Goal: Task Accomplishment & Management: Manage account settings

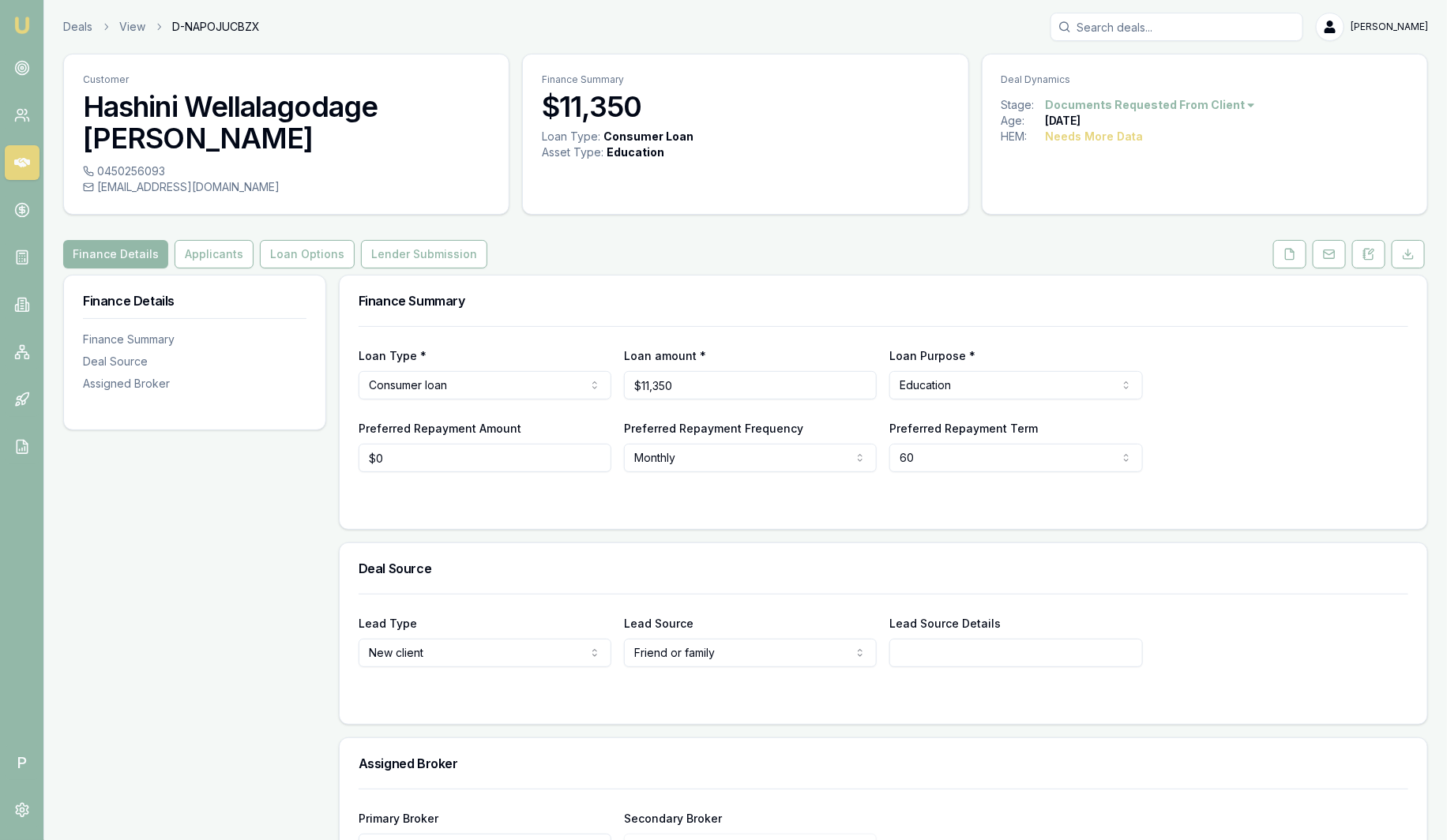
click at [32, 25] on link "Emu Broker" at bounding box center [21, 25] width 25 height 25
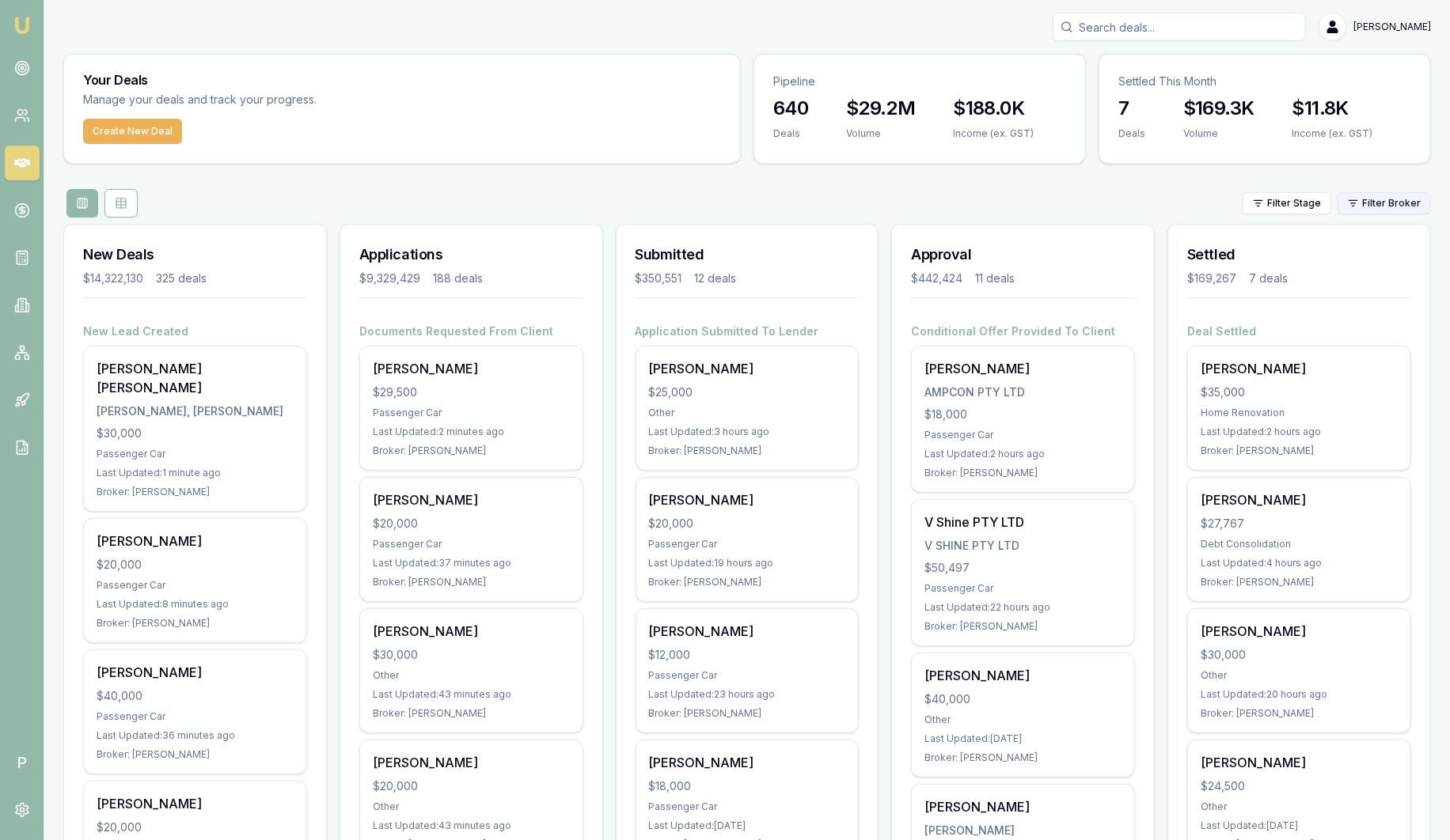
click at [1406, 202] on html "Emu Broker P Sam Crouch Toggle Menu Your Deals Manage your deals and track your…" at bounding box center [725, 420] width 1450 height 840
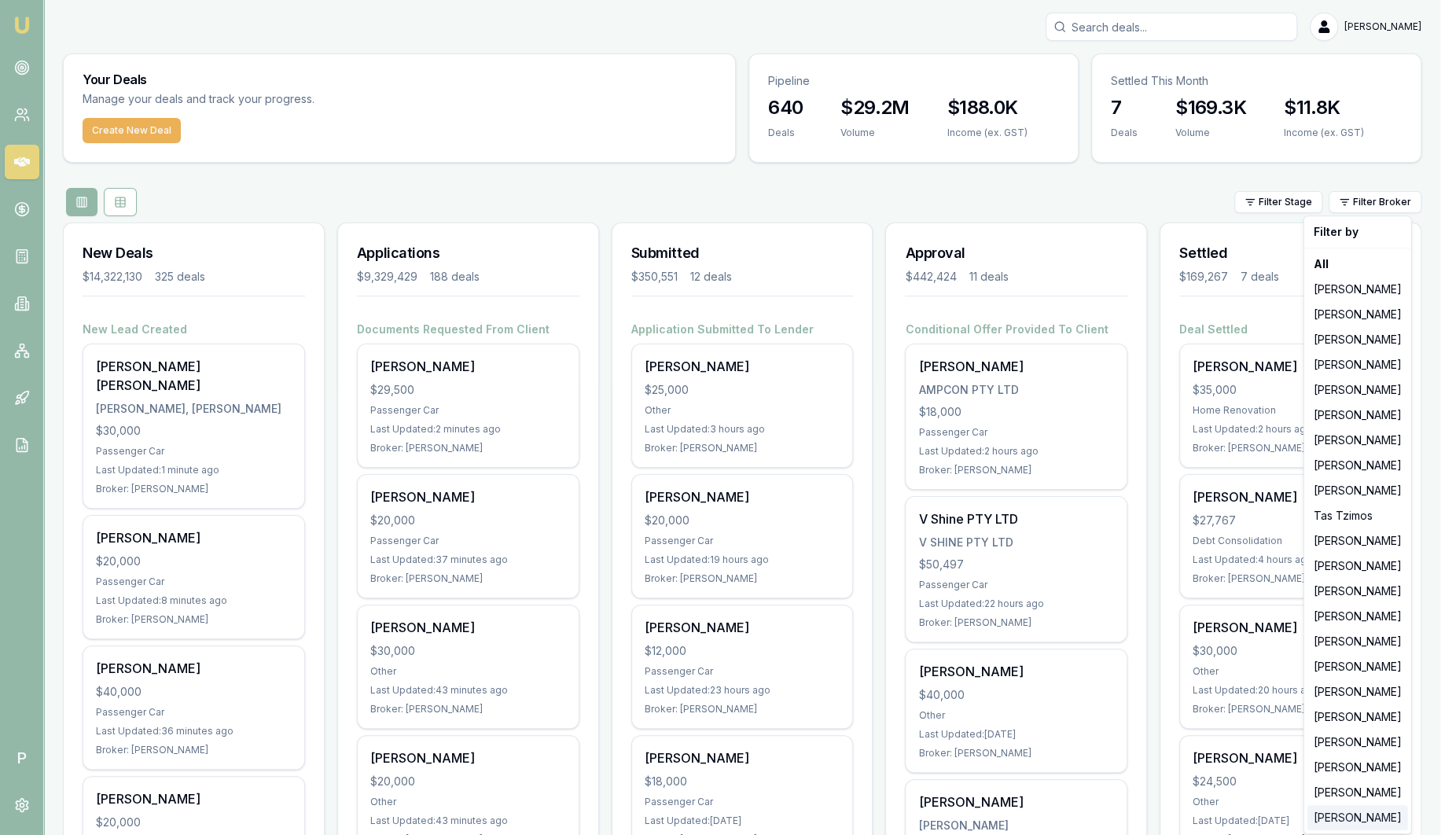
click at [1371, 822] on div "[PERSON_NAME]" at bounding box center [1358, 818] width 101 height 25
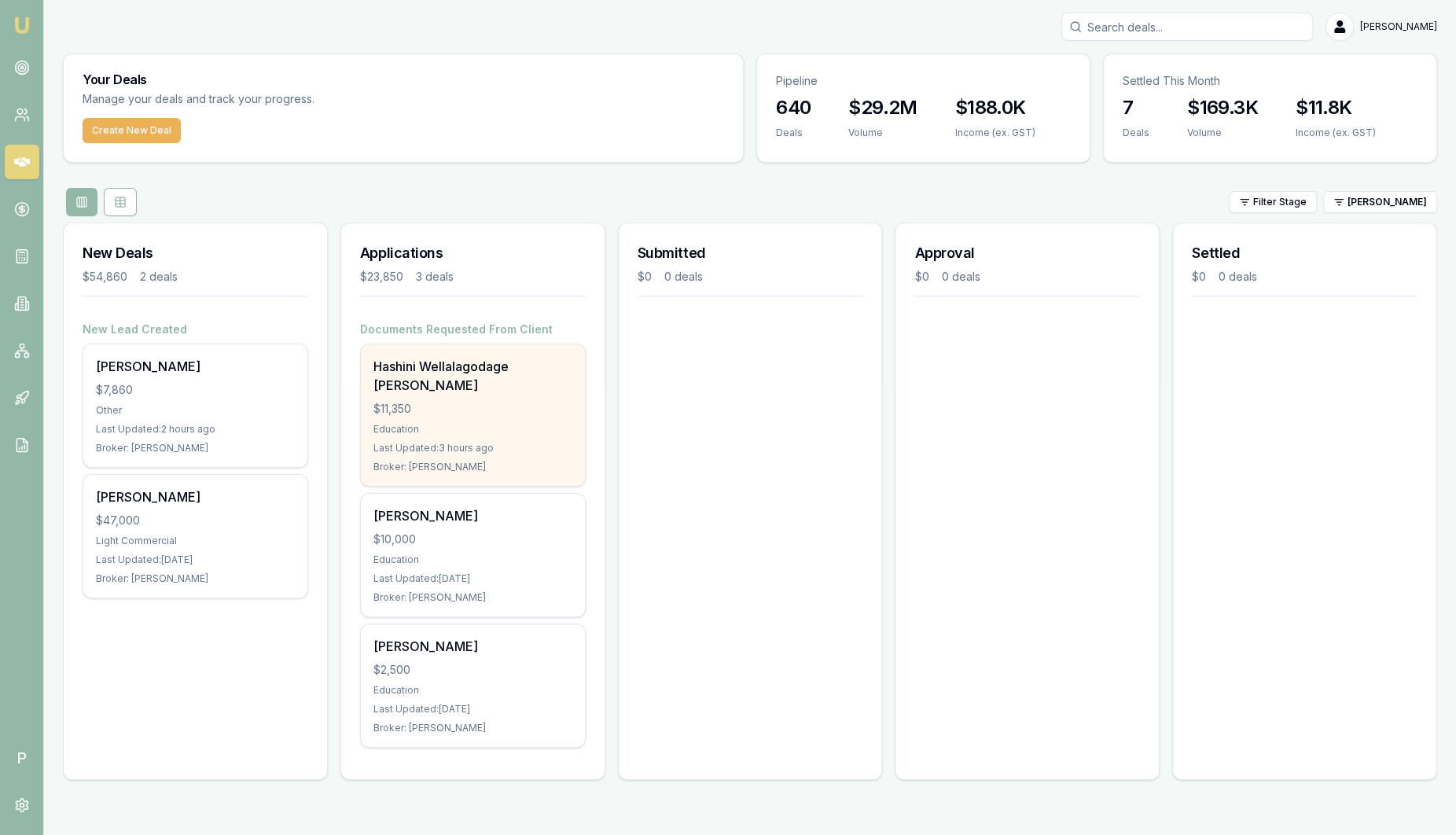
click at [445, 401] on div "$11,350" at bounding box center [473, 409] width 199 height 16
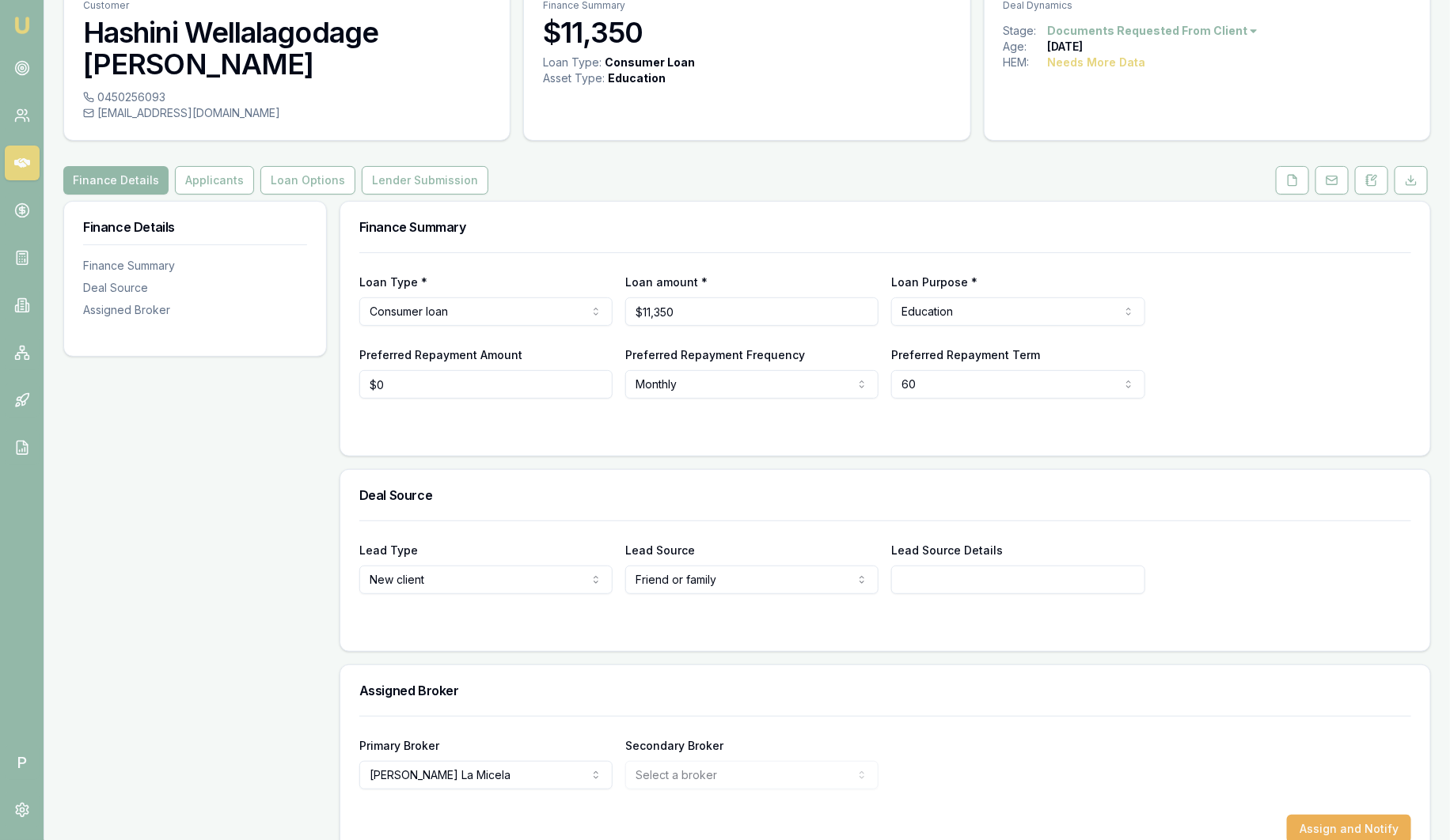
scroll to position [76, 0]
click at [223, 164] on button "Applicants" at bounding box center [215, 178] width 79 height 29
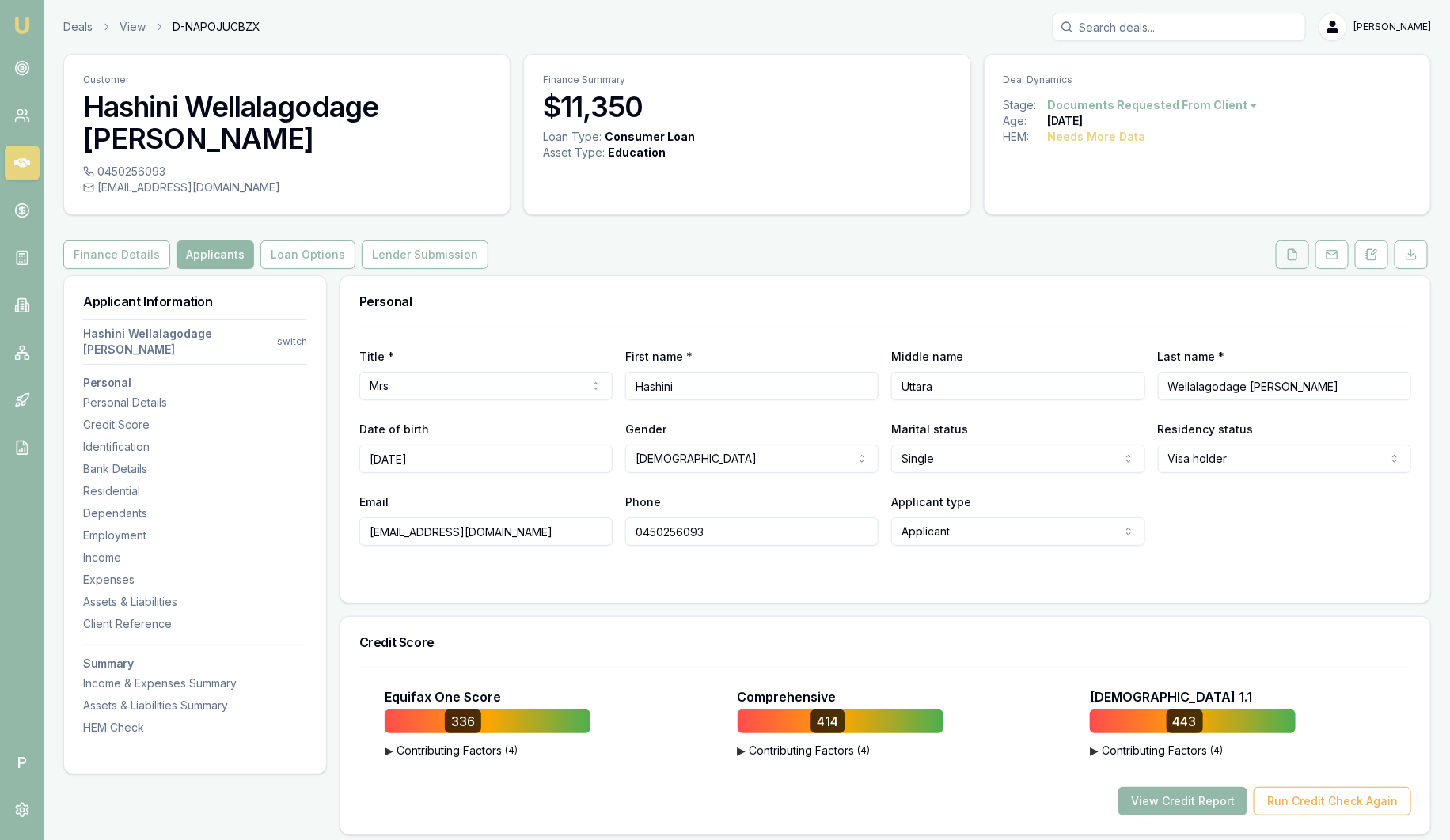
click at [1297, 249] on icon at bounding box center [1292, 254] width 8 height 10
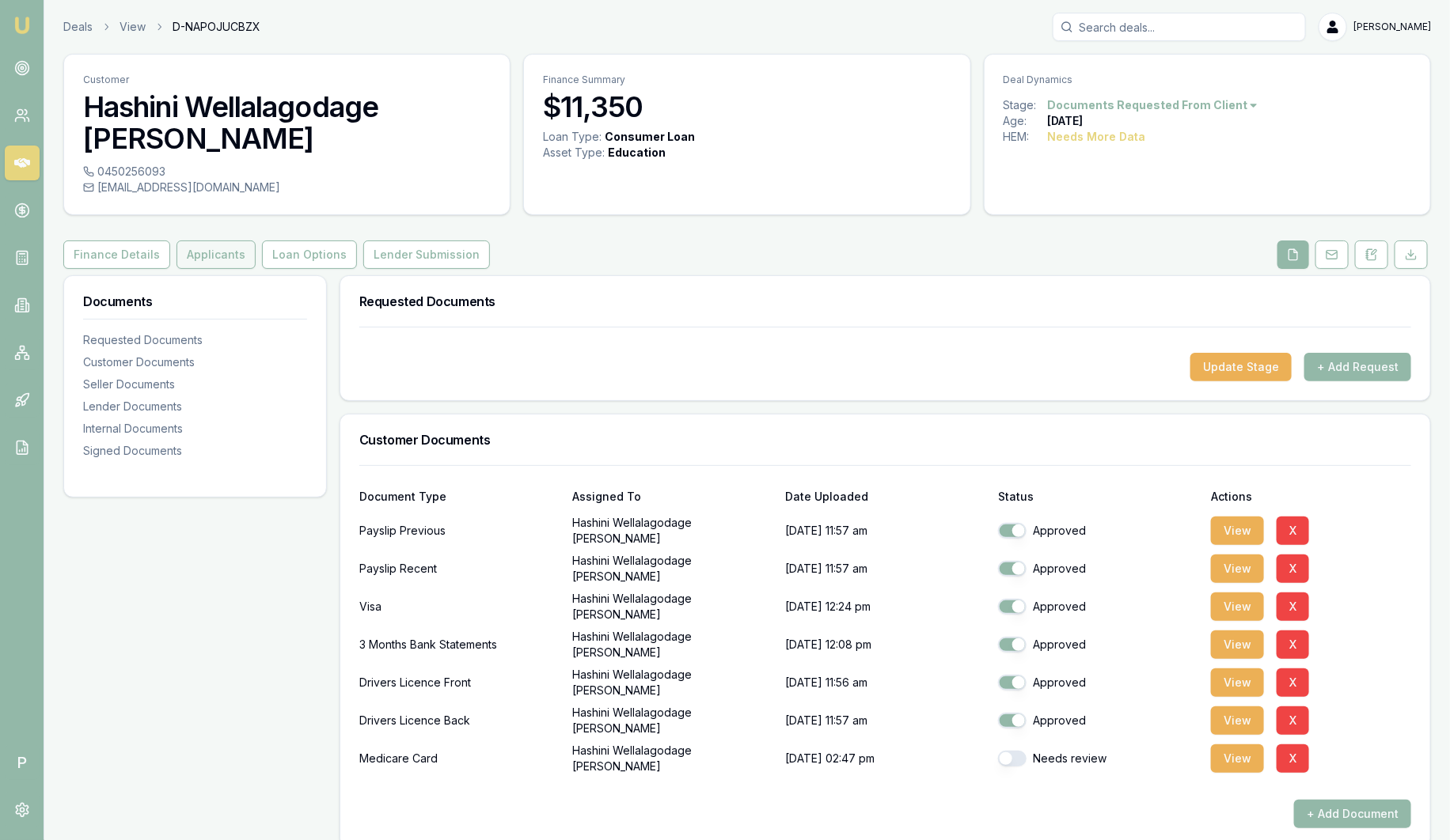
click at [229, 241] on button "Applicants" at bounding box center [216, 254] width 79 height 29
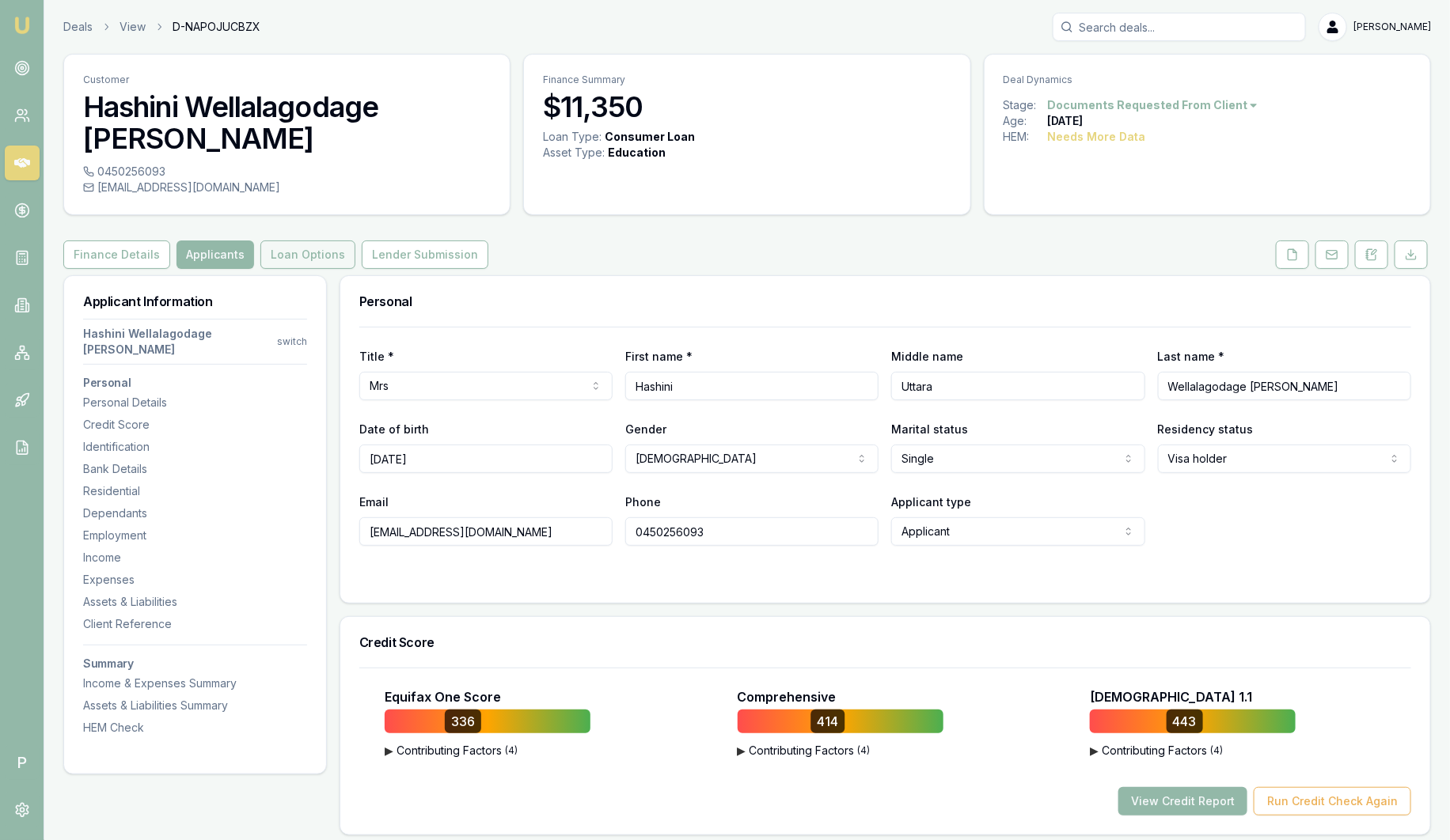
click at [327, 241] on button "Loan Options" at bounding box center [307, 254] width 95 height 29
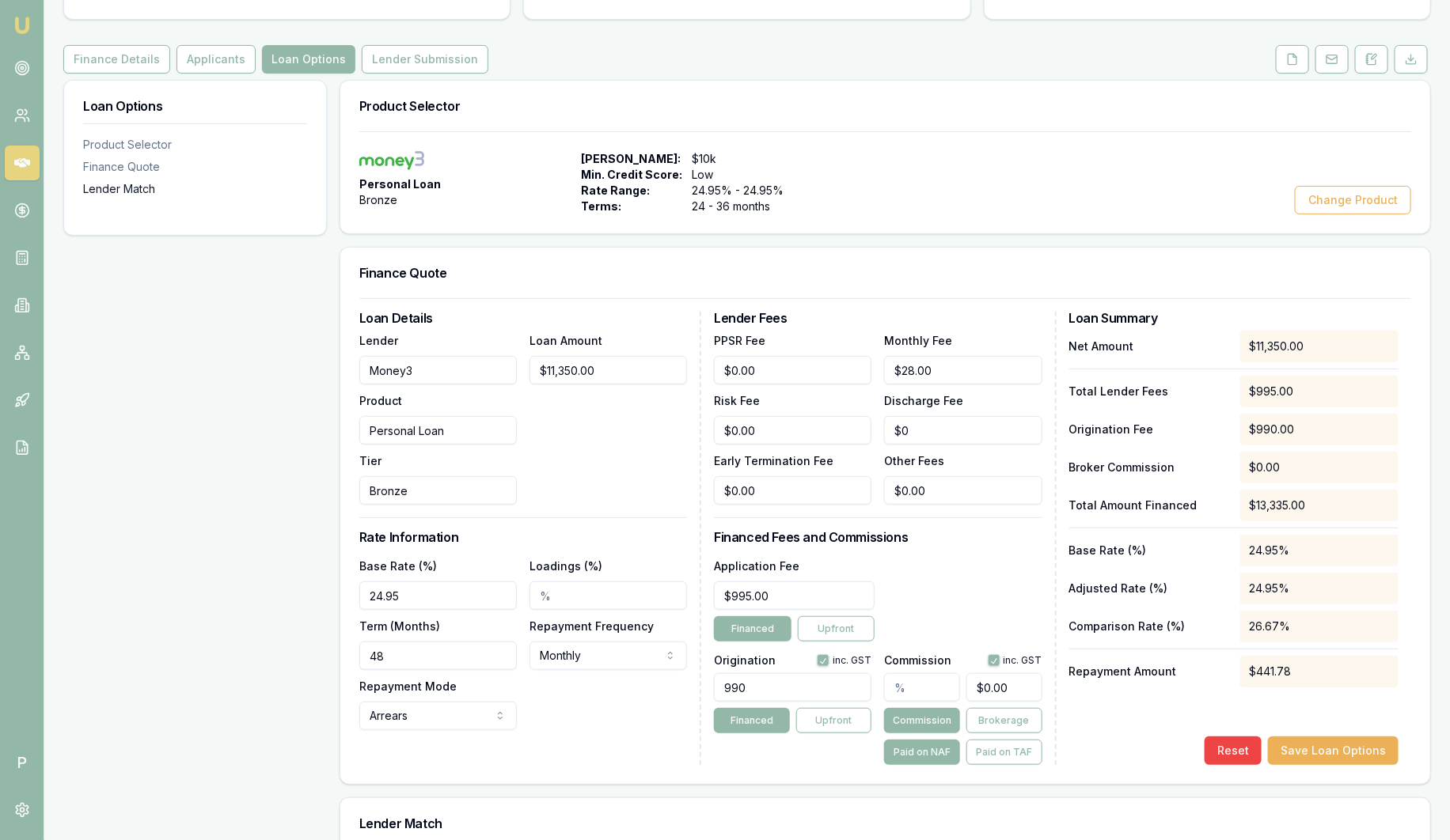
scroll to position [197, 0]
click at [223, 43] on button "Applicants" at bounding box center [216, 57] width 79 height 29
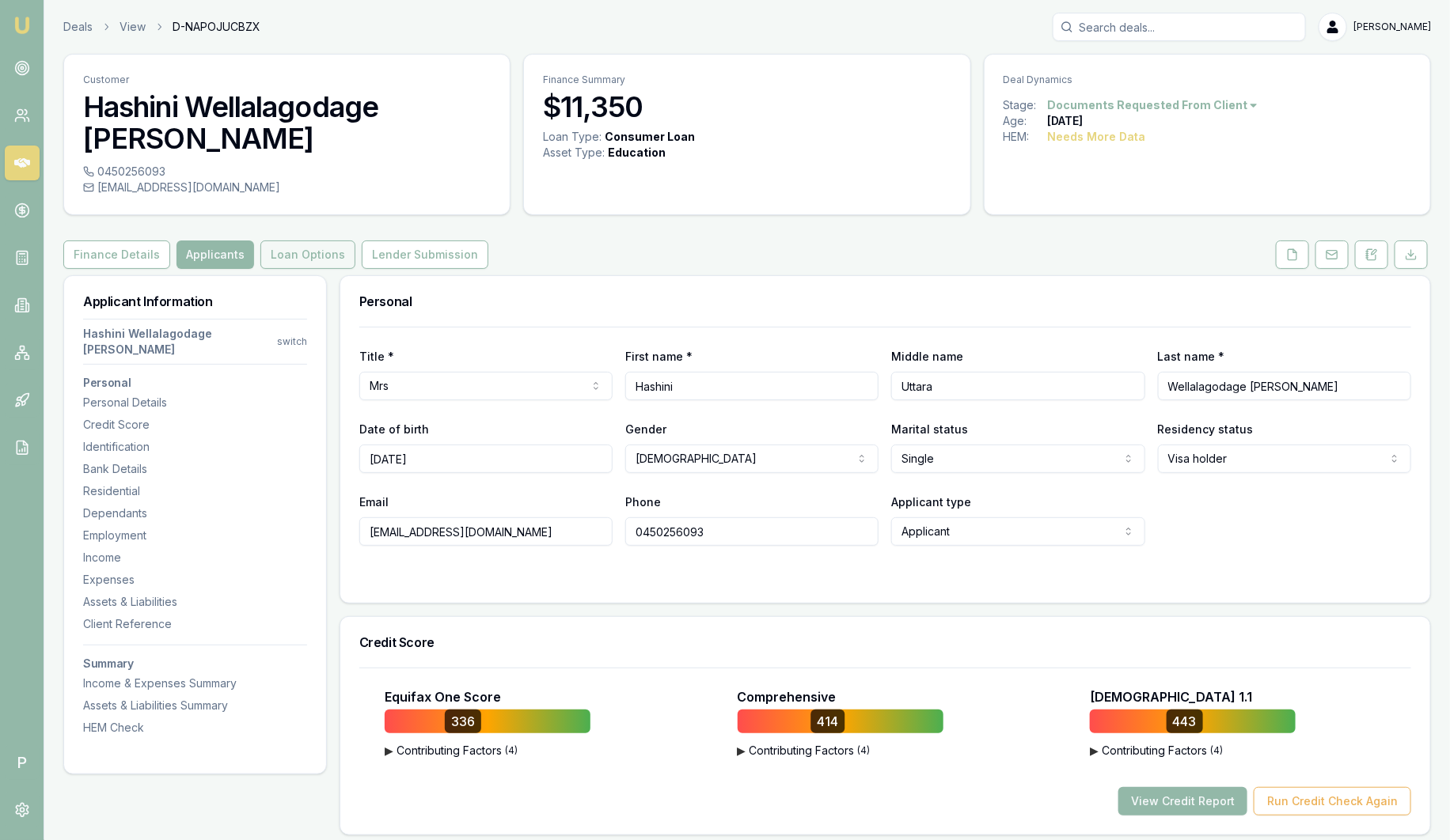
click at [320, 241] on button "Loan Options" at bounding box center [307, 254] width 95 height 29
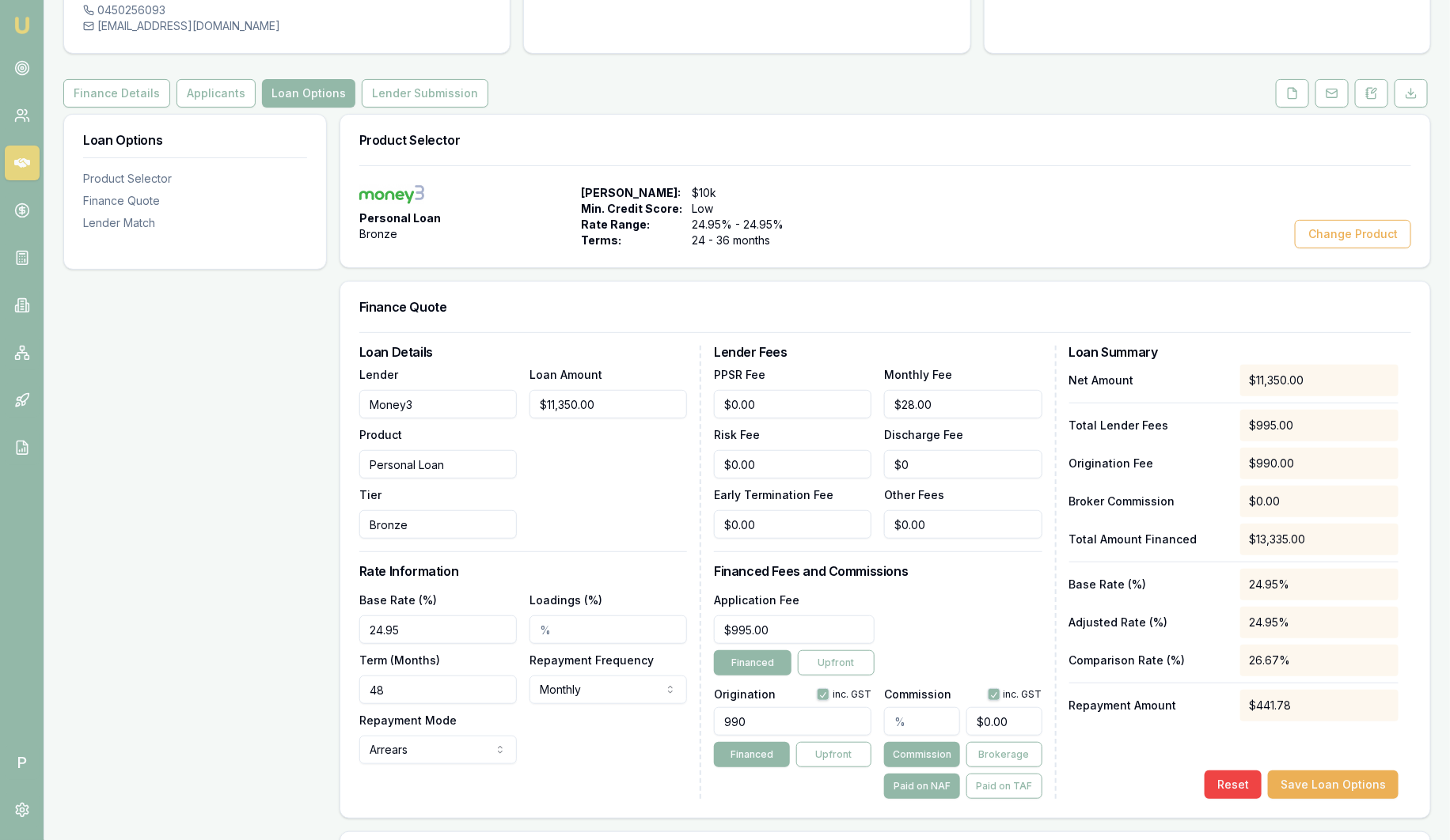
scroll to position [297, 0]
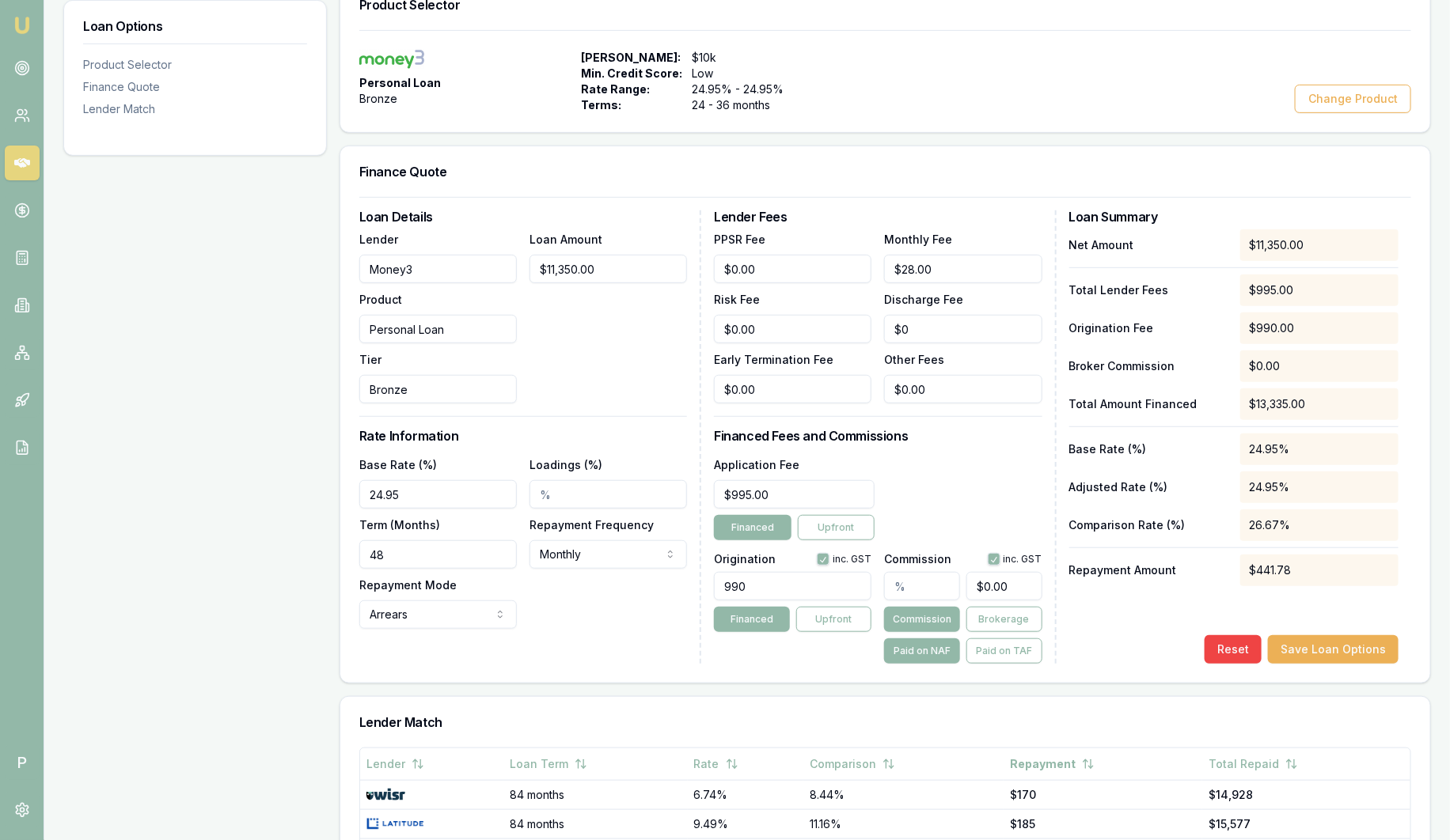
drag, startPoint x: 767, startPoint y: 558, endPoint x: 658, endPoint y: 552, distance: 109.2
click at [658, 552] on div "Loan Details Lender Money3 Product Personal Loan Tier Bronze Loan Amount $11,35…" at bounding box center [885, 437] width 1052 height 454
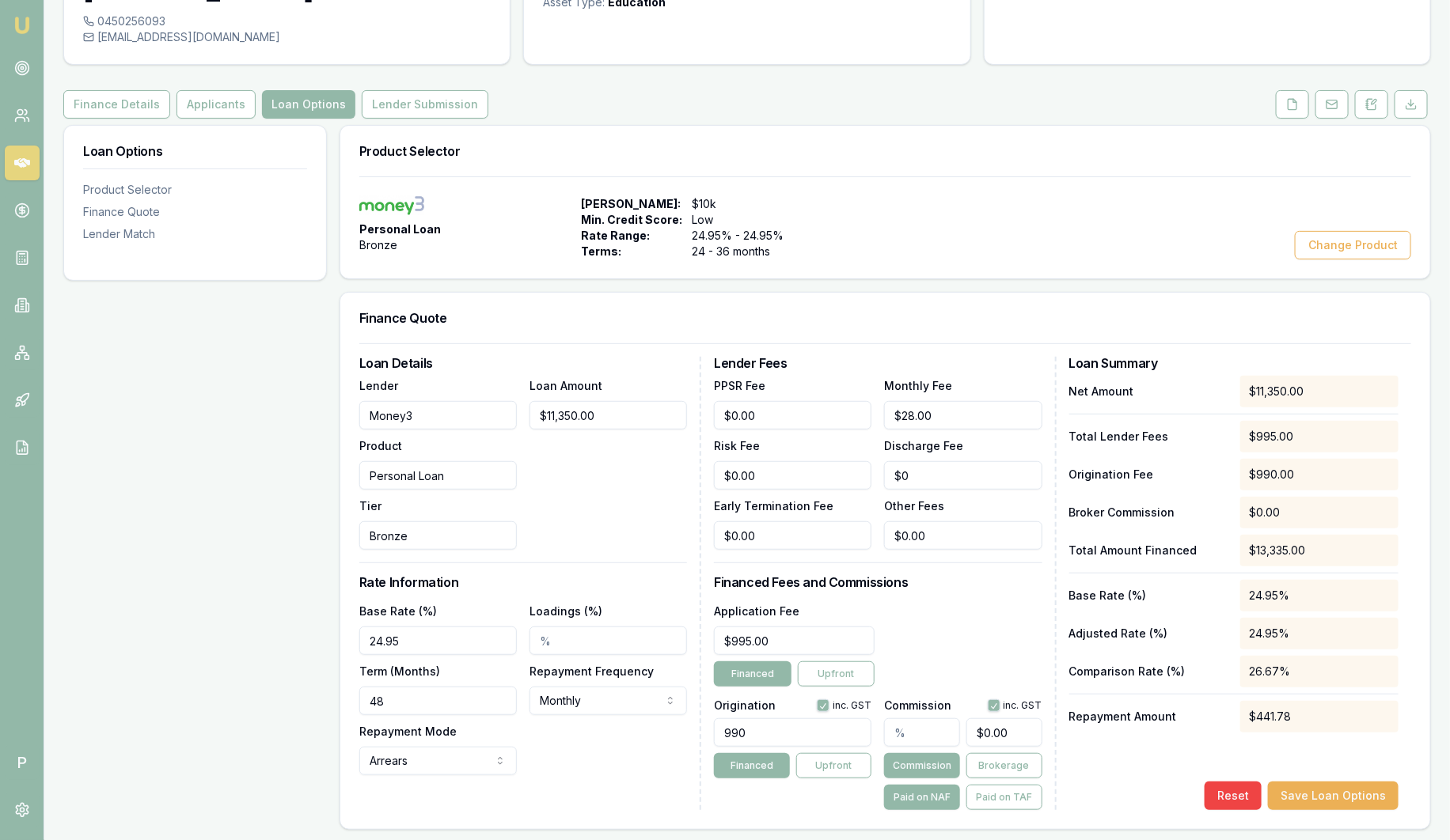
scroll to position [197, 0]
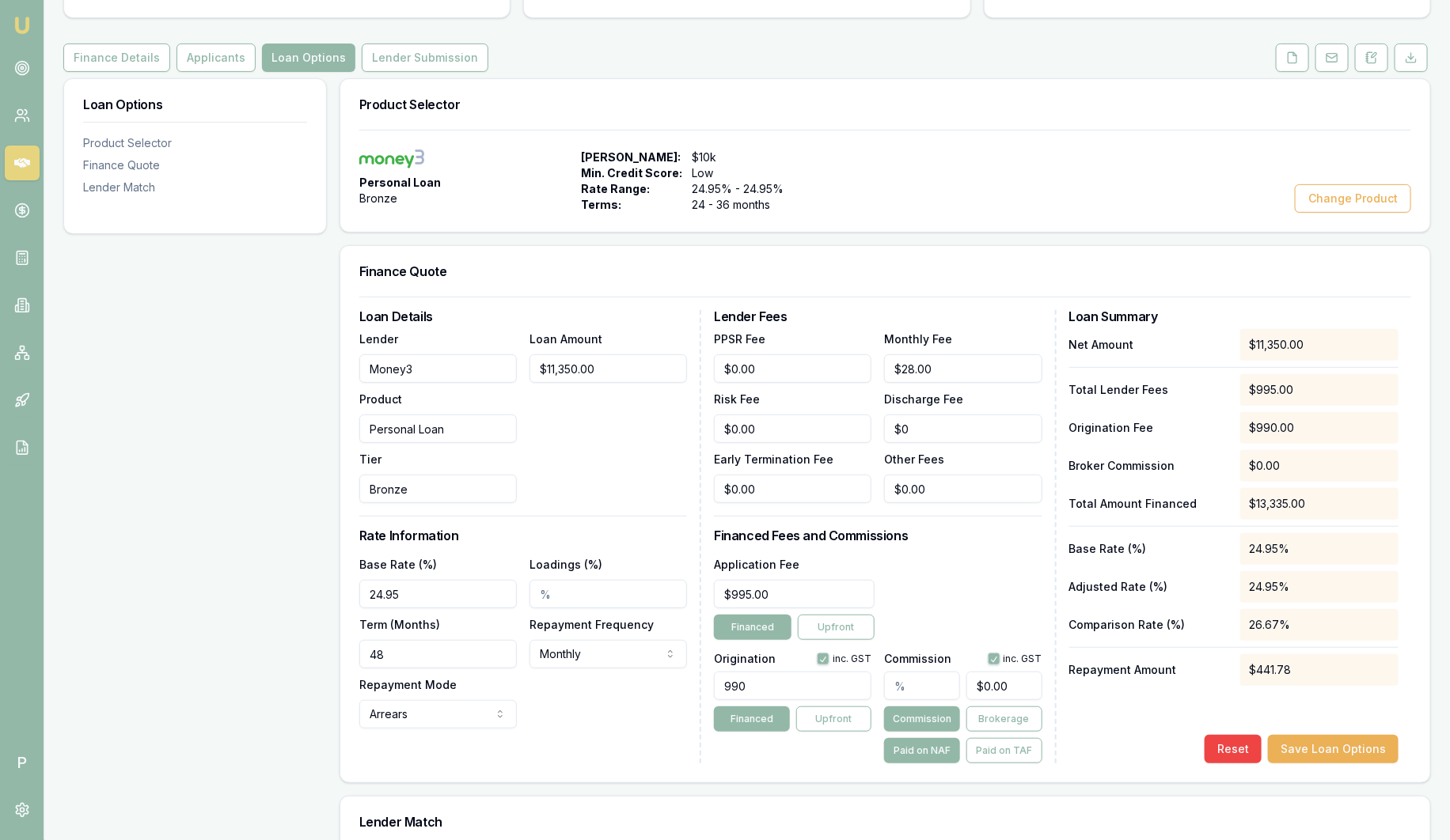
click at [806, 671] on input "990" at bounding box center [792, 685] width 158 height 29
type input "990.00"
click at [1330, 735] on button "Save Loan Options" at bounding box center [1334, 749] width 131 height 29
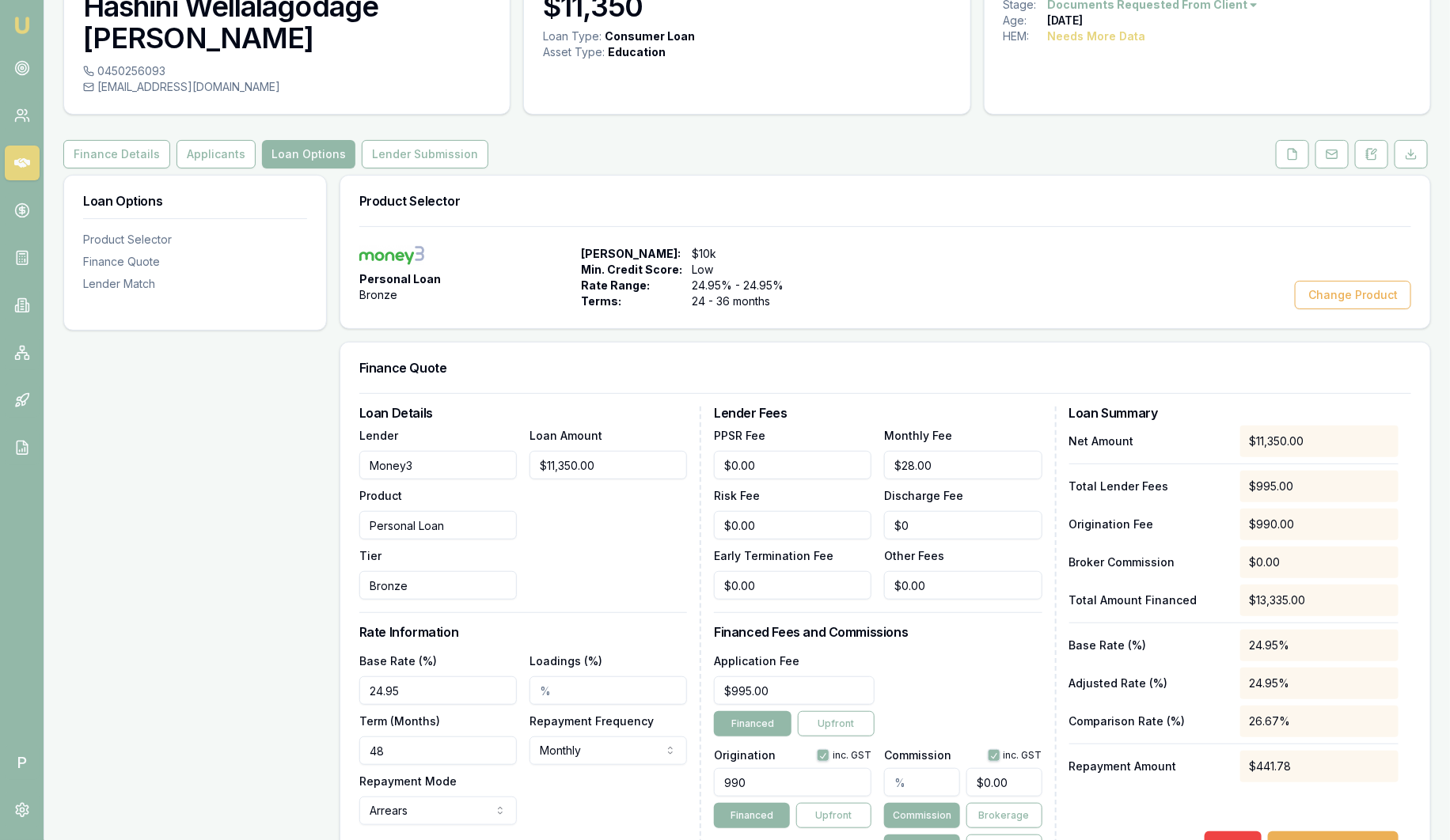
scroll to position [98, 0]
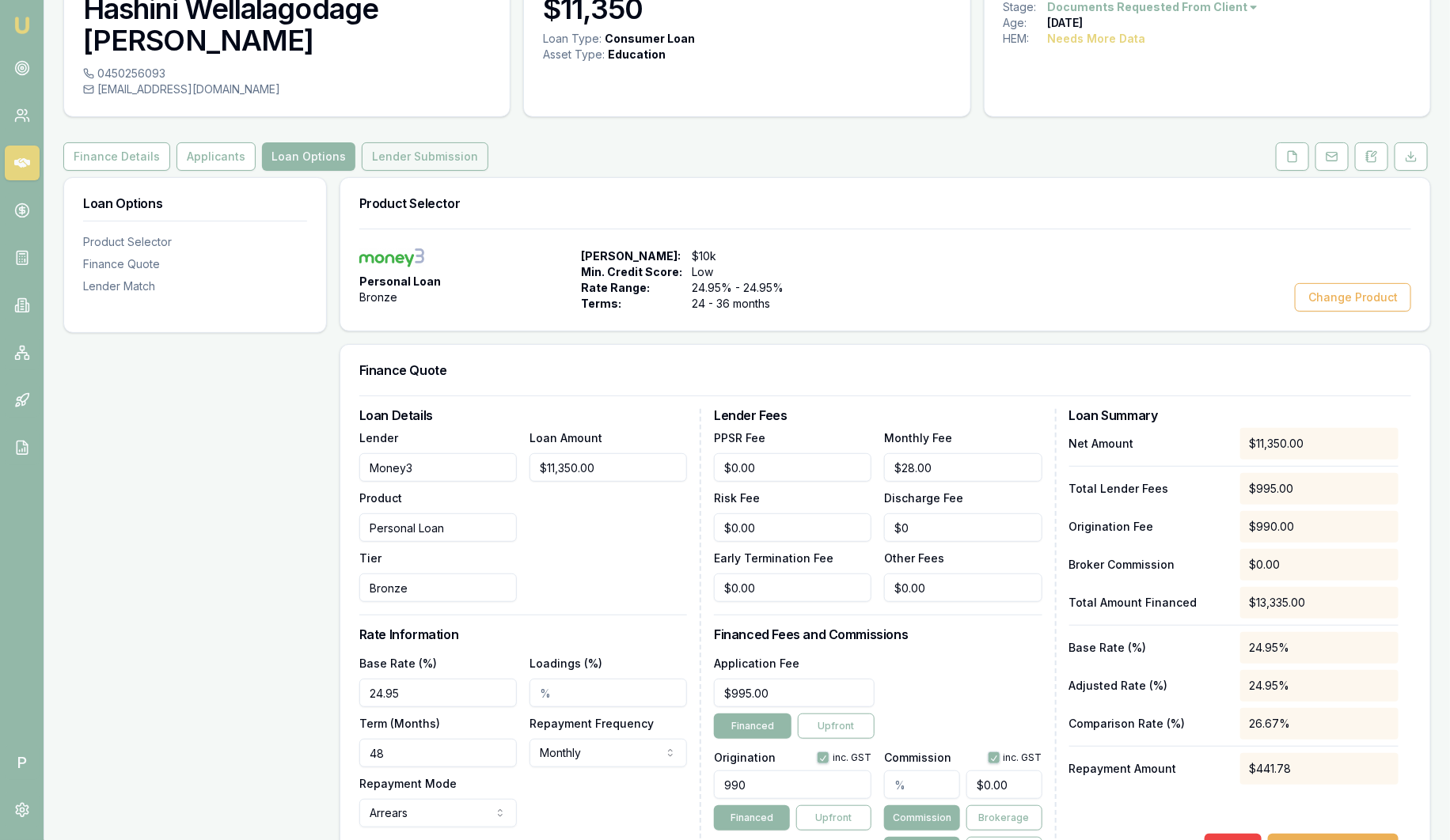
click at [437, 142] on button "Lender Submission" at bounding box center [424, 156] width 126 height 29
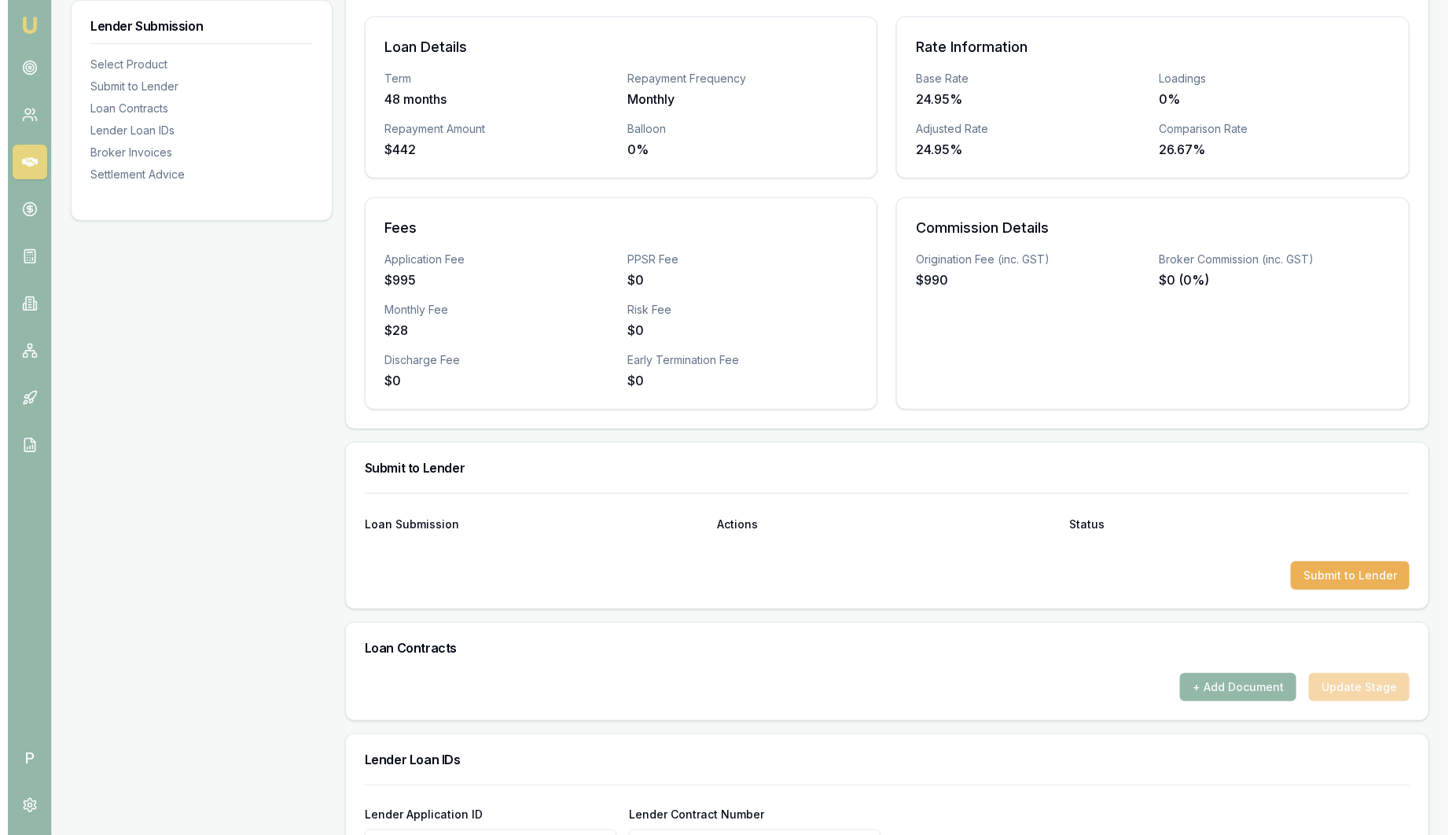
scroll to position [491, 0]
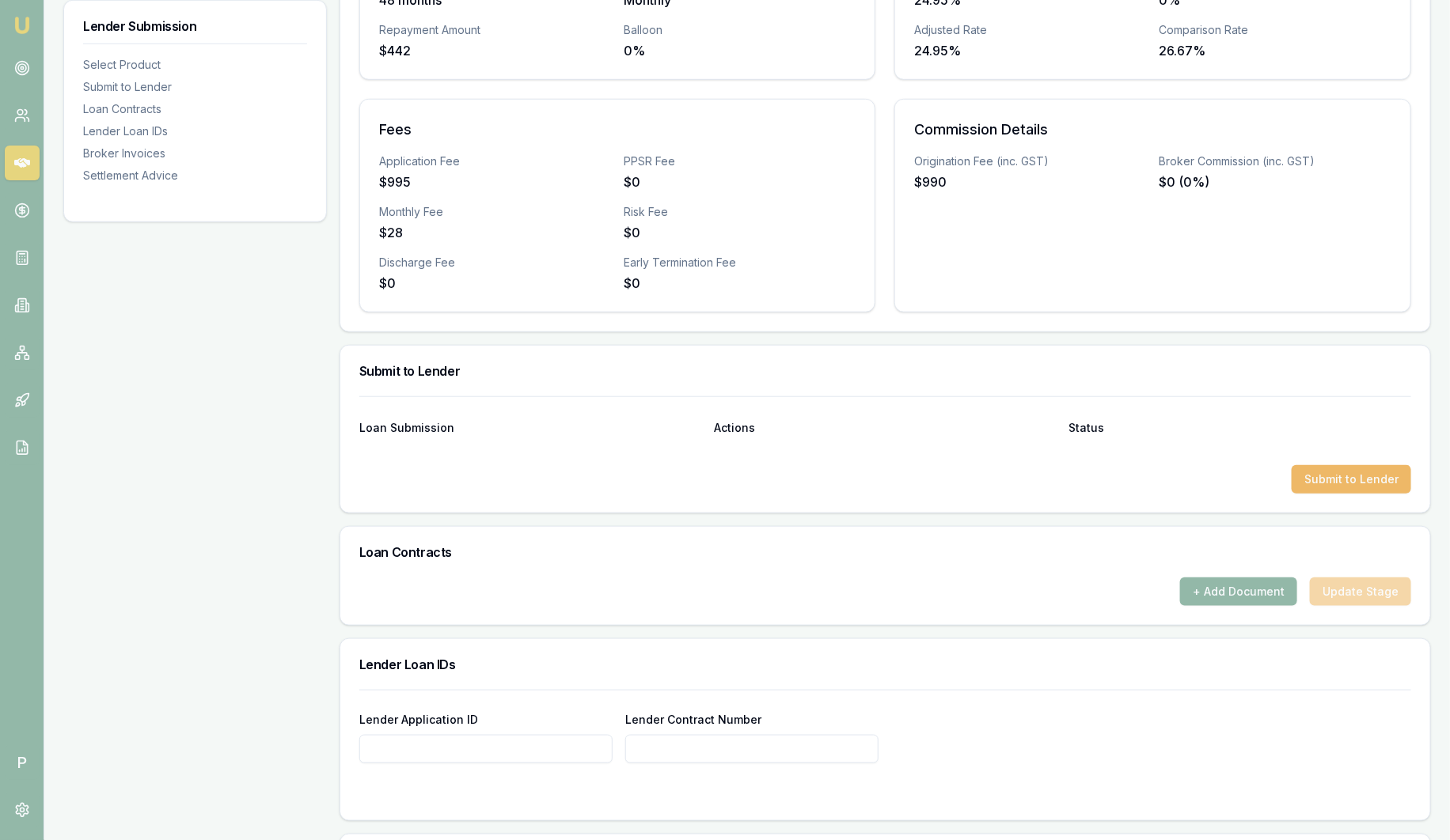
click at [1347, 466] on button "Submit to Lender" at bounding box center [1351, 479] width 120 height 29
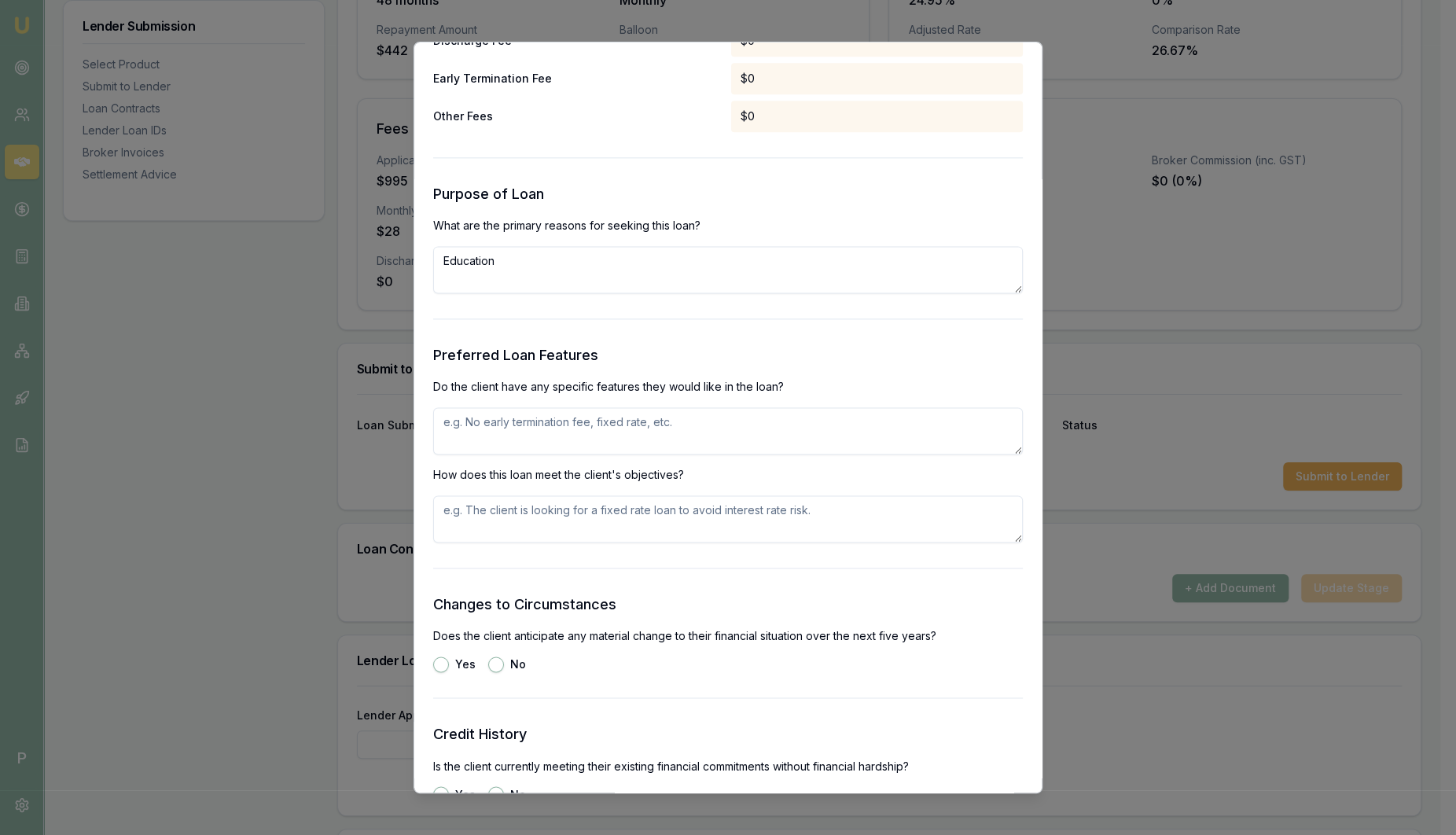
scroll to position [1463, 0]
click at [531, 274] on textarea "Education" at bounding box center [728, 269] width 590 height 47
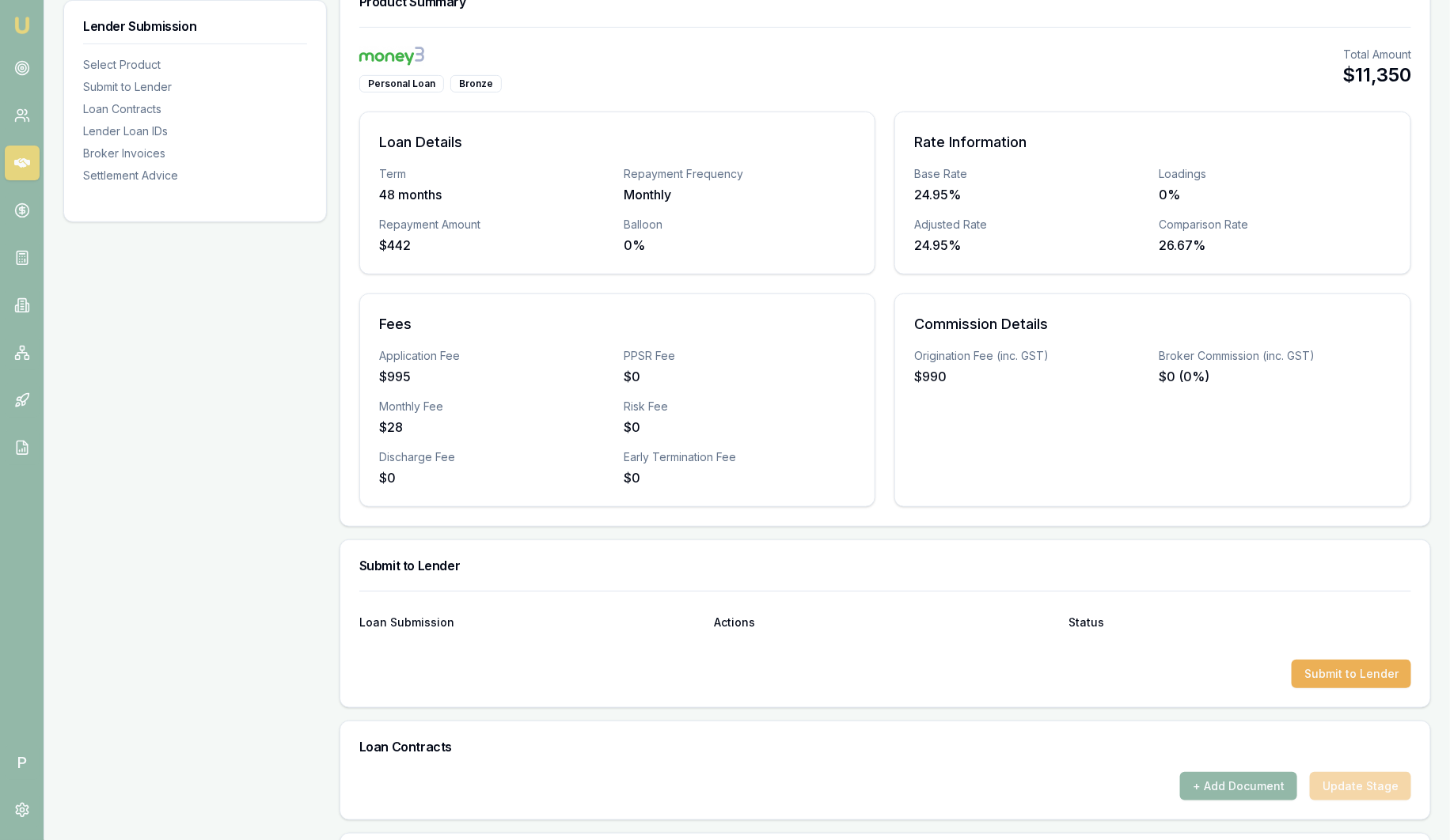
scroll to position [0, 0]
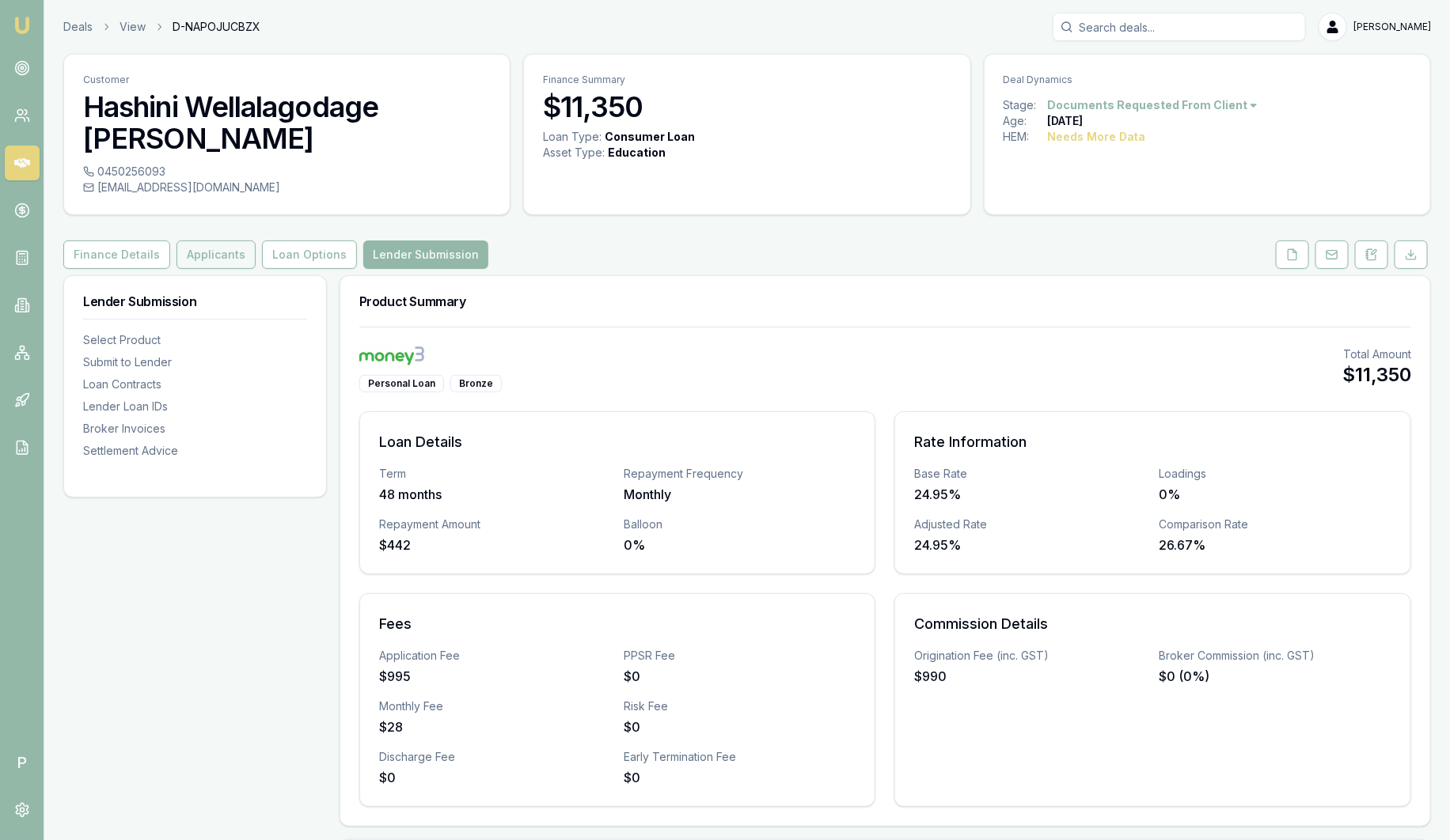
click at [231, 241] on button "Applicants" at bounding box center [216, 254] width 79 height 29
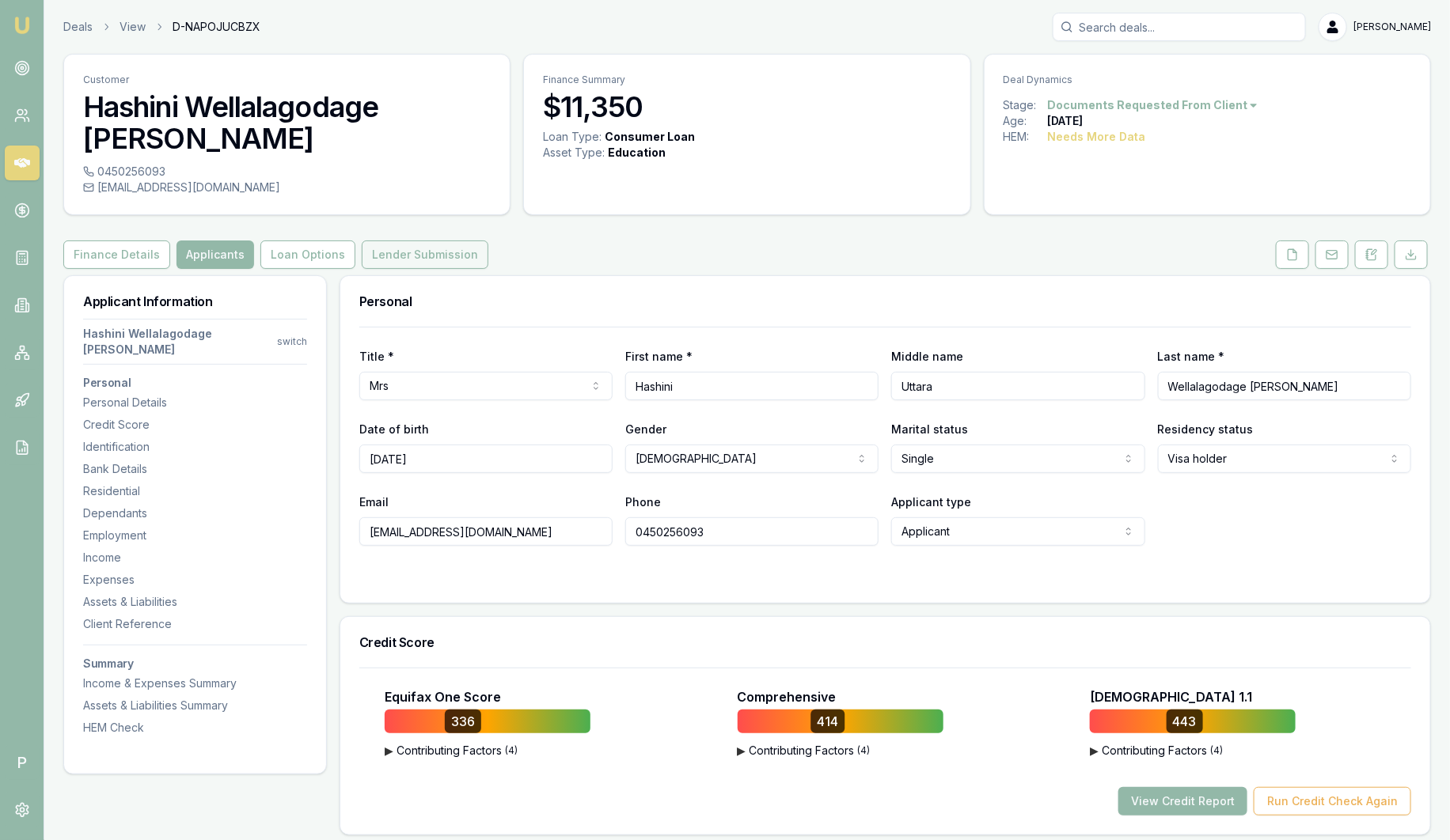
click at [404, 241] on button "Lender Submission" at bounding box center [424, 254] width 126 height 29
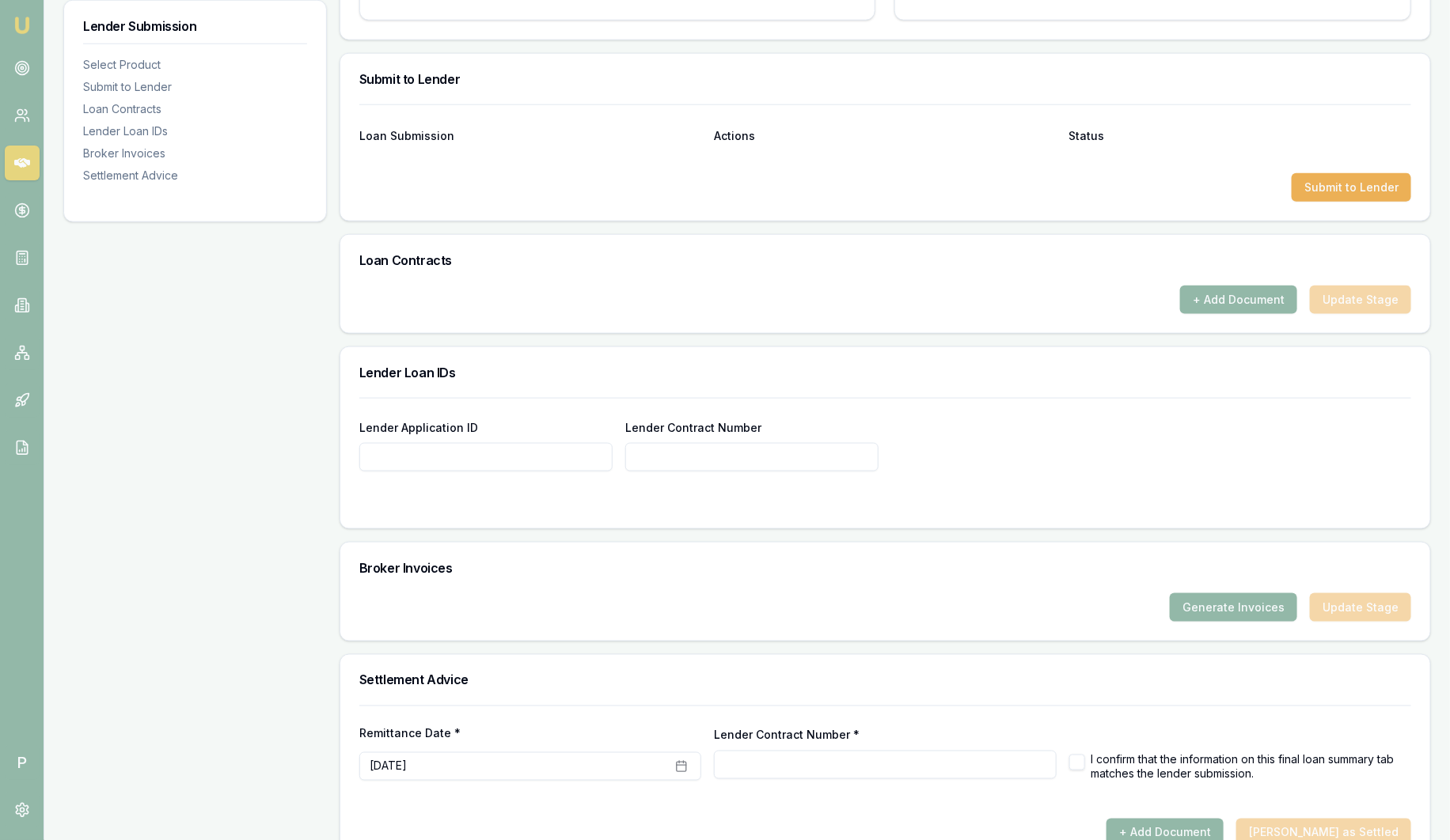
scroll to position [790, 0]
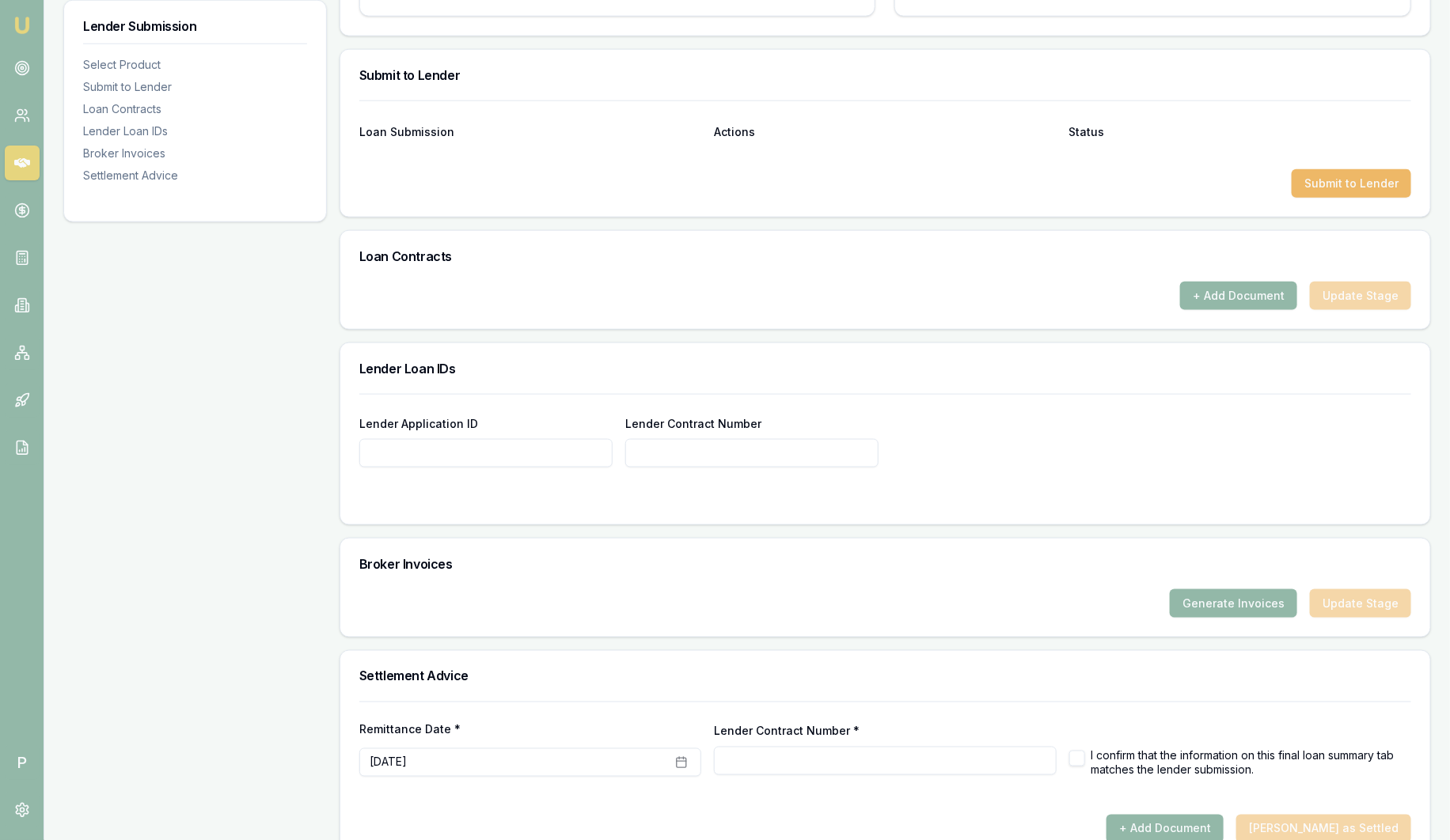
click at [1327, 170] on button "Submit to Lender" at bounding box center [1351, 183] width 120 height 29
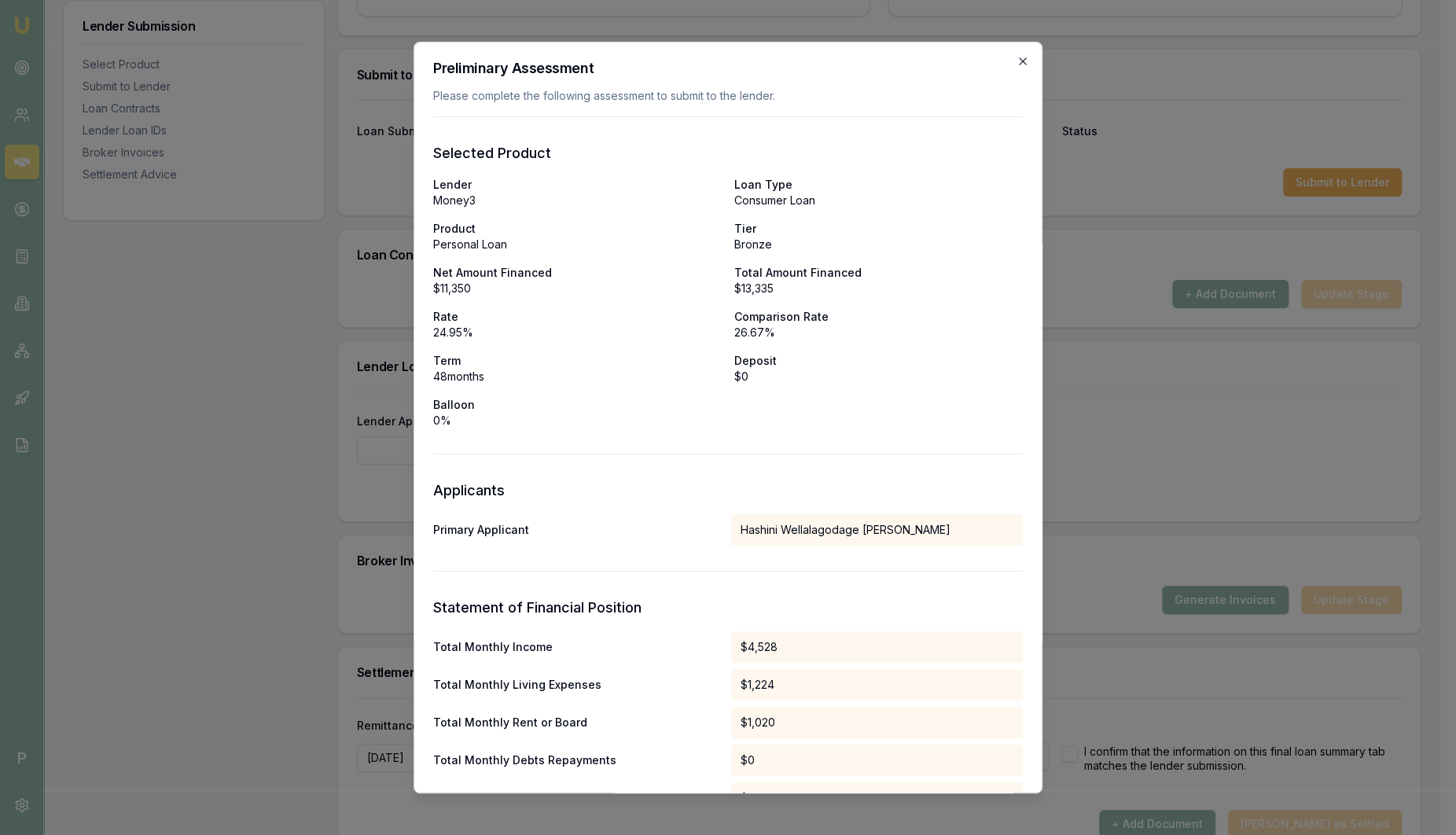
click at [1019, 62] on icon "button" at bounding box center [1023, 61] width 7 height 7
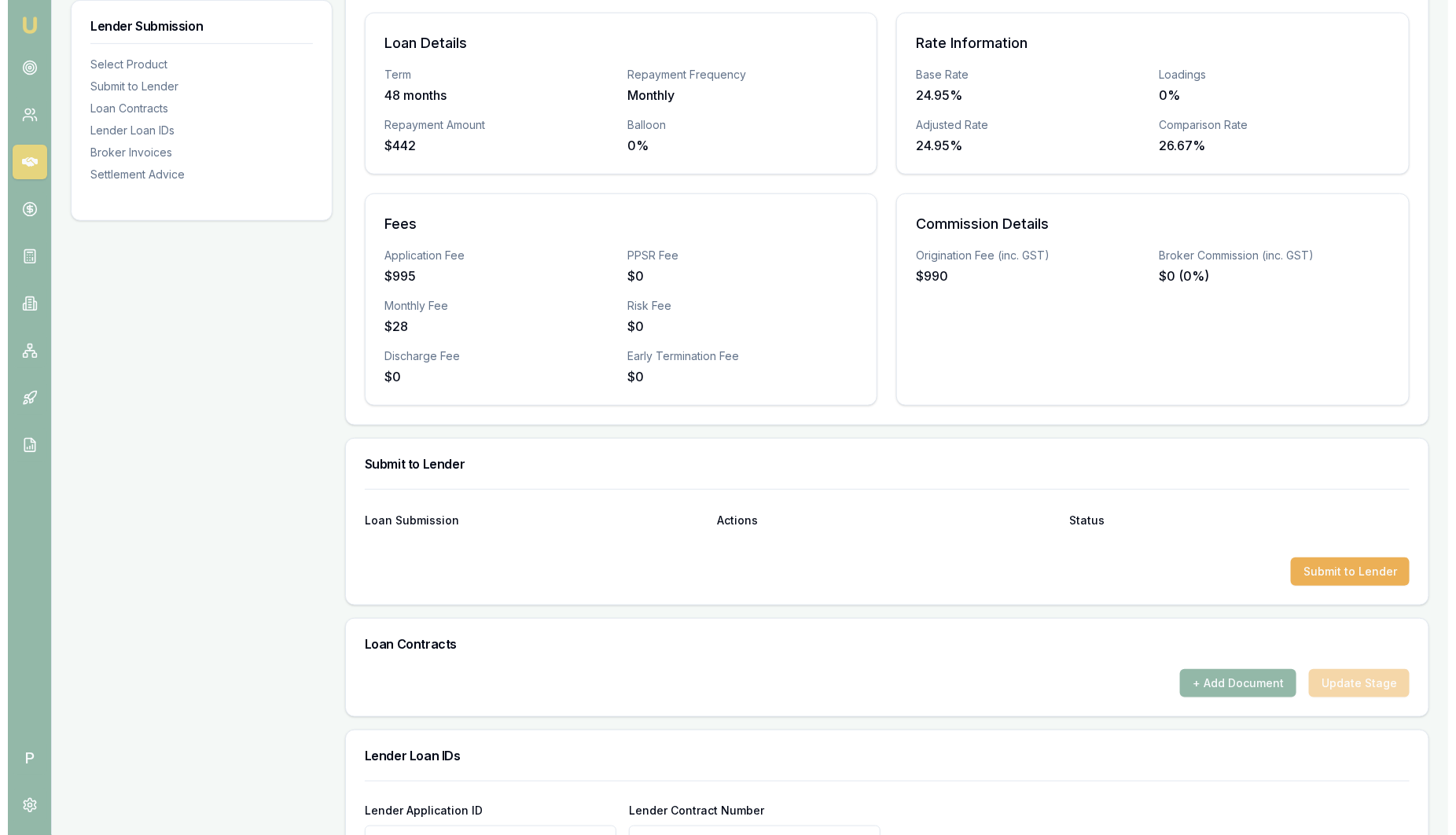
scroll to position [392, 0]
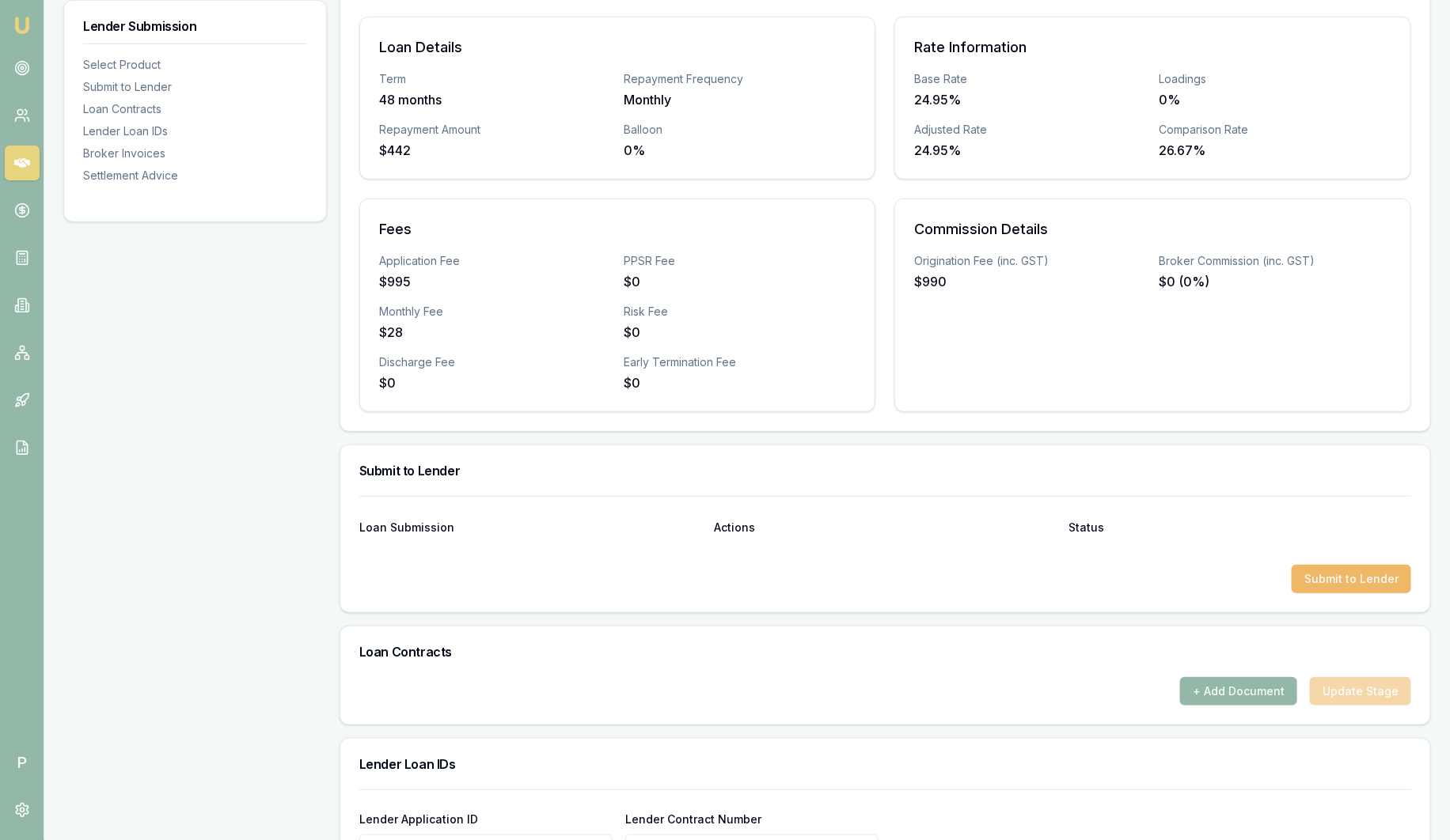
click at [1378, 565] on button "Submit to Lender" at bounding box center [1351, 579] width 120 height 29
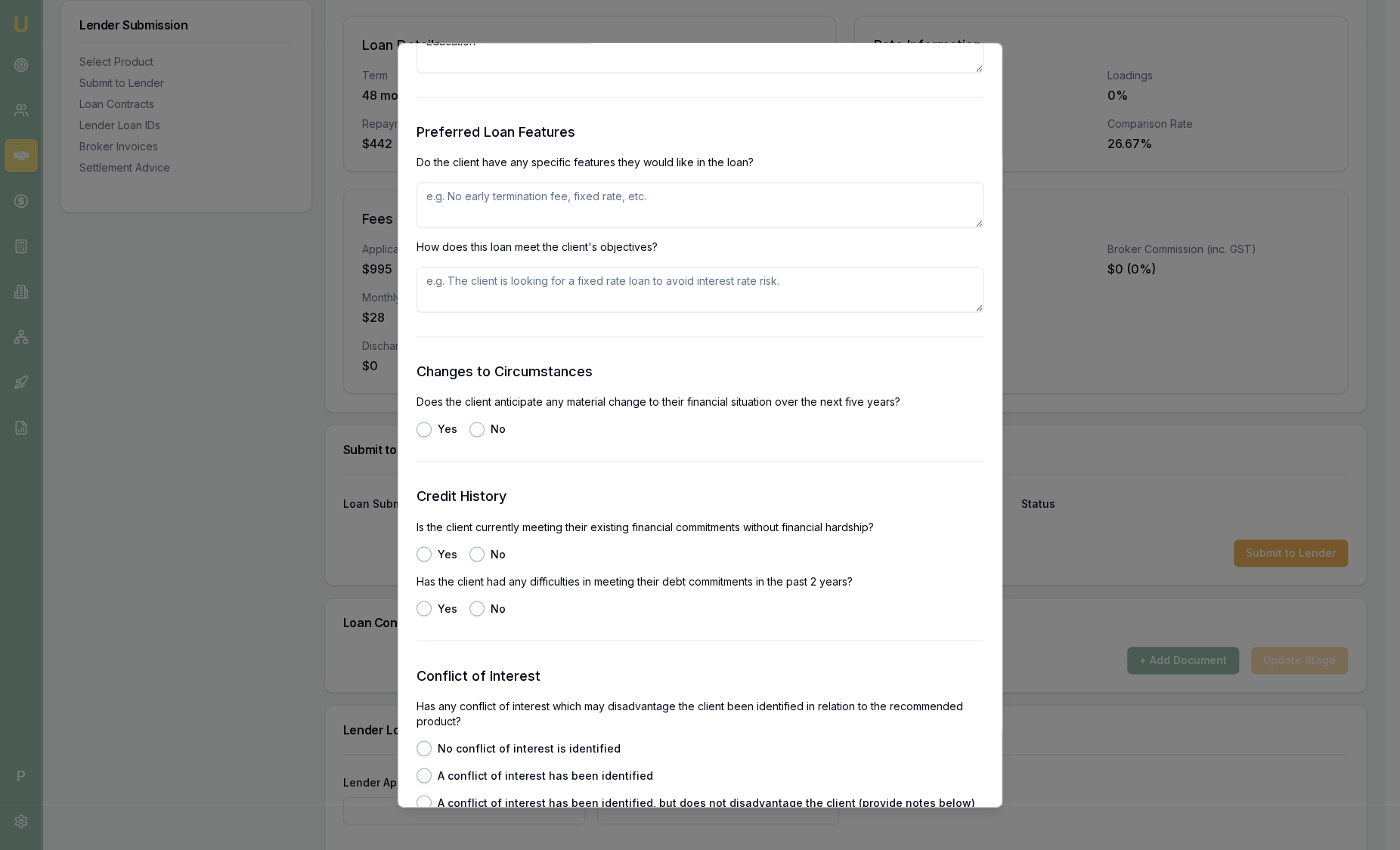
scroll to position [1416, 0]
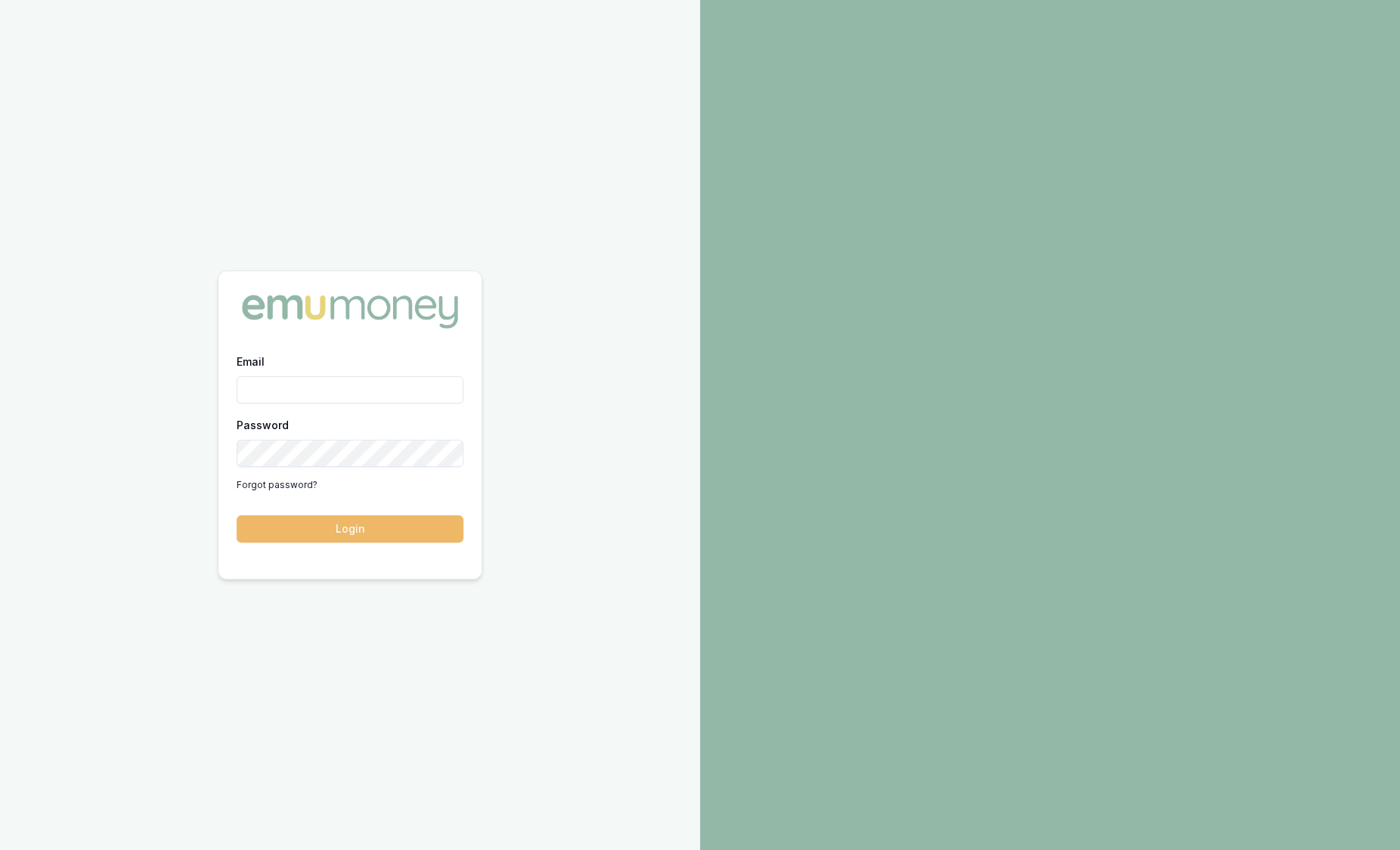
type input "[PERSON_NAME][EMAIL_ADDRESS][PERSON_NAME][DOMAIN_NAME]"
click at [380, 528] on button "Login" at bounding box center [350, 528] width 226 height 27
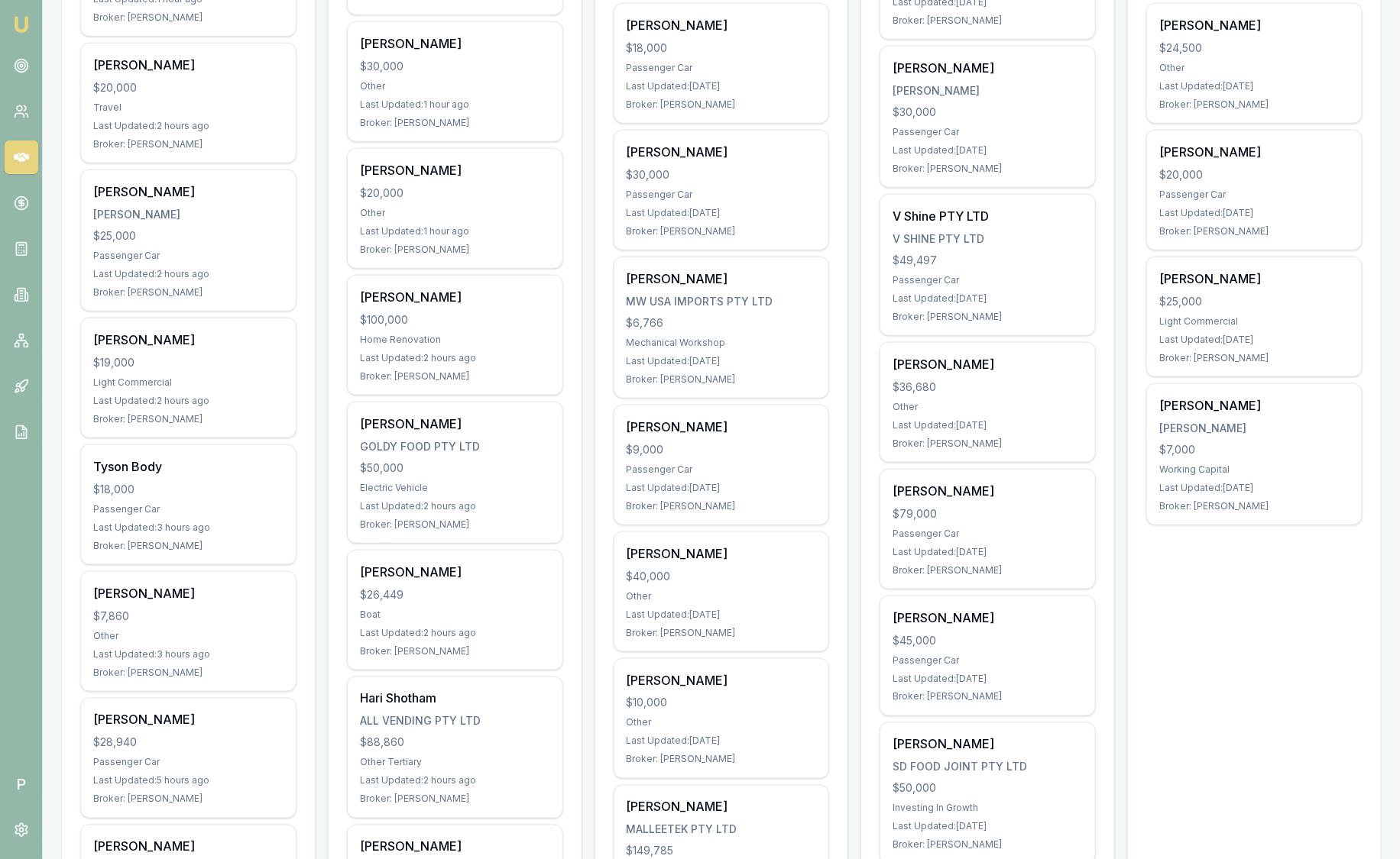
scroll to position [763, 0]
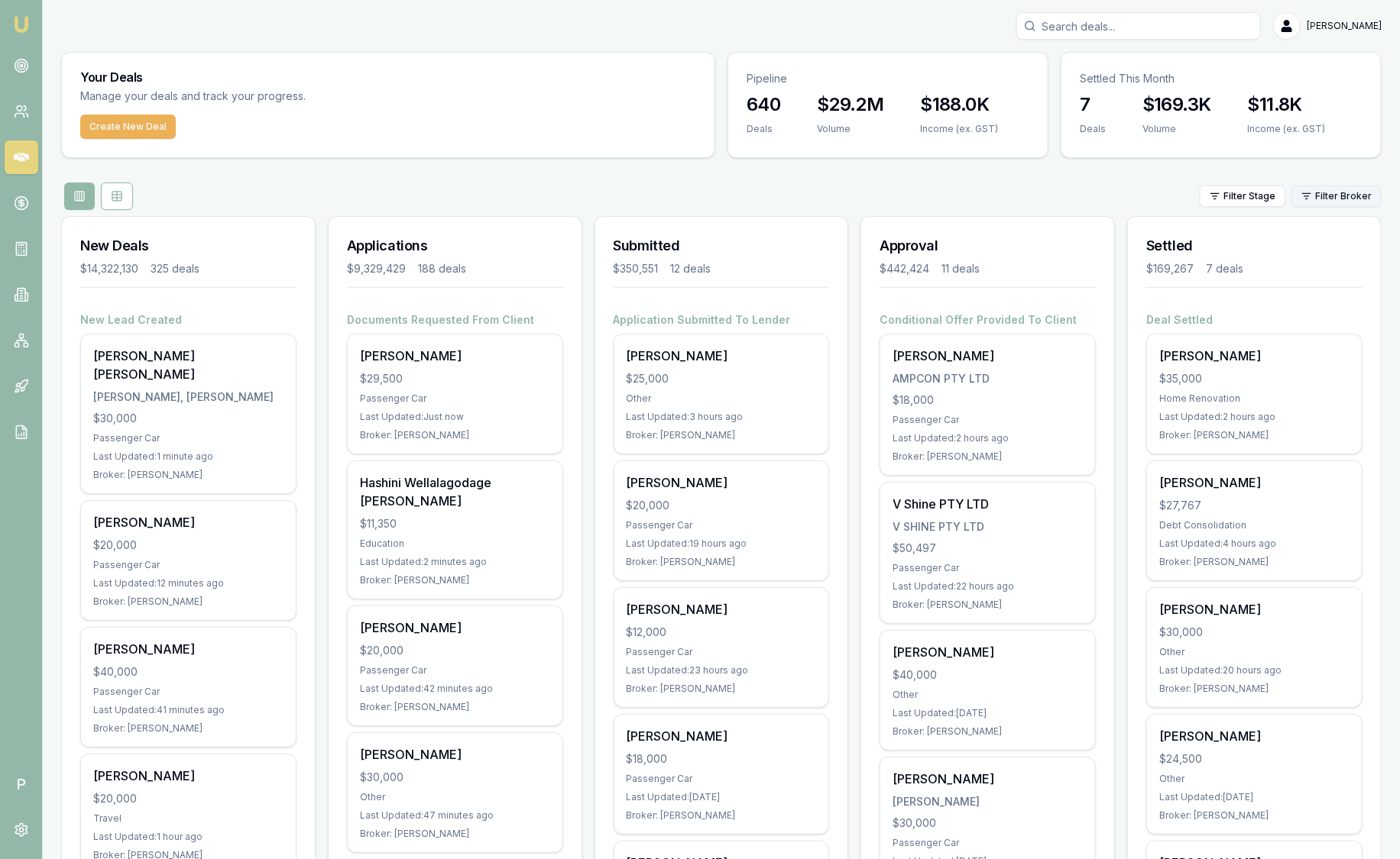
click at [1368, 194] on html "Emu Broker P [PERSON_NAME] Toggle Menu Your Deals Manage your deals and track y…" at bounding box center [700, 429] width 1400 height 859
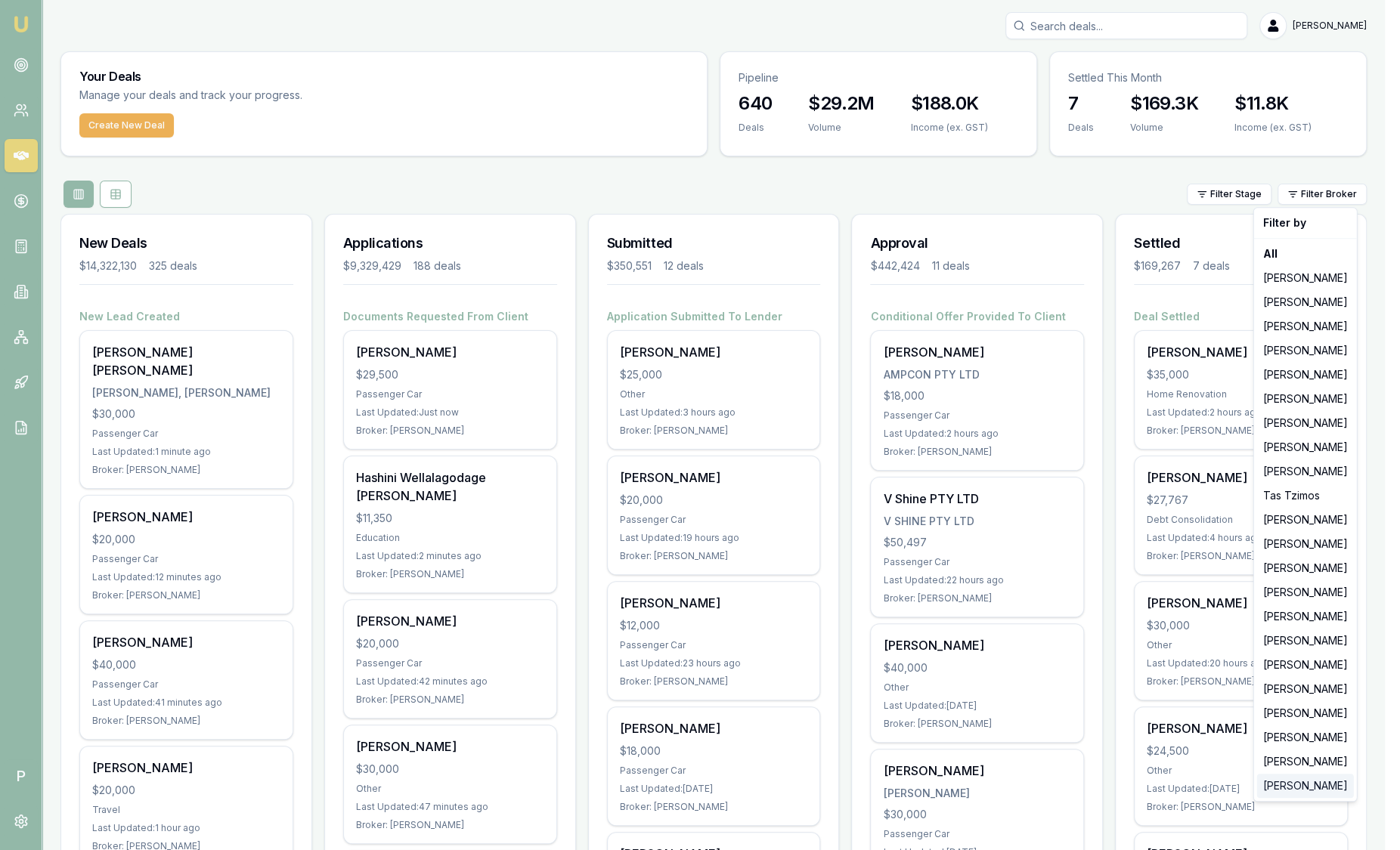
click at [1294, 783] on div "[PERSON_NAME]" at bounding box center [1306, 786] width 97 height 24
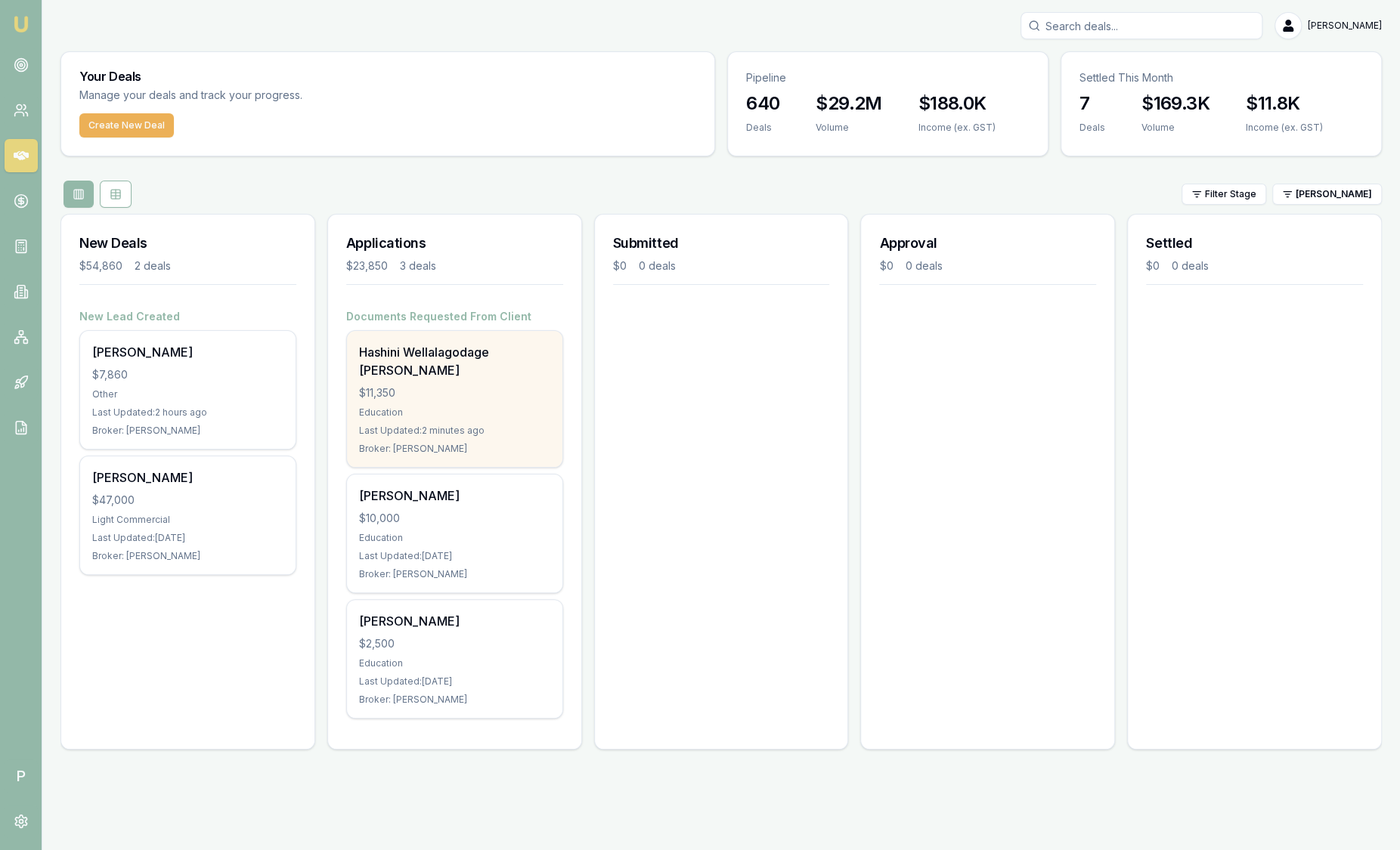
click at [432, 382] on div "Hashini Wellalagodage Dona $11,350 Education Last Updated: 2 minutes ago Broker…" at bounding box center [455, 399] width 216 height 136
click at [464, 386] on div "$11,350" at bounding box center [455, 393] width 191 height 15
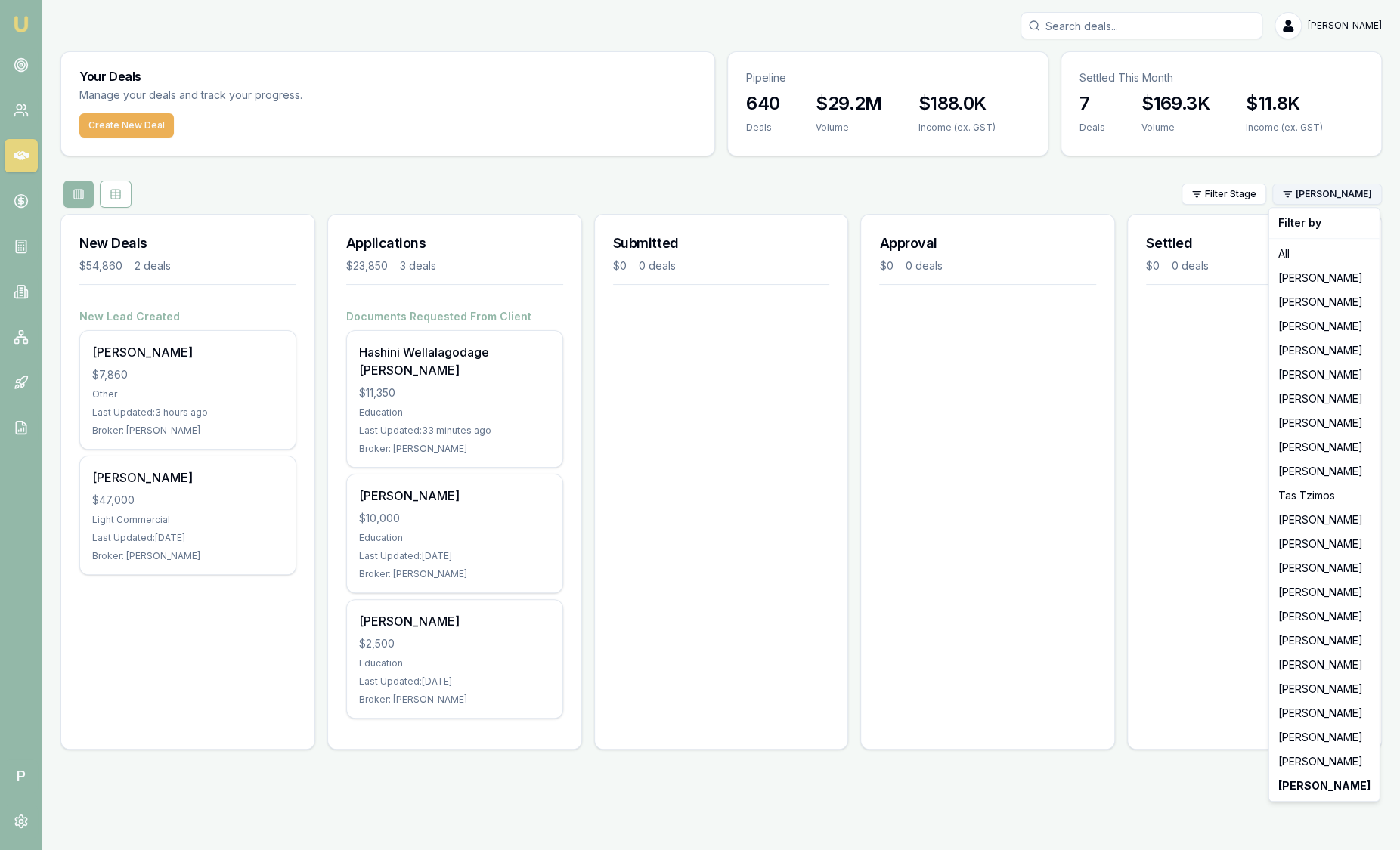
click at [1329, 196] on html "Emu Broker P Sam Crouch Toggle Menu Your Deals Manage your deals and track your…" at bounding box center [700, 425] width 1400 height 850
click at [1332, 674] on div "[PERSON_NAME]" at bounding box center [1324, 664] width 104 height 24
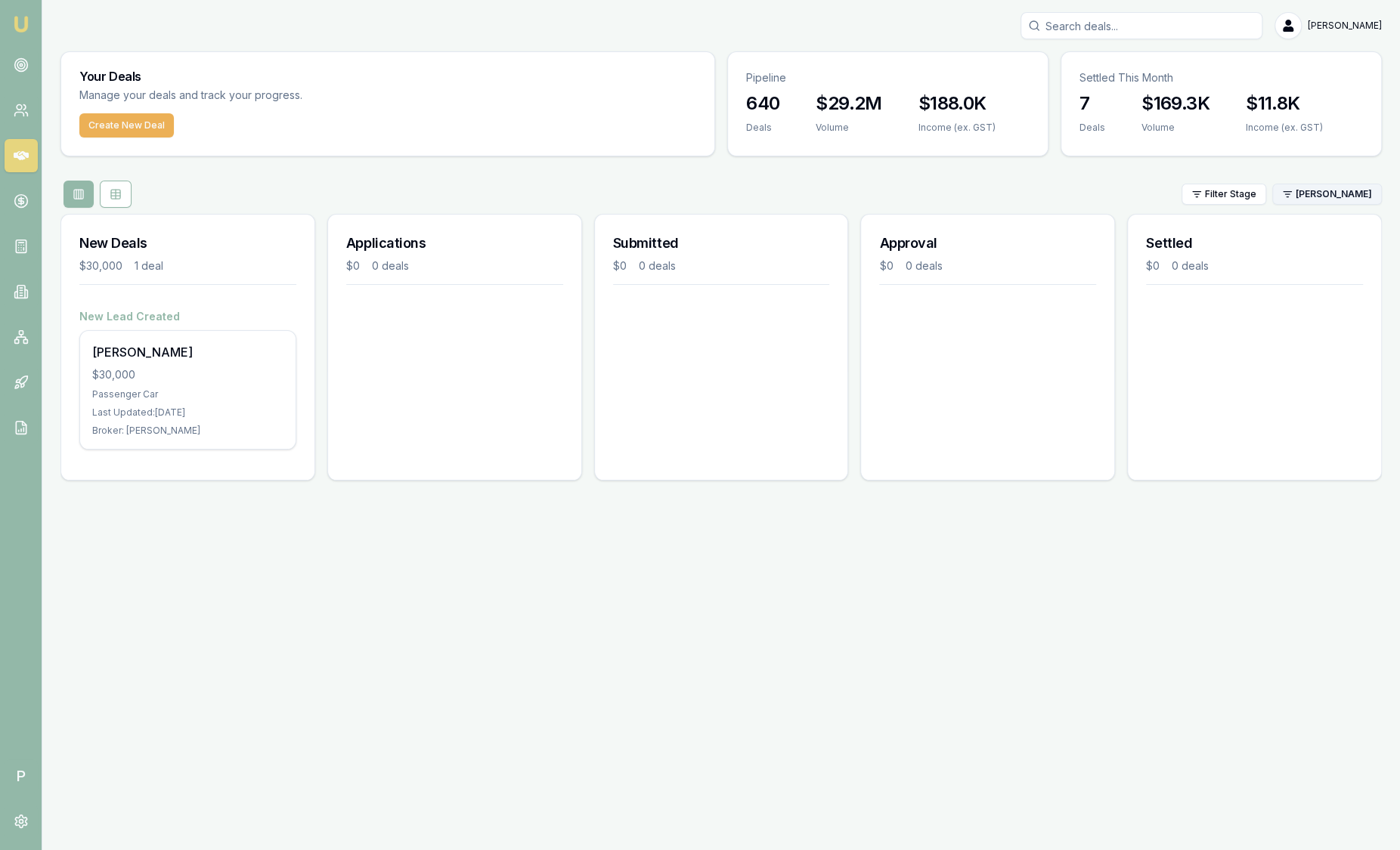
click at [1359, 192] on html "Emu Broker P Sam Crouch Toggle Menu Your Deals Manage your deals and track your…" at bounding box center [700, 425] width 1400 height 850
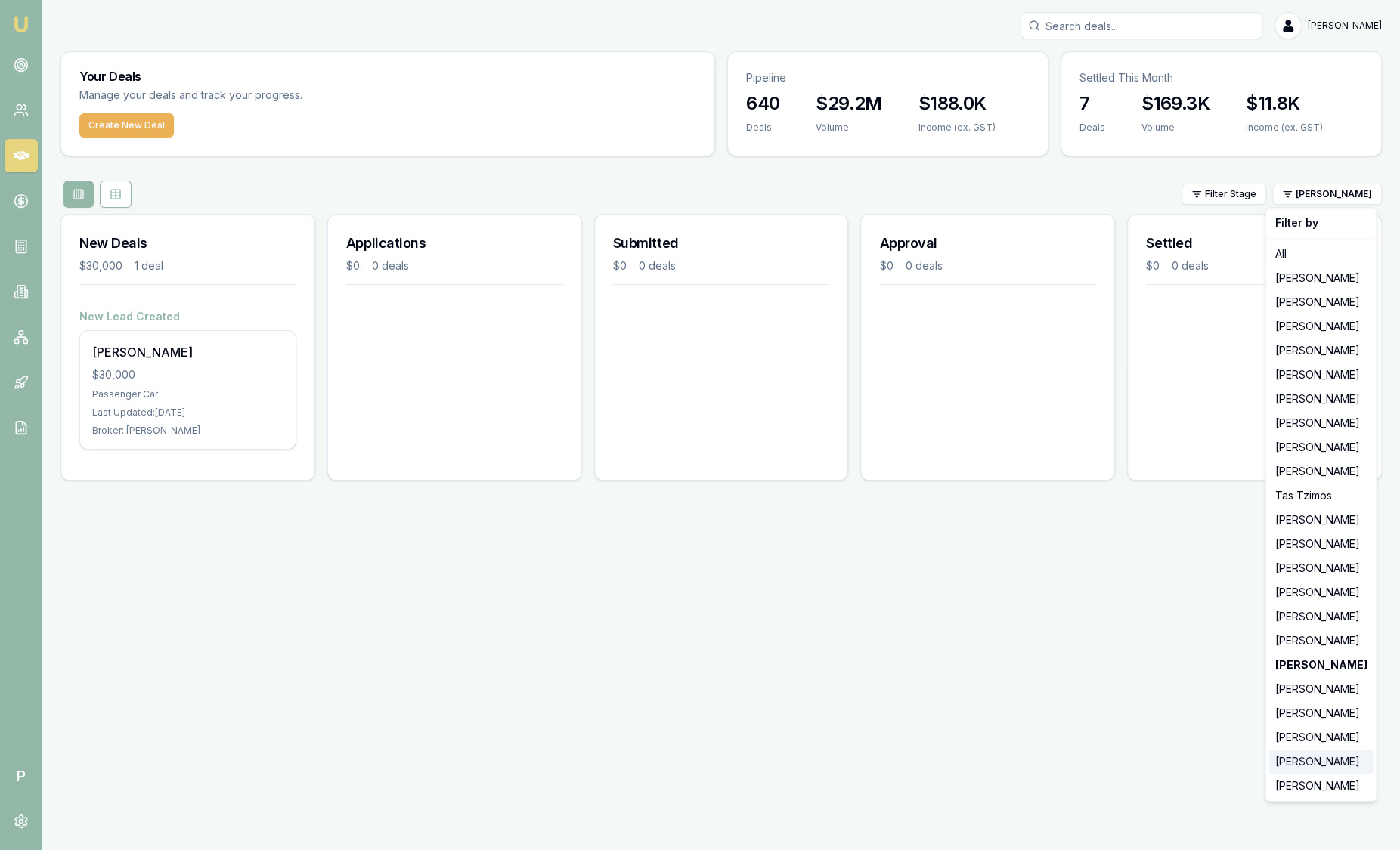
click at [1323, 762] on div "[PERSON_NAME]" at bounding box center [1321, 761] width 104 height 24
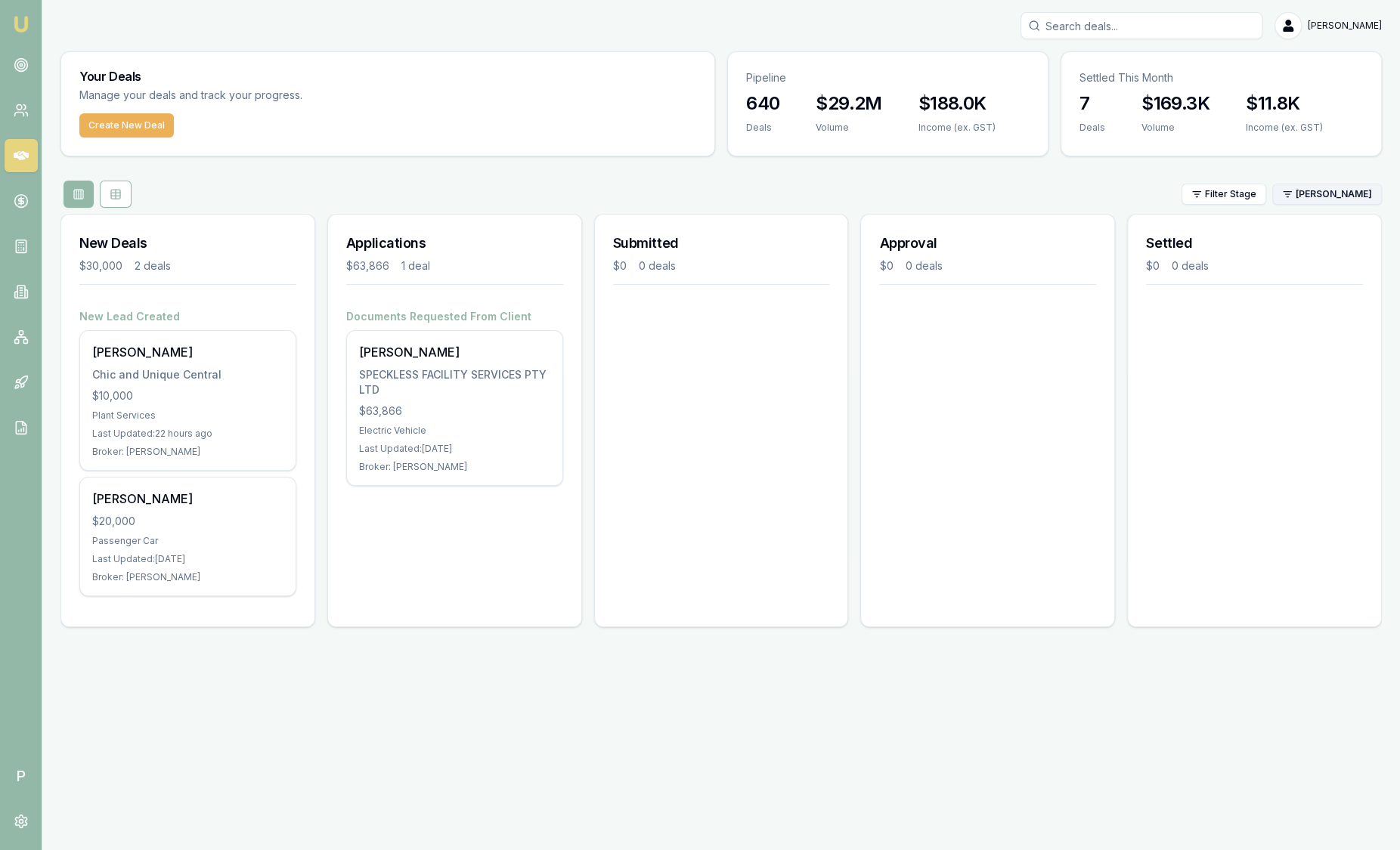
click at [1322, 195] on html "Emu Broker P Sam Crouch Toggle Menu Your Deals Manage your deals and track your…" at bounding box center [700, 425] width 1400 height 850
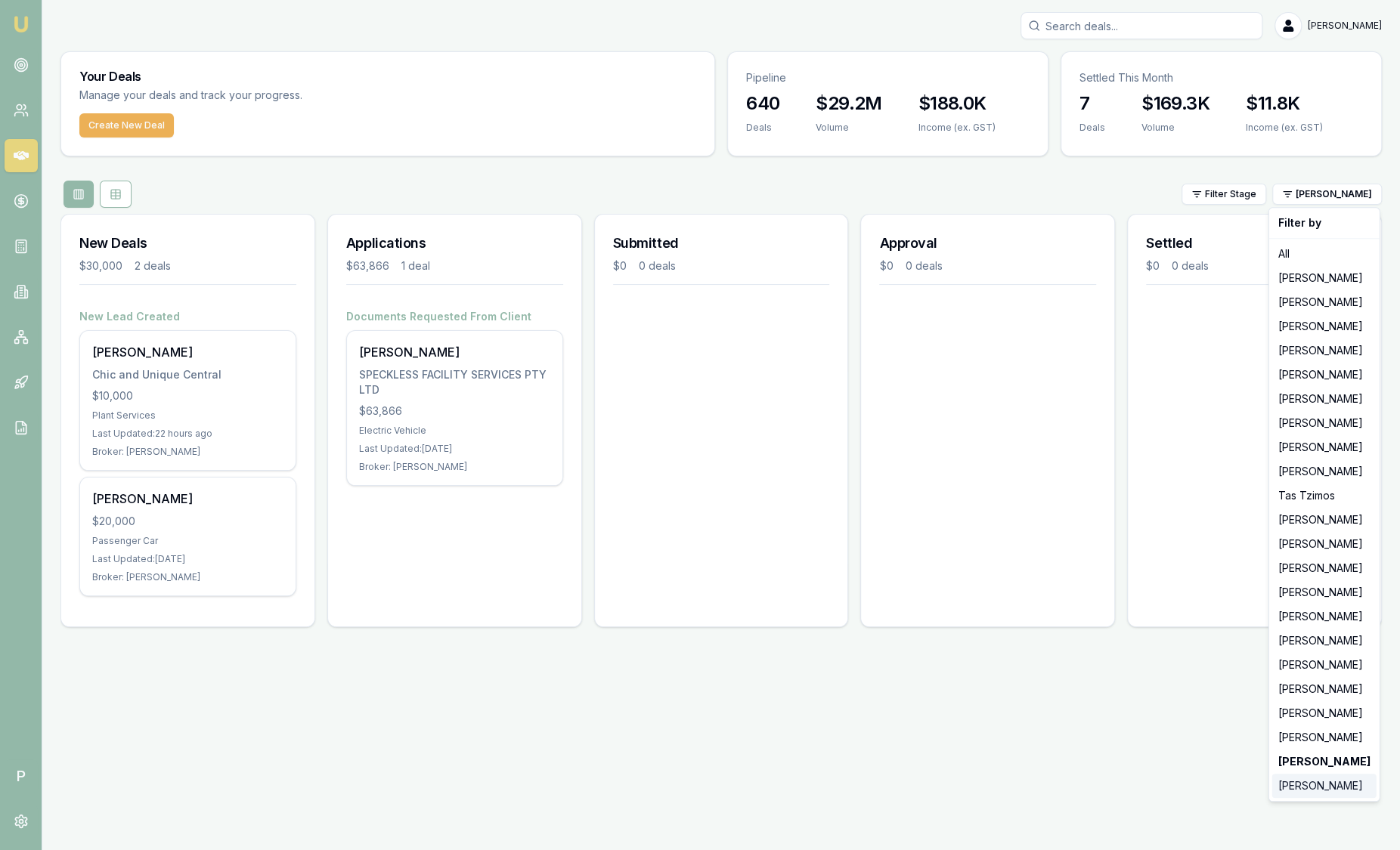
click at [1298, 787] on div "[PERSON_NAME]" at bounding box center [1324, 786] width 104 height 24
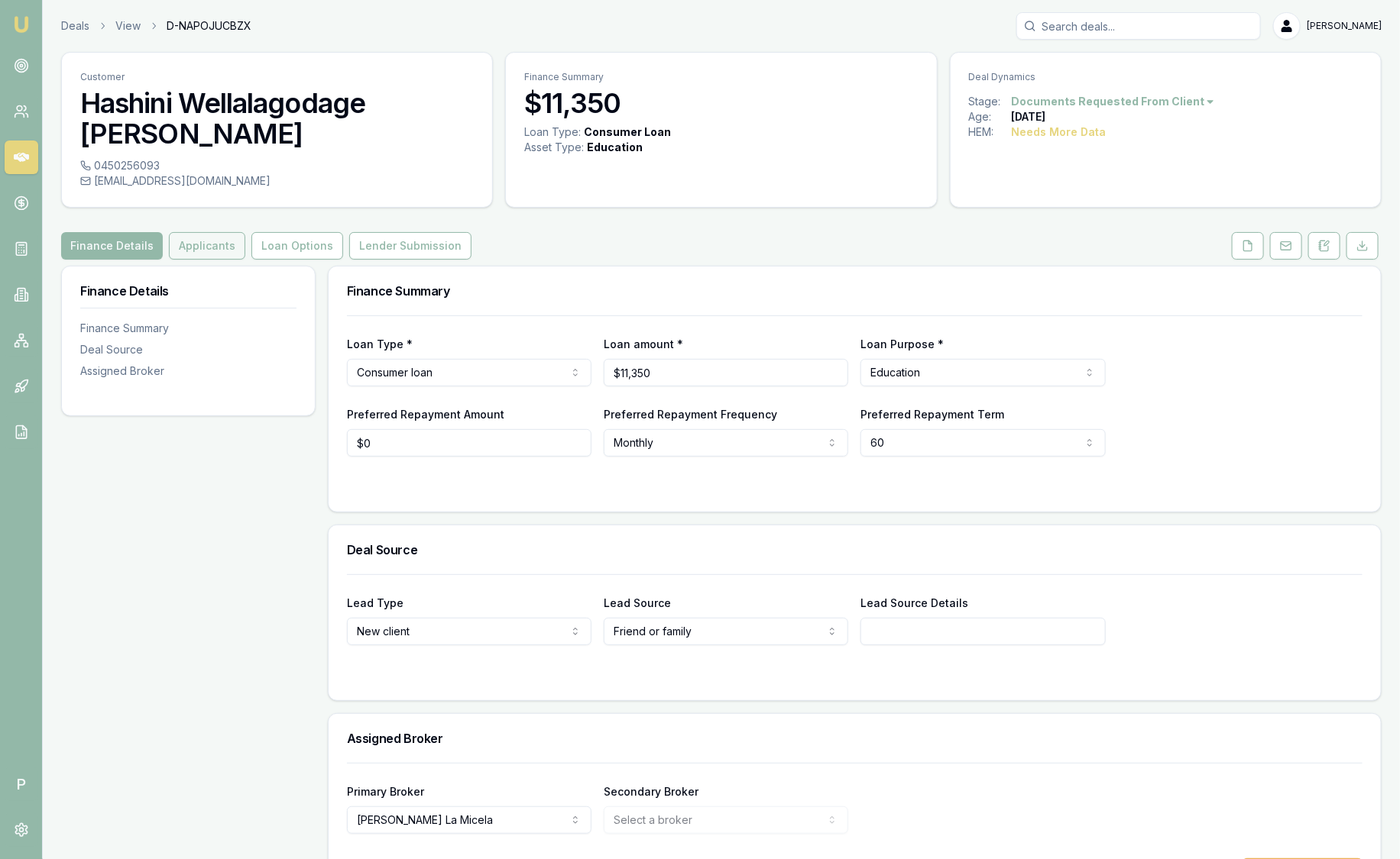
click at [212, 232] on button "Applicants" at bounding box center [208, 246] width 77 height 28
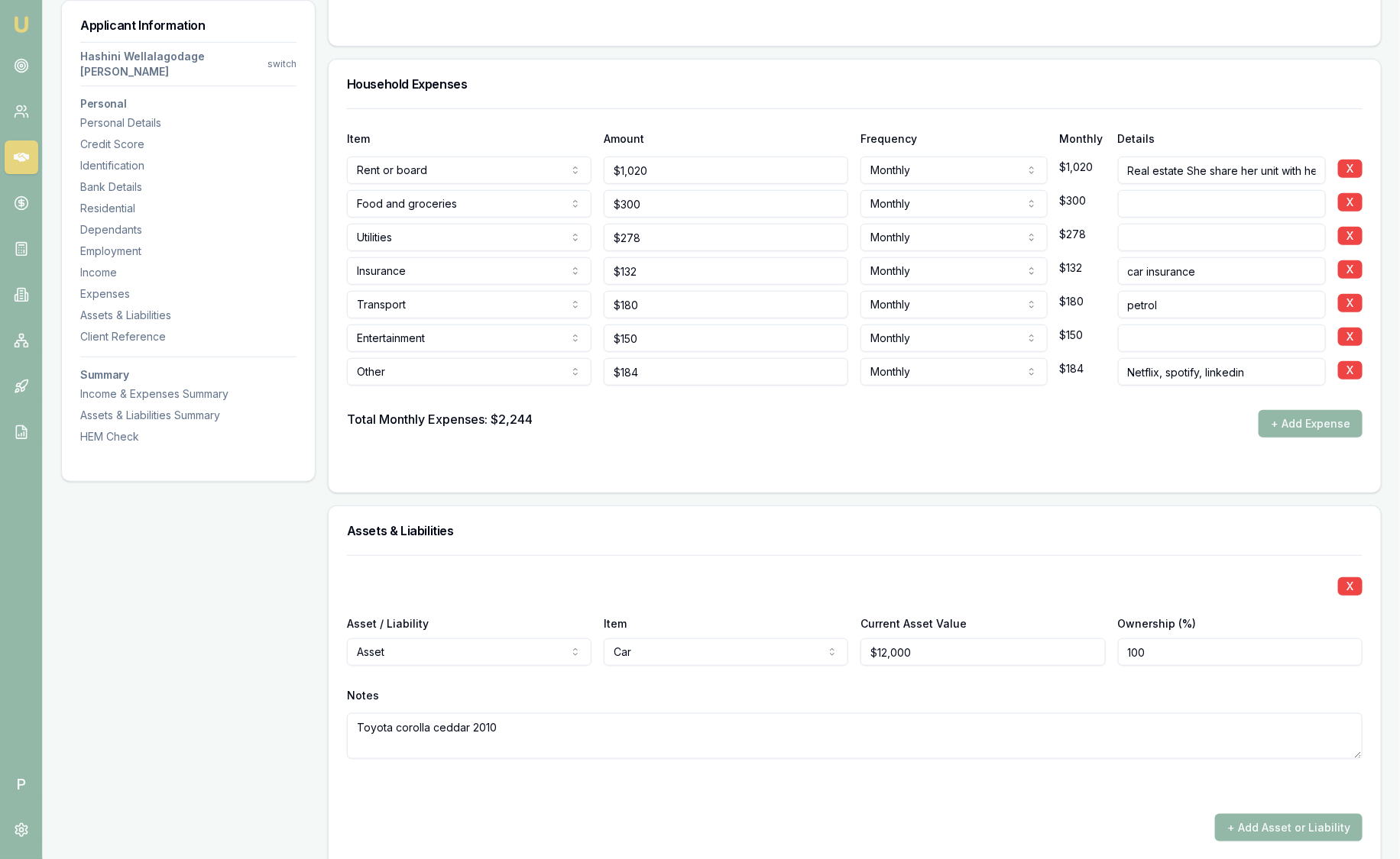
scroll to position [3117, 0]
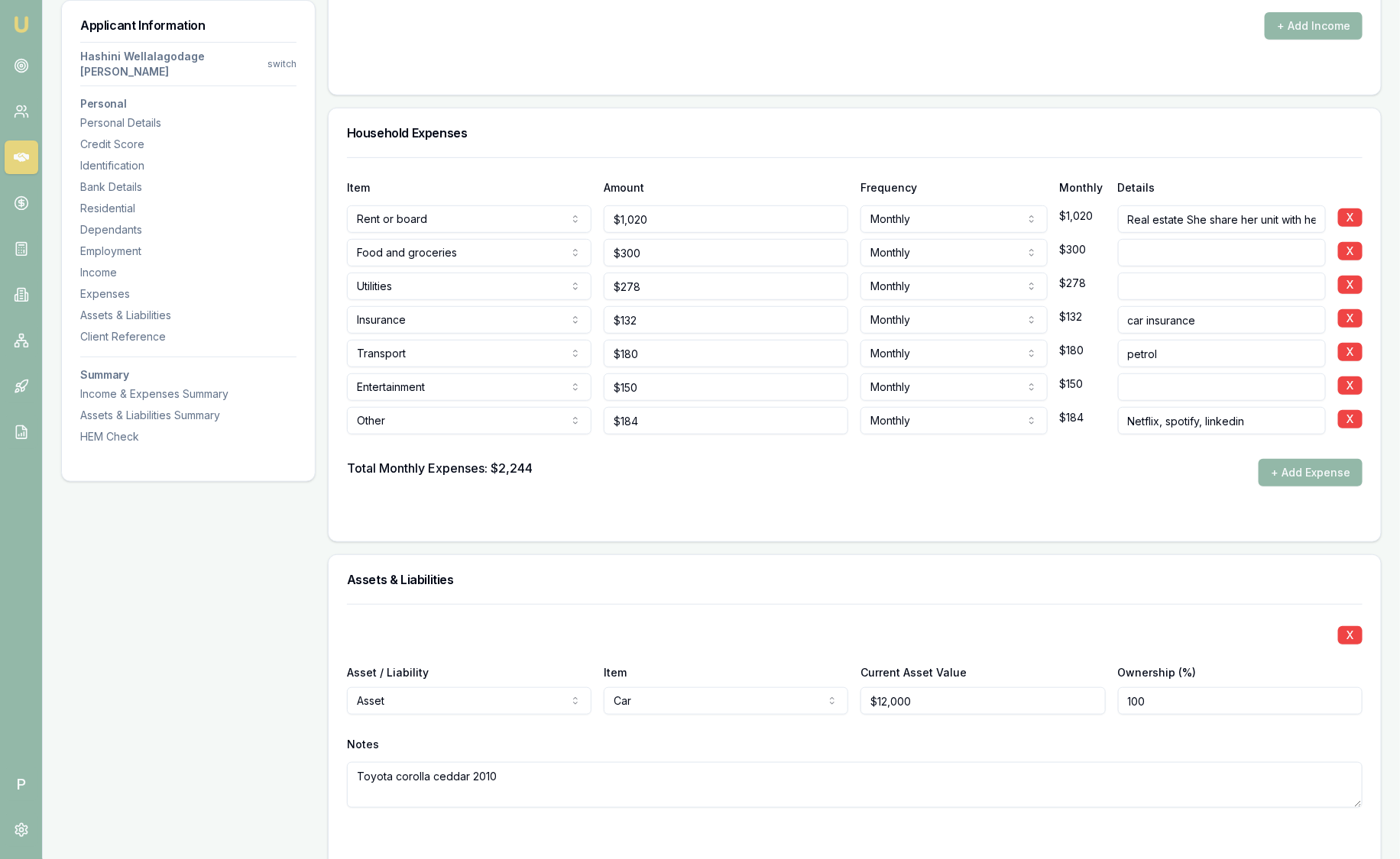
click at [1162, 374] on input at bounding box center [1221, 387] width 208 height 28
type input "na"
click at [1145, 300] on div "car insurance" at bounding box center [1221, 317] width 208 height 34
click at [1140, 272] on input at bounding box center [1221, 286] width 208 height 28
click at [1144, 272] on input at bounding box center [1221, 286] width 208 height 28
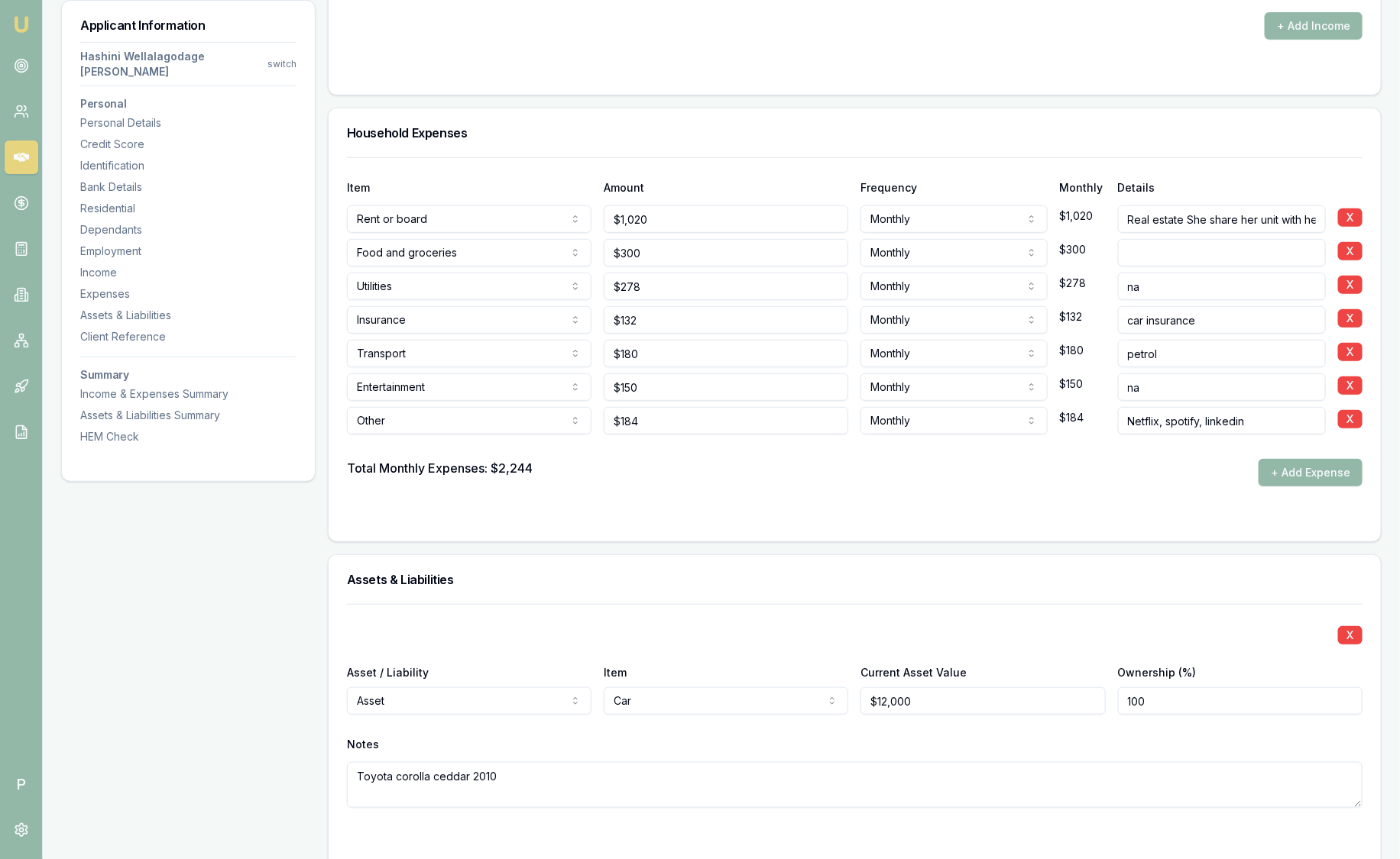
type input "na"
click at [1150, 239] on input at bounding box center [1221, 253] width 208 height 28
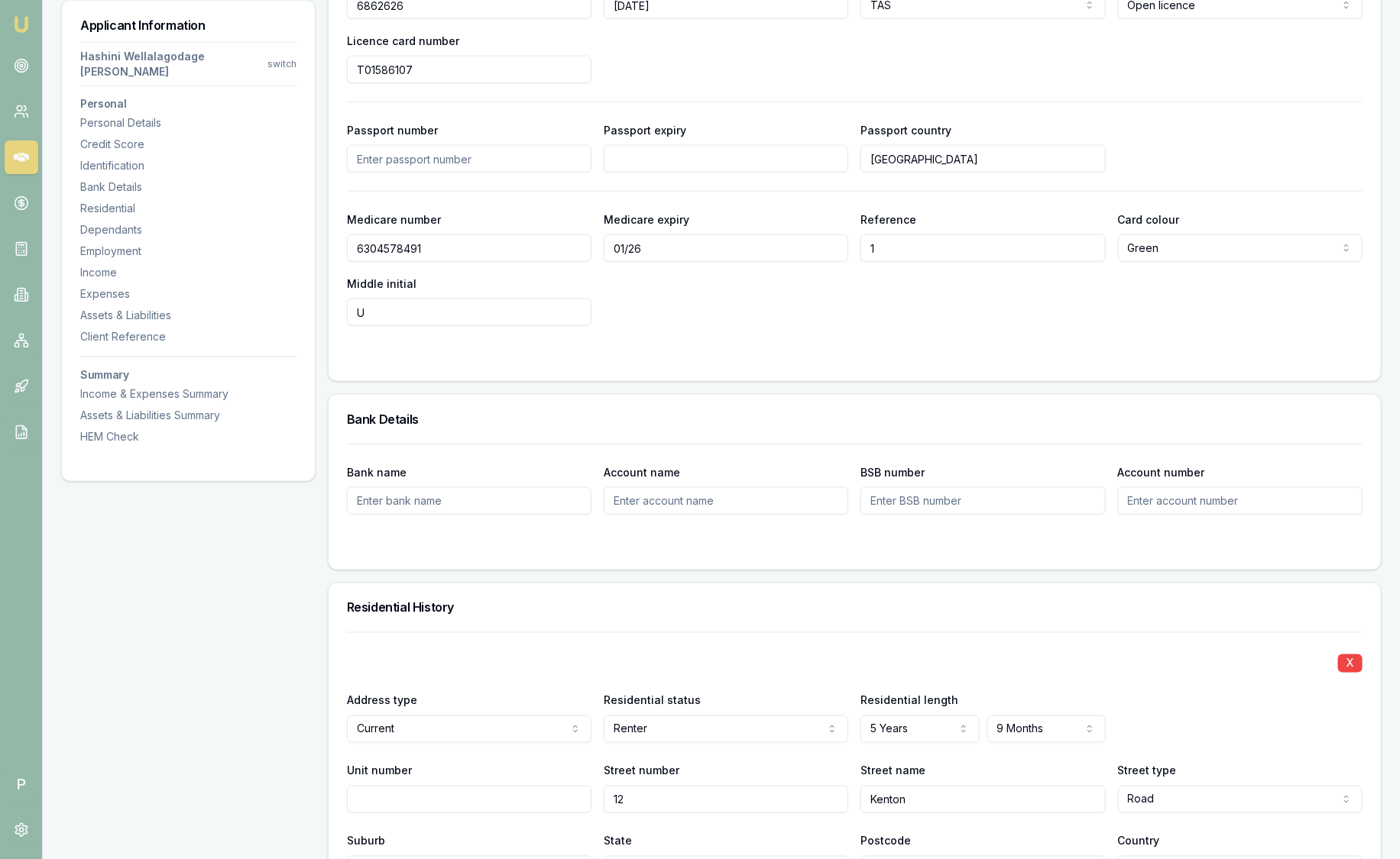
scroll to position [444, 0]
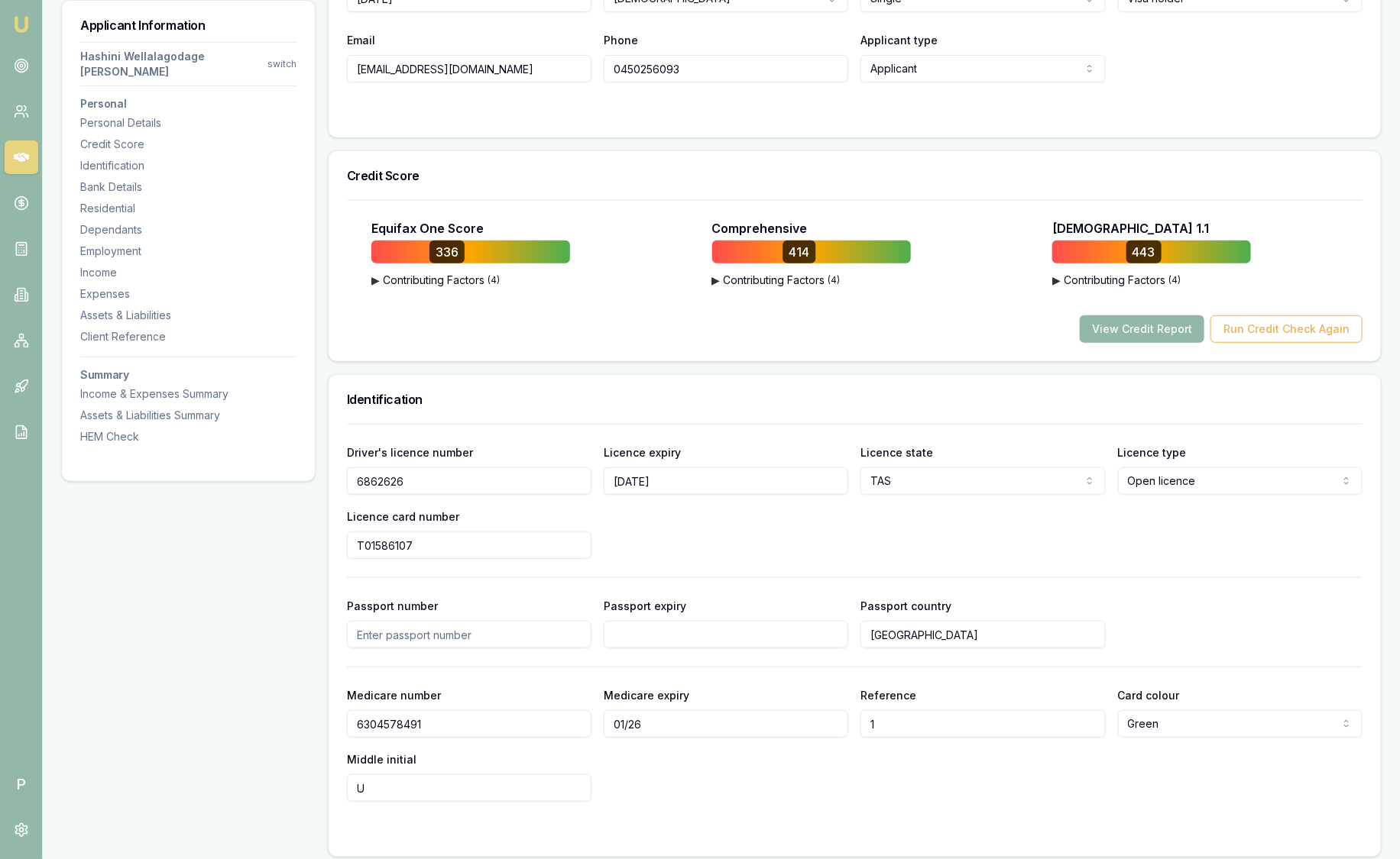
type input "na"
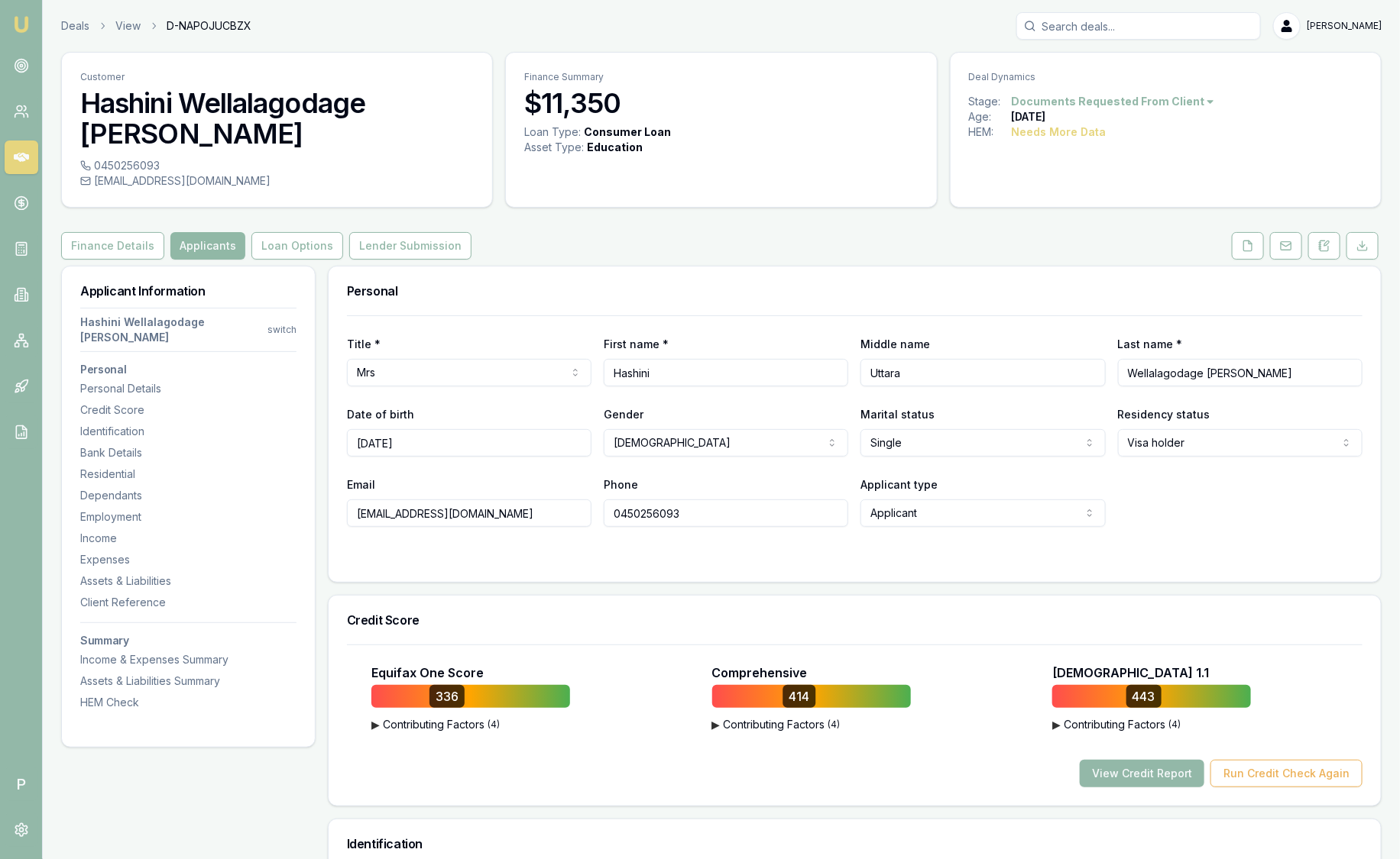
click at [197, 232] on button "Applicants" at bounding box center [208, 246] width 75 height 28
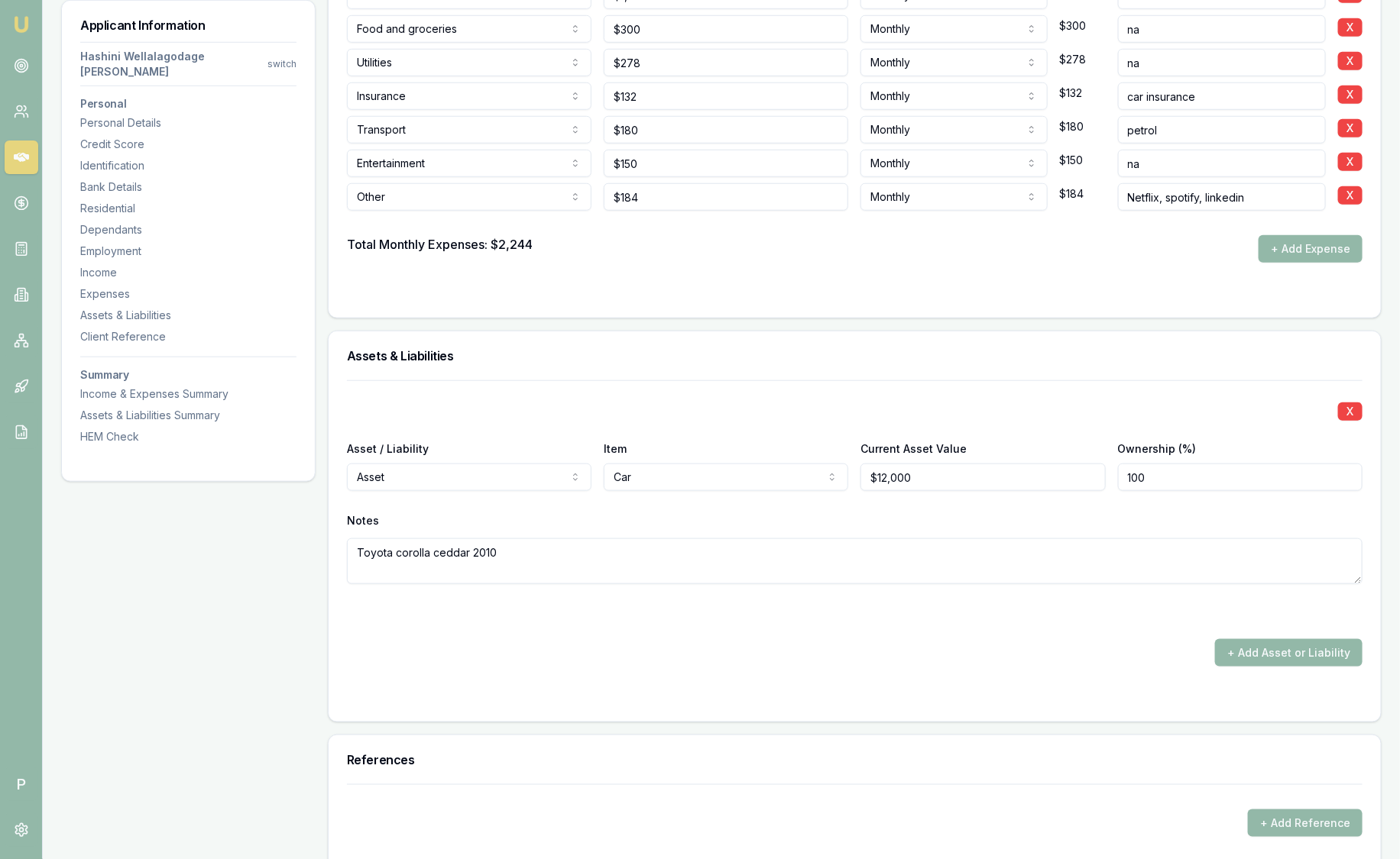
scroll to position [3977, 0]
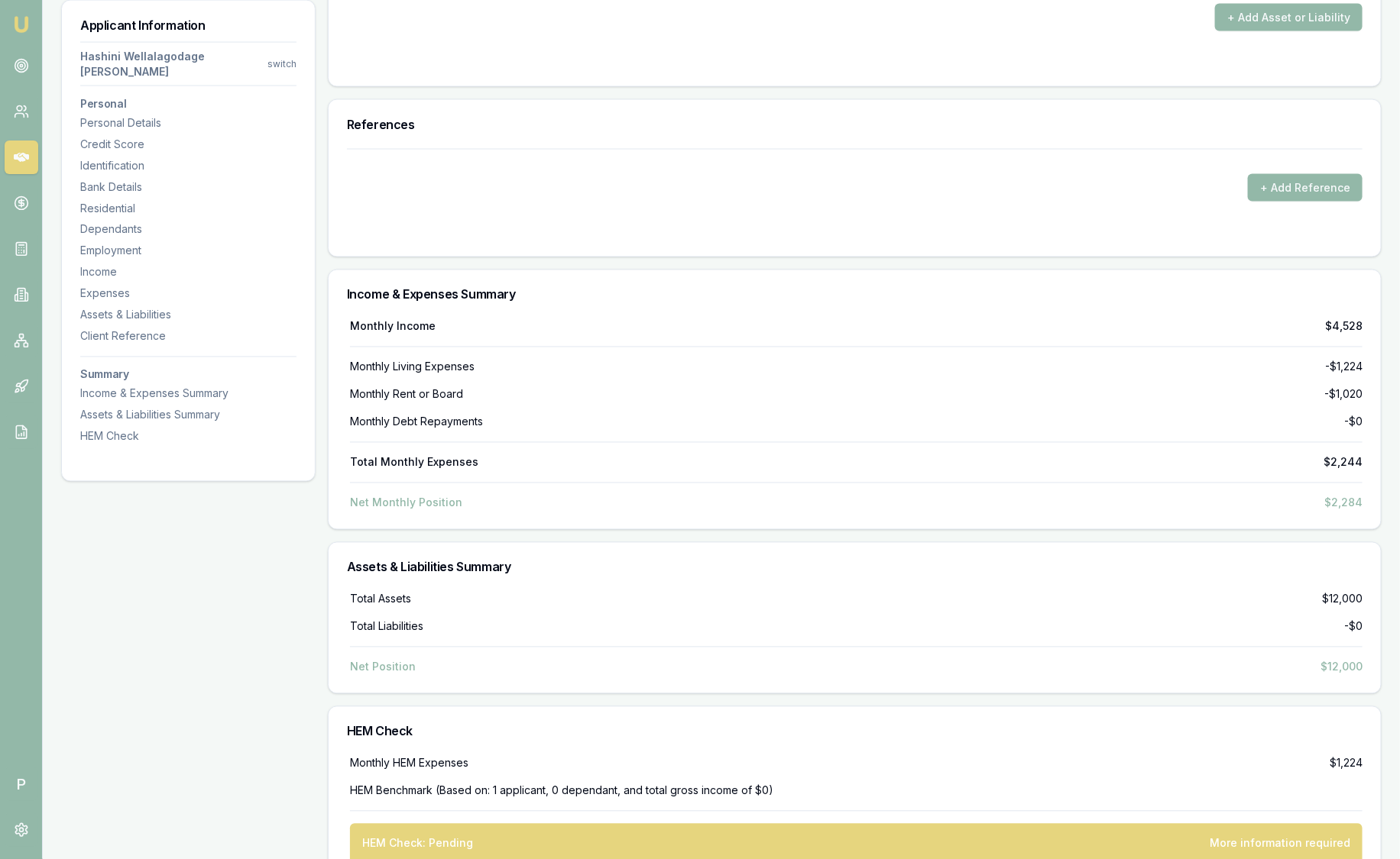
click at [1212, 824] on div "HEM Check: Pending More information required" at bounding box center [856, 844] width 1013 height 40
click at [1209, 824] on div "HEM Check: Pending More information required" at bounding box center [856, 844] width 1013 height 40
click at [1205, 824] on div "HEM Check: Pending More information required" at bounding box center [856, 844] width 1013 height 40
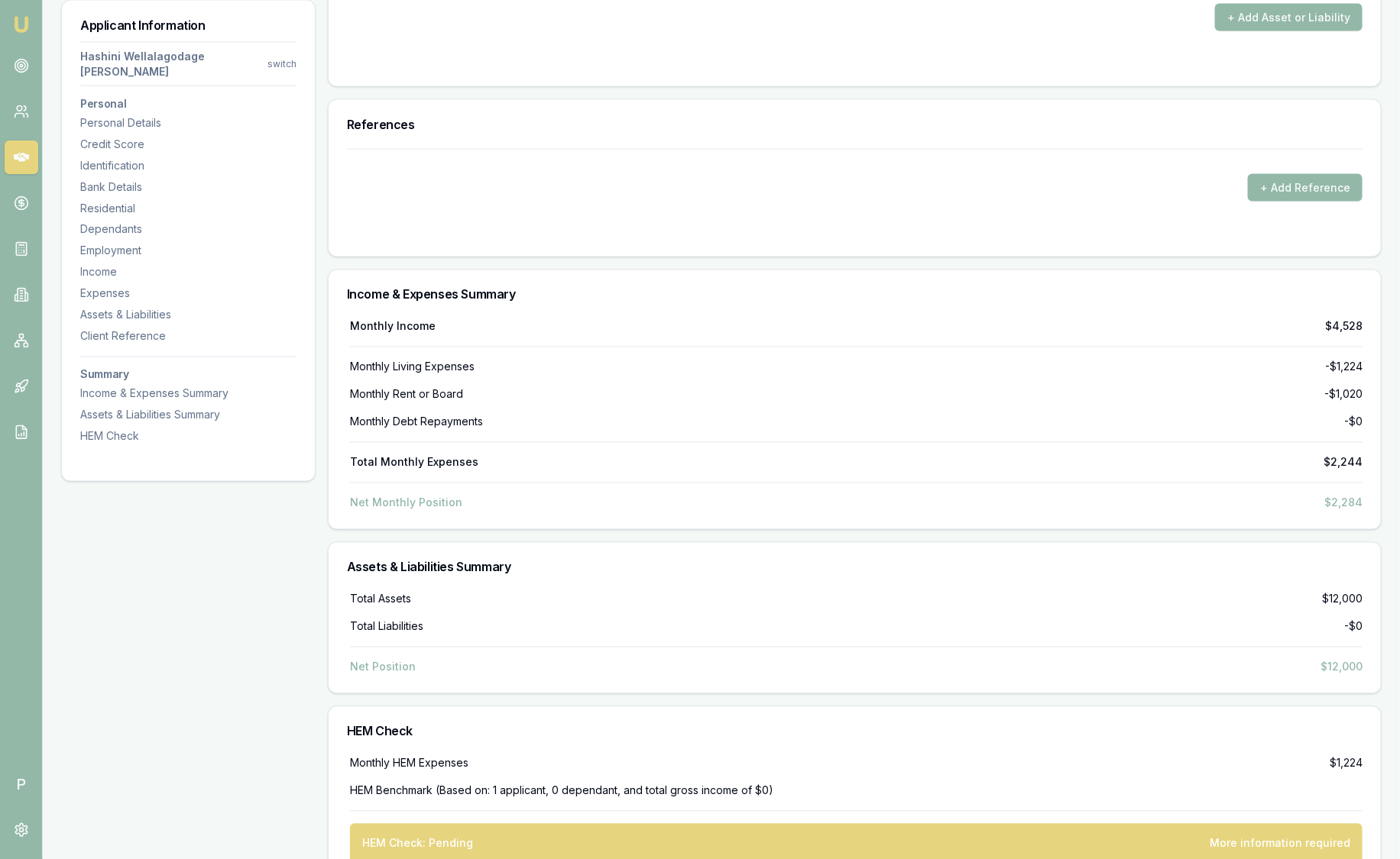
drag, startPoint x: 1205, startPoint y: 802, endPoint x: 1089, endPoint y: 765, distance: 121.8
click at [1089, 765] on div "Monthly HEM Expenses $1,224 HEM Benchmark (Based on: 1 applicant, 0 dependant, …" at bounding box center [855, 809] width 1015 height 108
click at [1002, 756] on div "Monthly HEM Expenses $1,224" at bounding box center [856, 763] width 1013 height 15
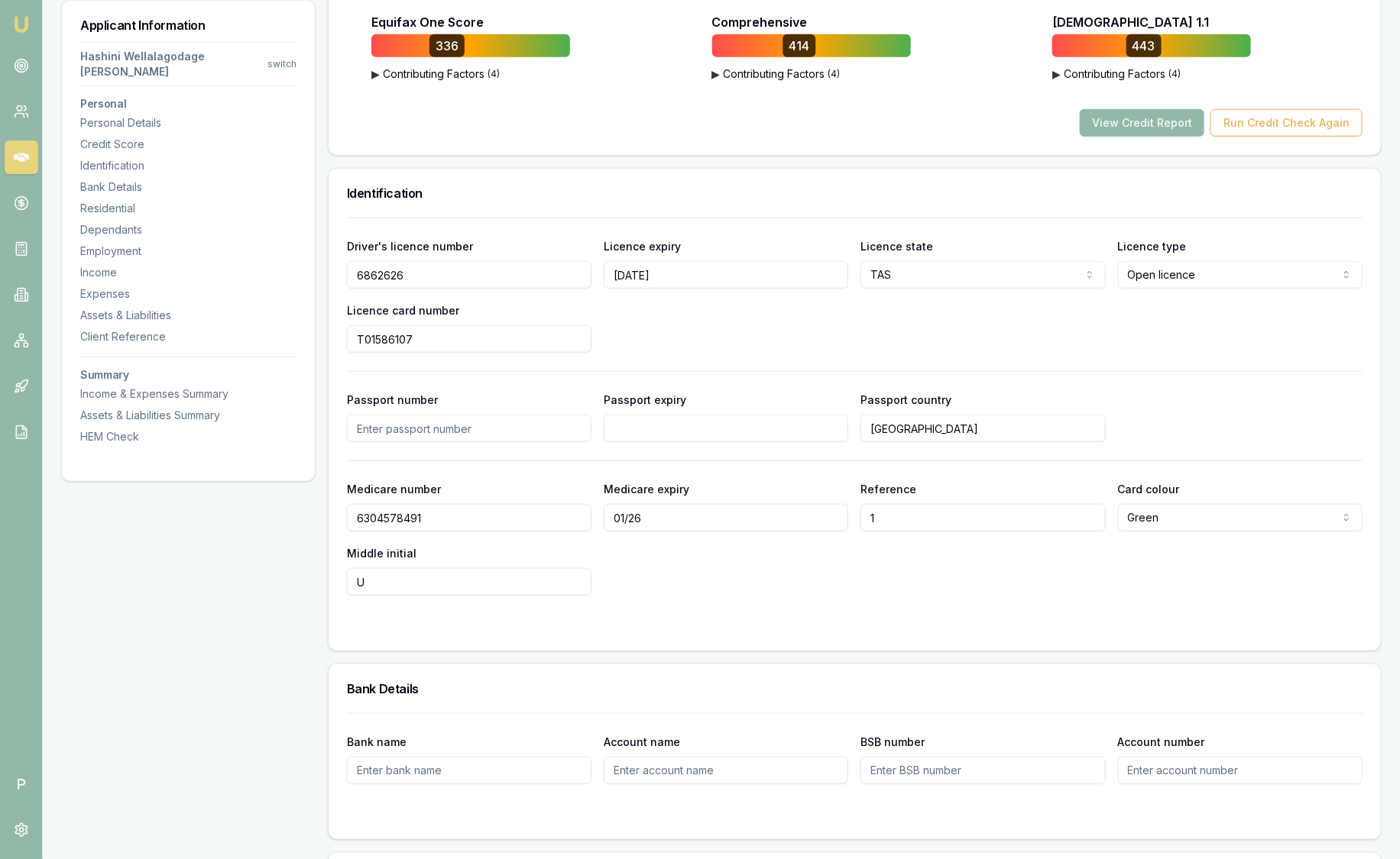
scroll to position [1050, 0]
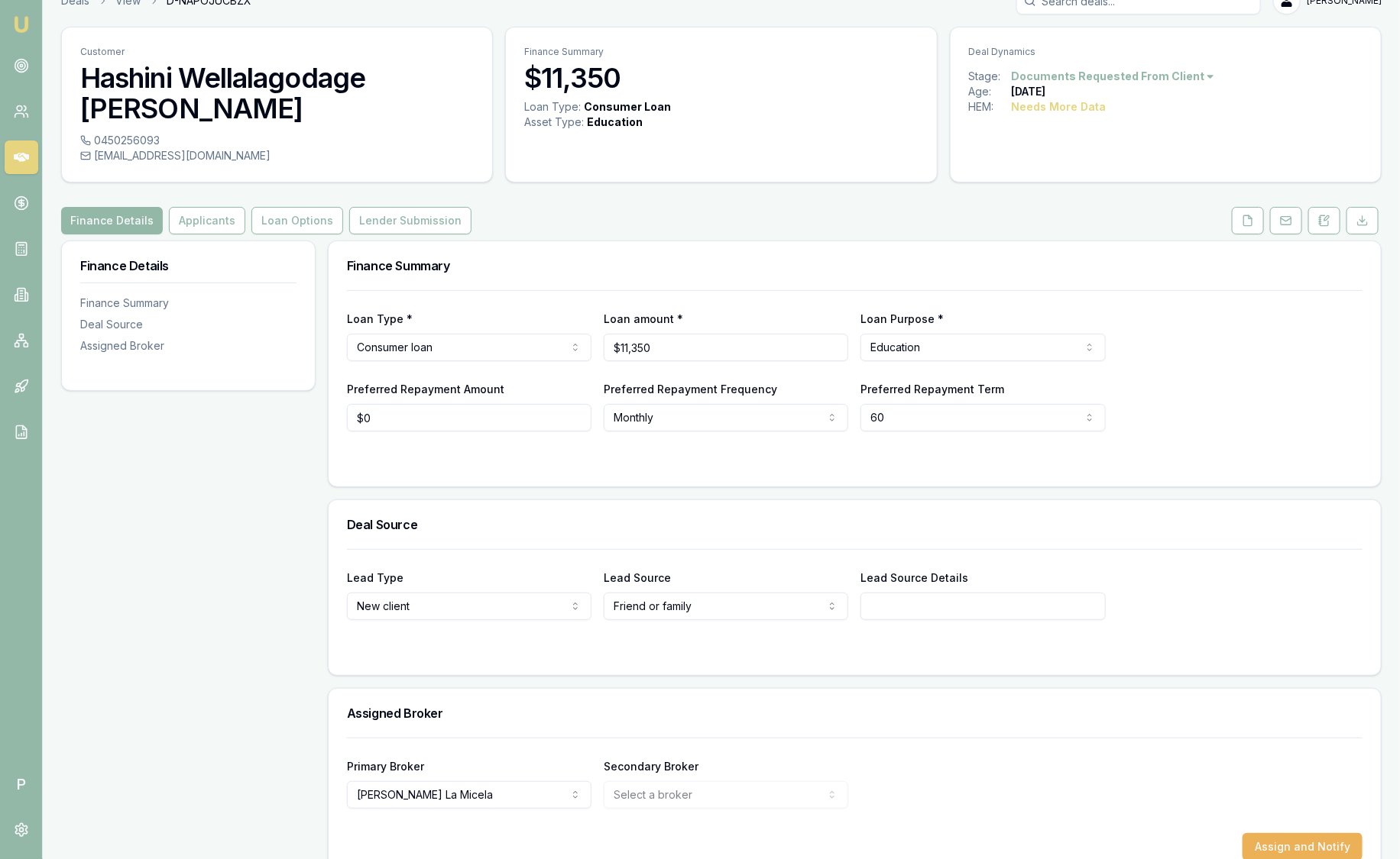
scroll to position [26, 0]
click at [194, 207] on button "Applicants" at bounding box center [208, 220] width 77 height 28
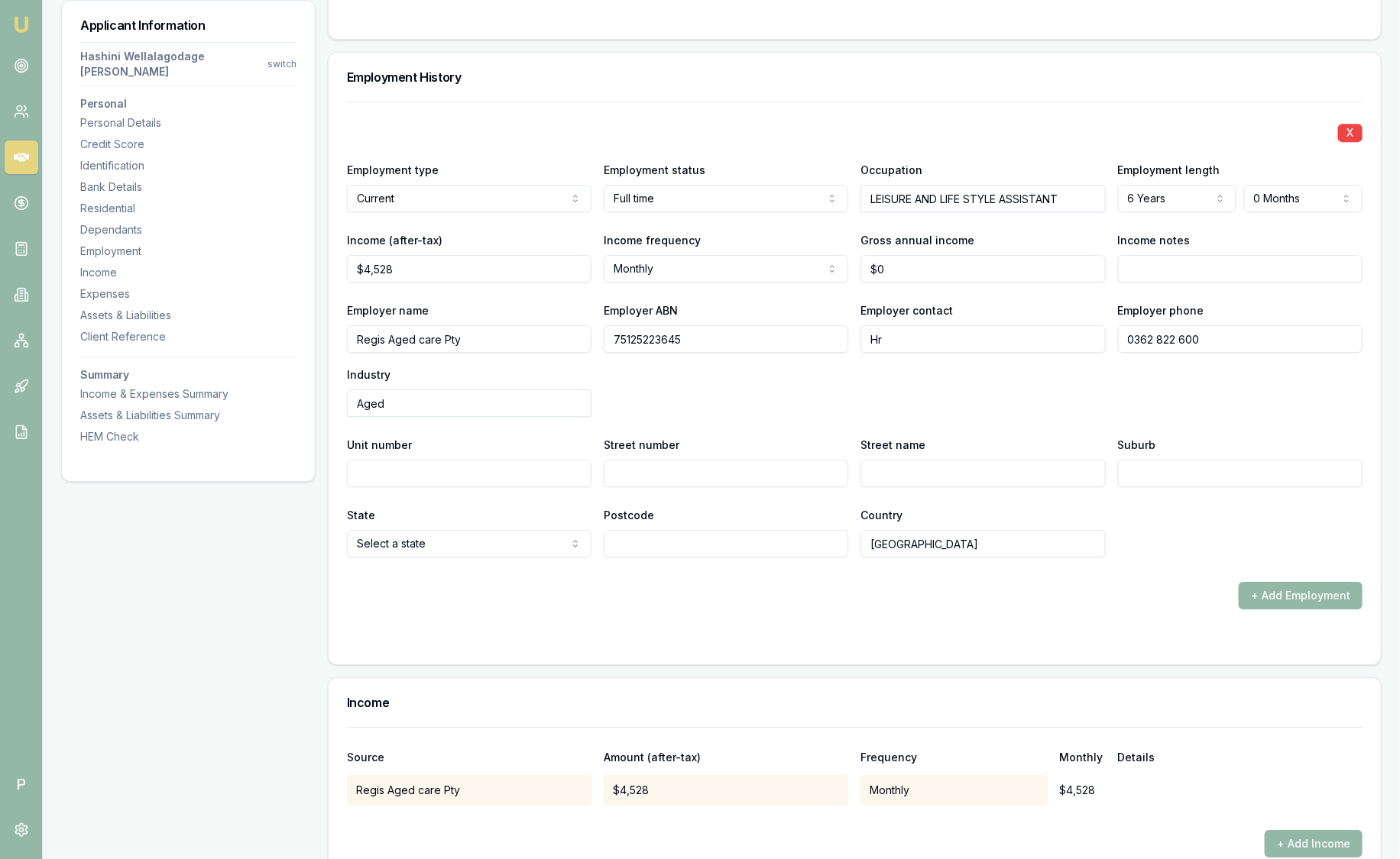
scroll to position [2258, 0]
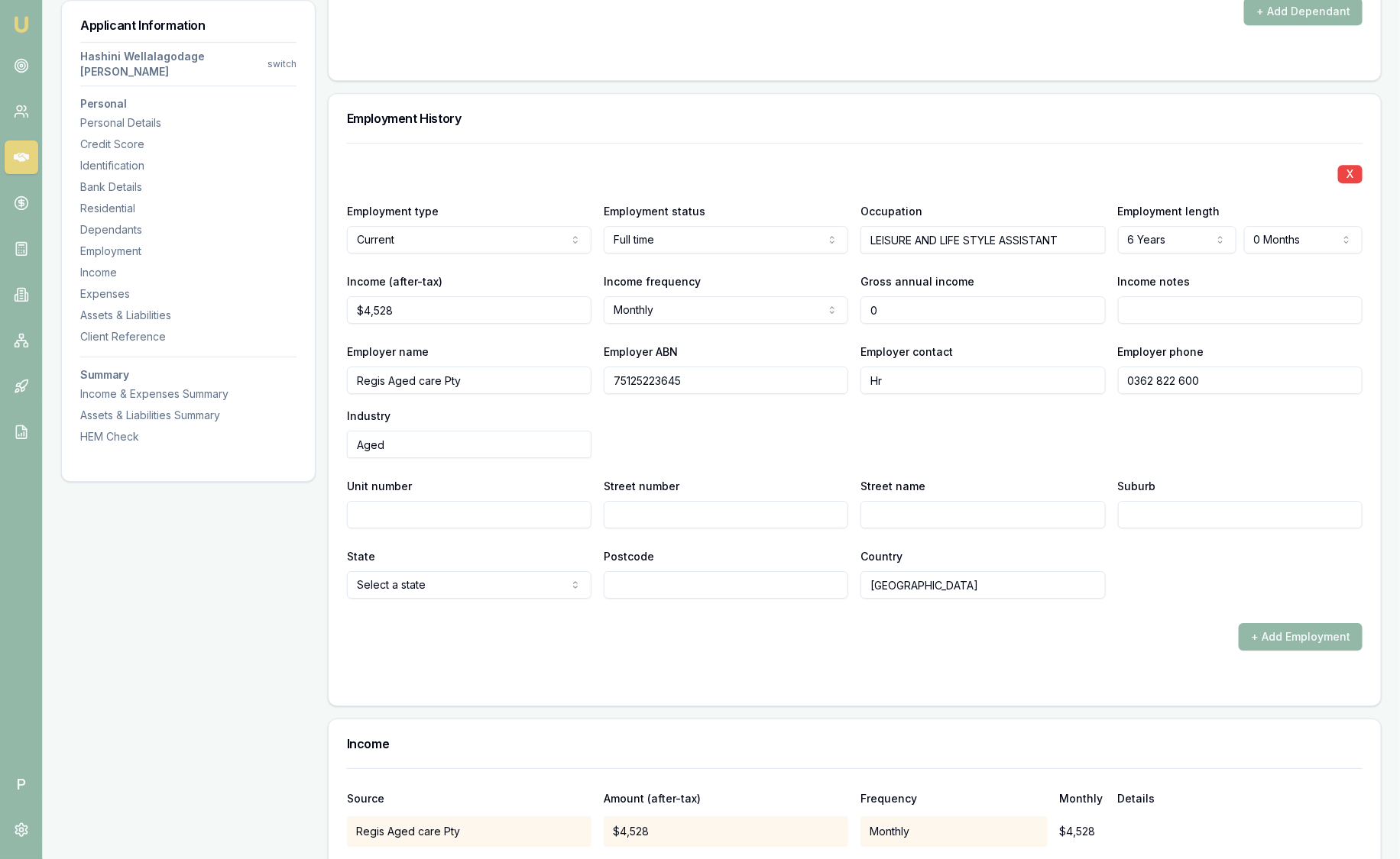
click at [933, 296] on input "0" at bounding box center [982, 310] width 245 height 28
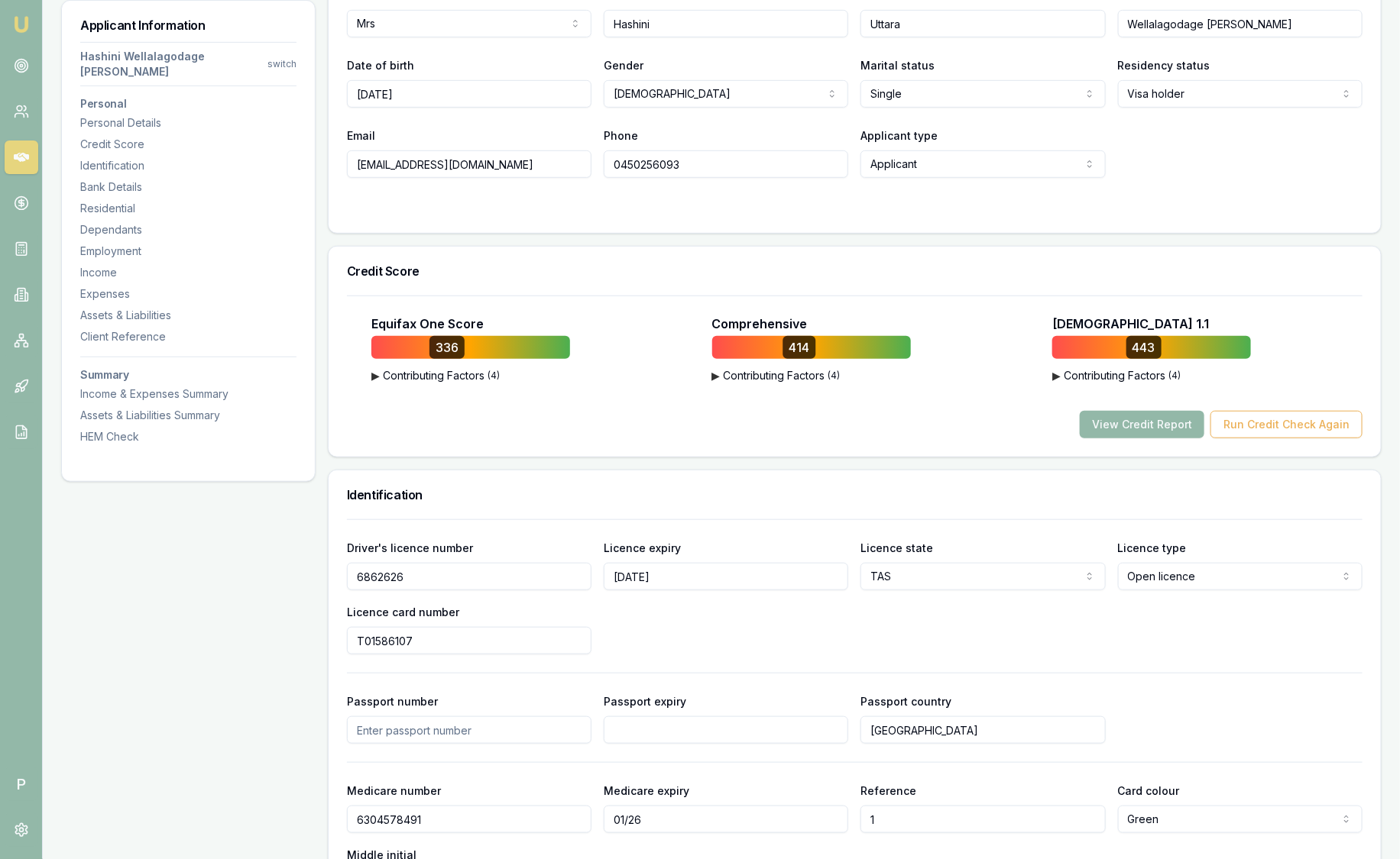
scroll to position [0, 0]
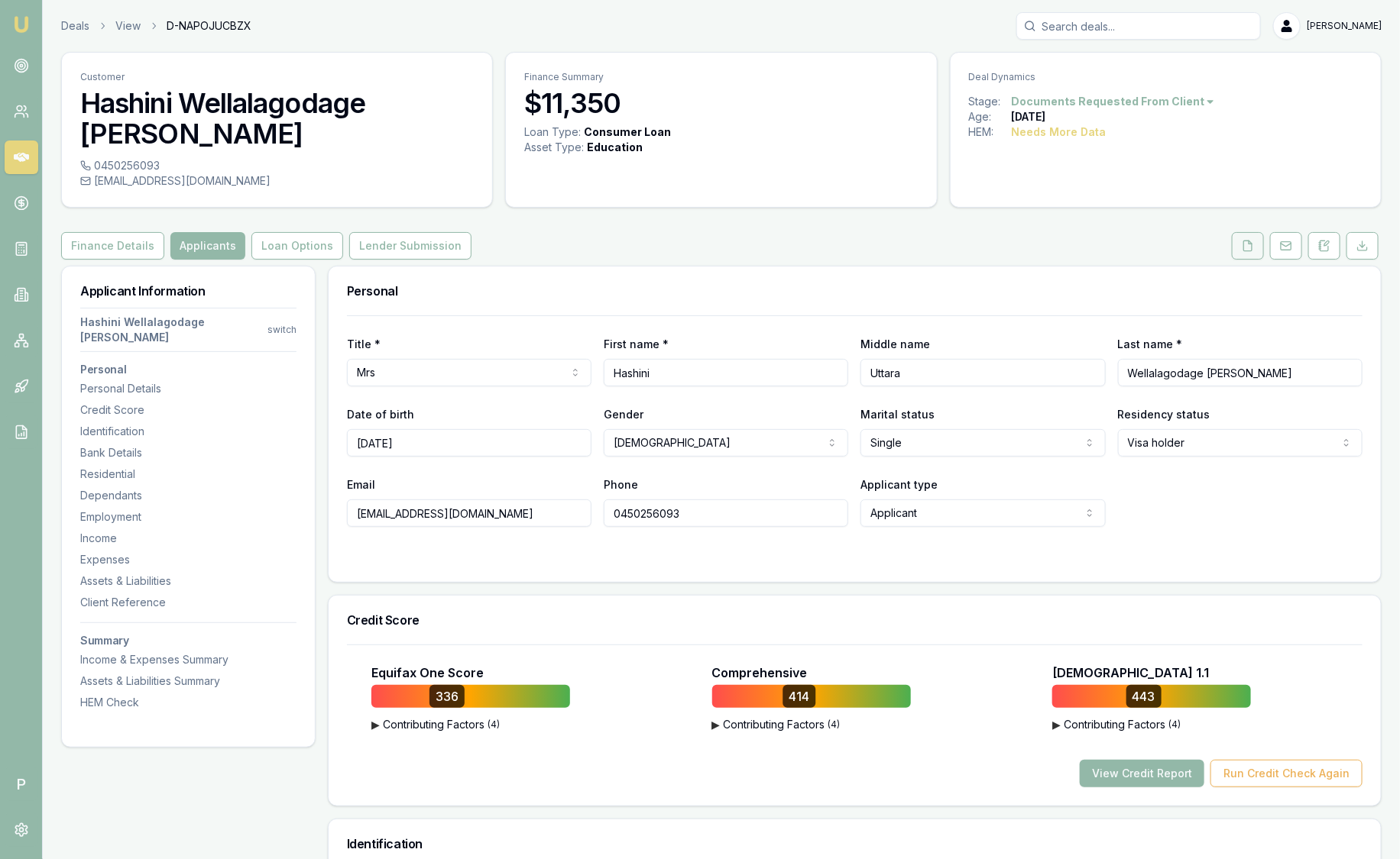
type input "$0"
click at [1254, 239] on icon at bounding box center [1248, 246] width 12 height 12
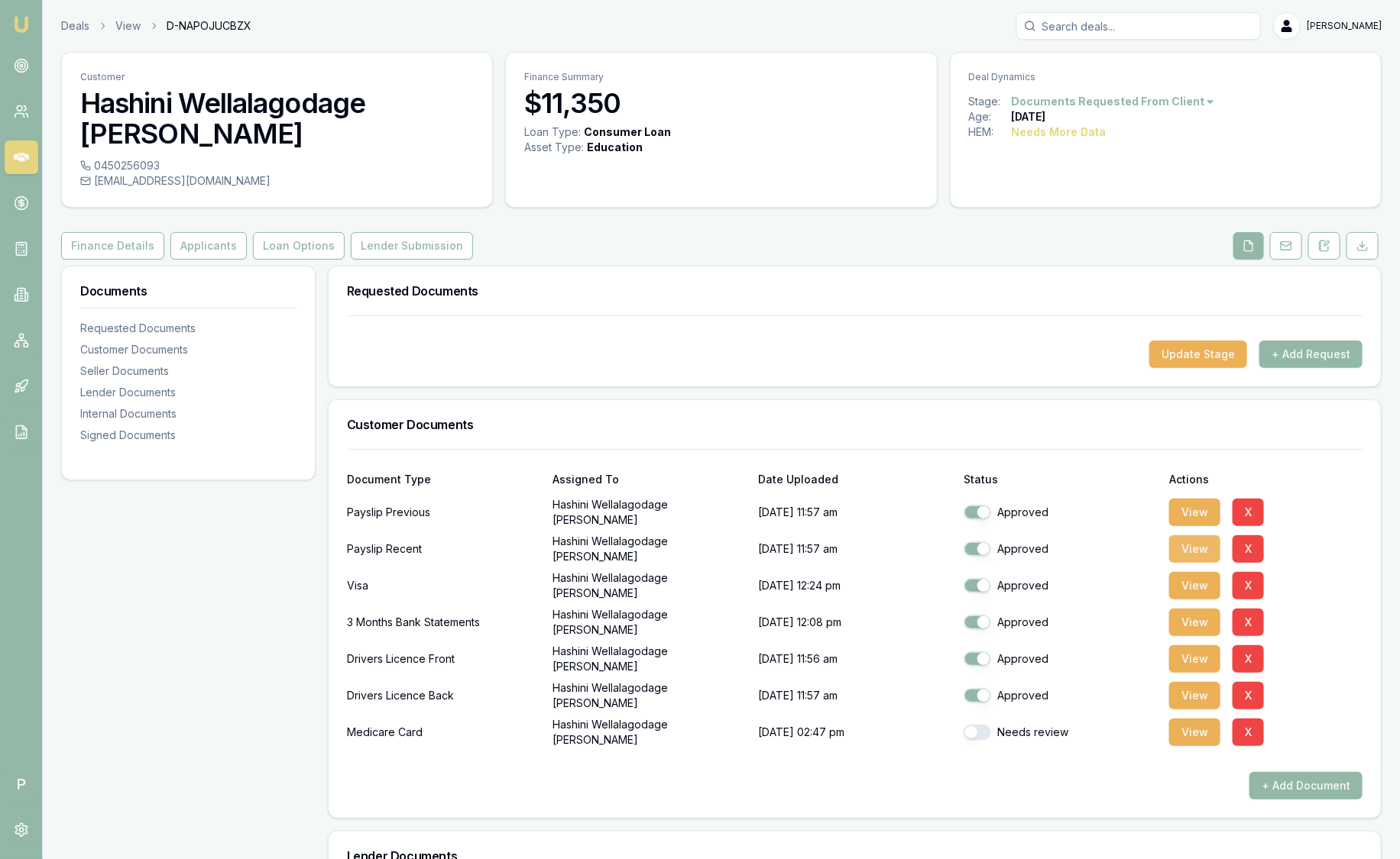
click at [1186, 535] on button "View" at bounding box center [1194, 548] width 51 height 28
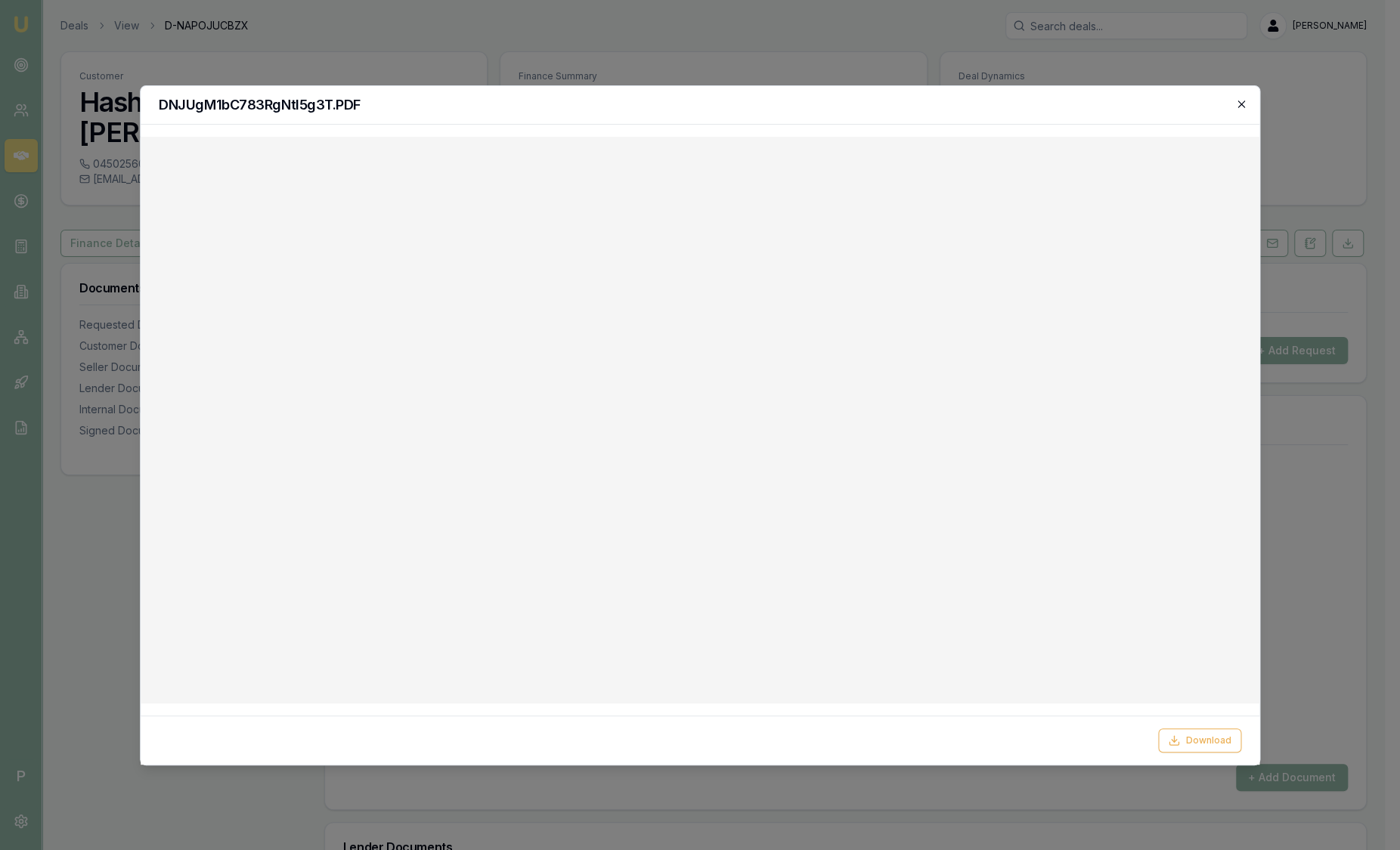
click at [1236, 102] on icon "button" at bounding box center [1241, 105] width 12 height 12
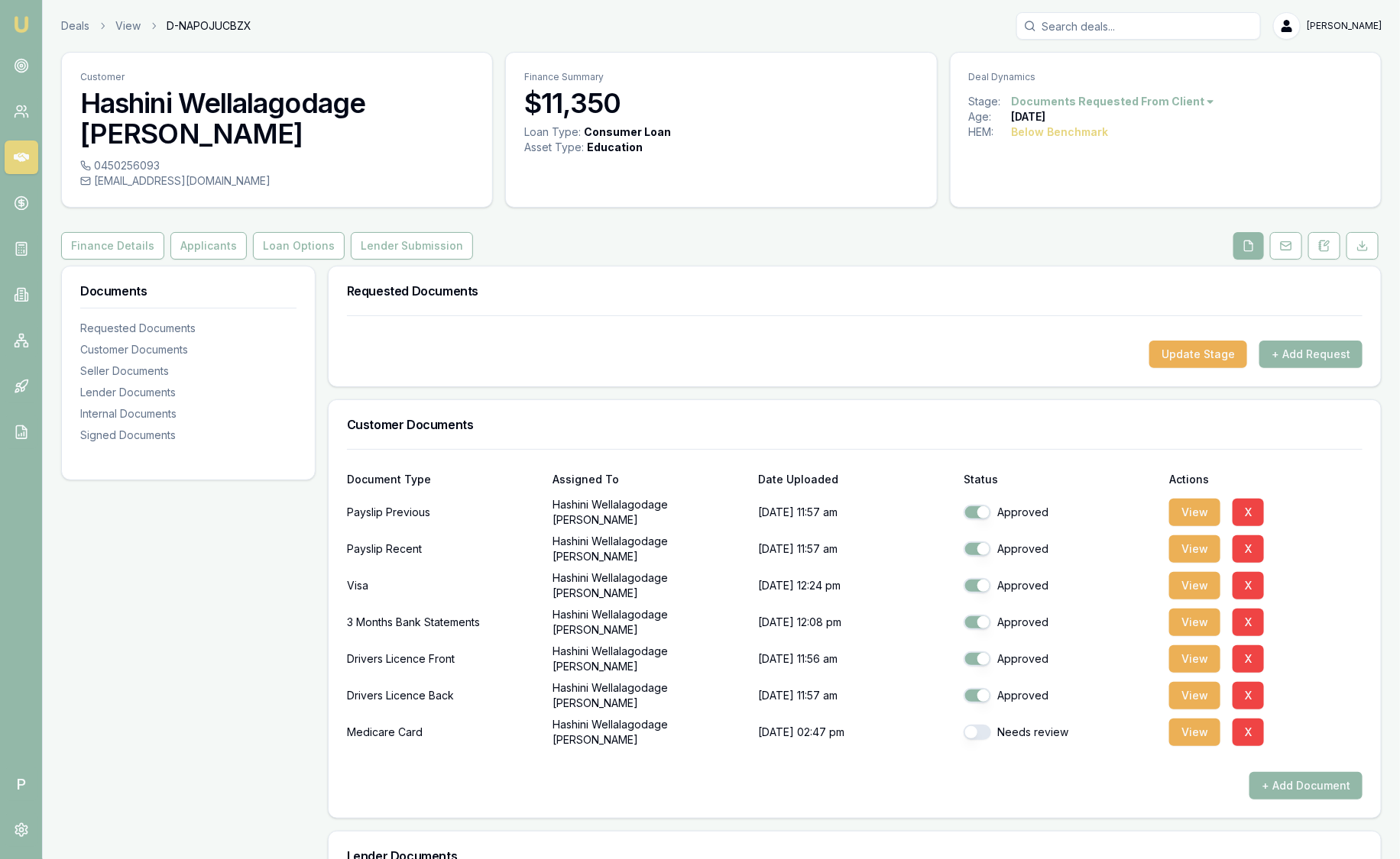
checkbox input "true"
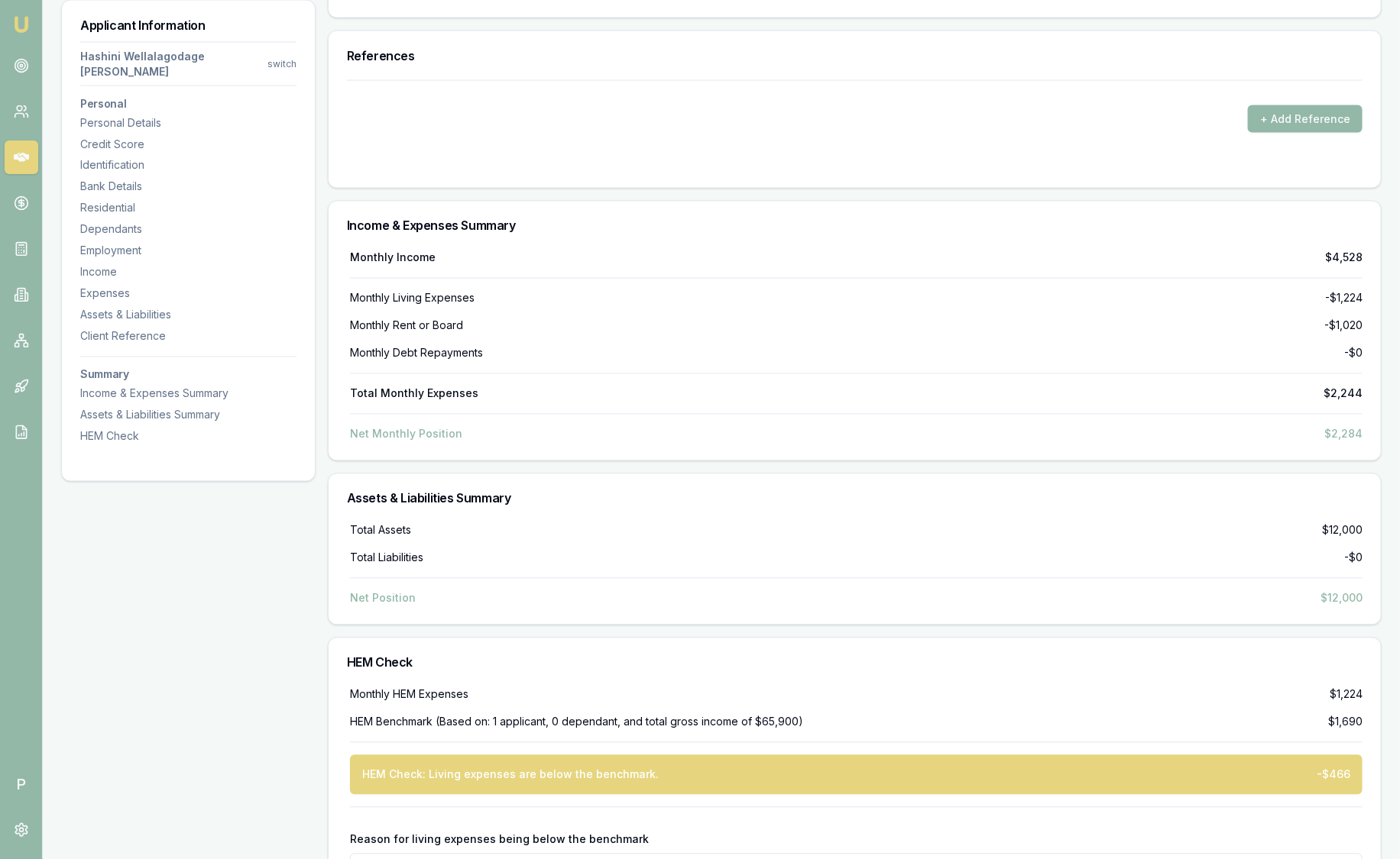
scroll to position [4134, 0]
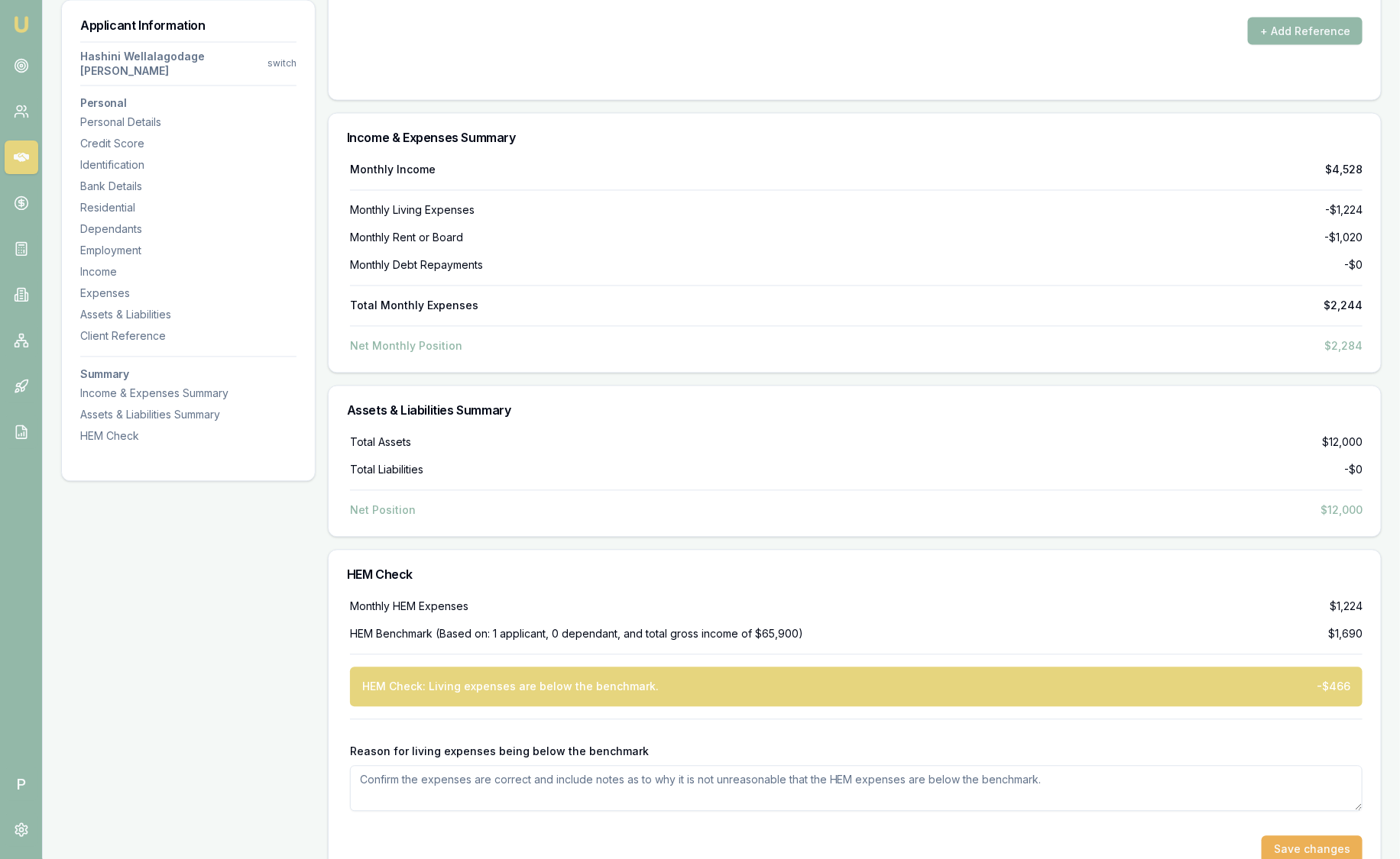
click at [602, 766] on textarea "Reason for living expenses being below the benchmark" at bounding box center [856, 789] width 1013 height 45
type textarea "Rent is shared with a friend"
click at [1317, 837] on button "Save changes" at bounding box center [1312, 850] width 101 height 28
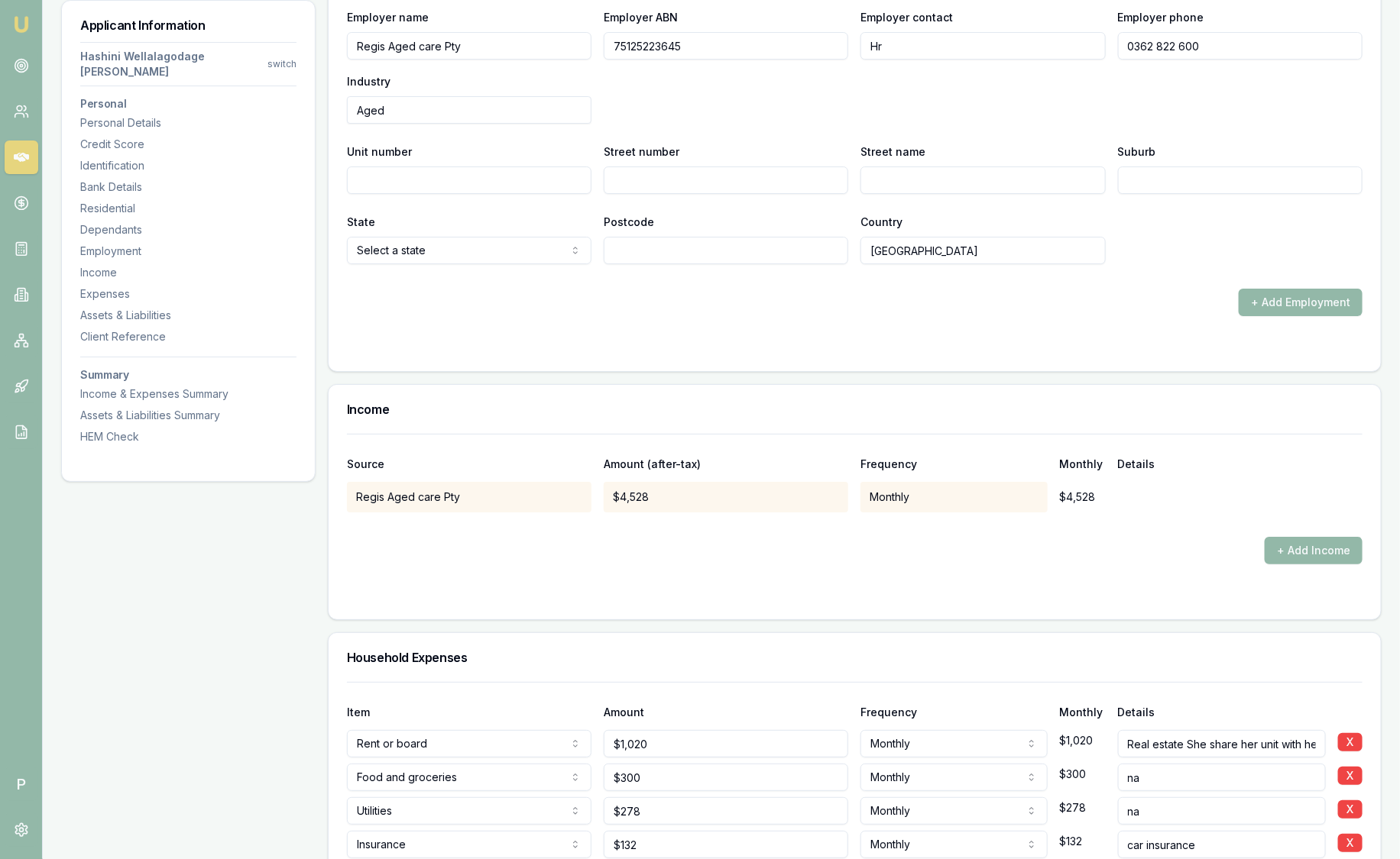
scroll to position [2033, 0]
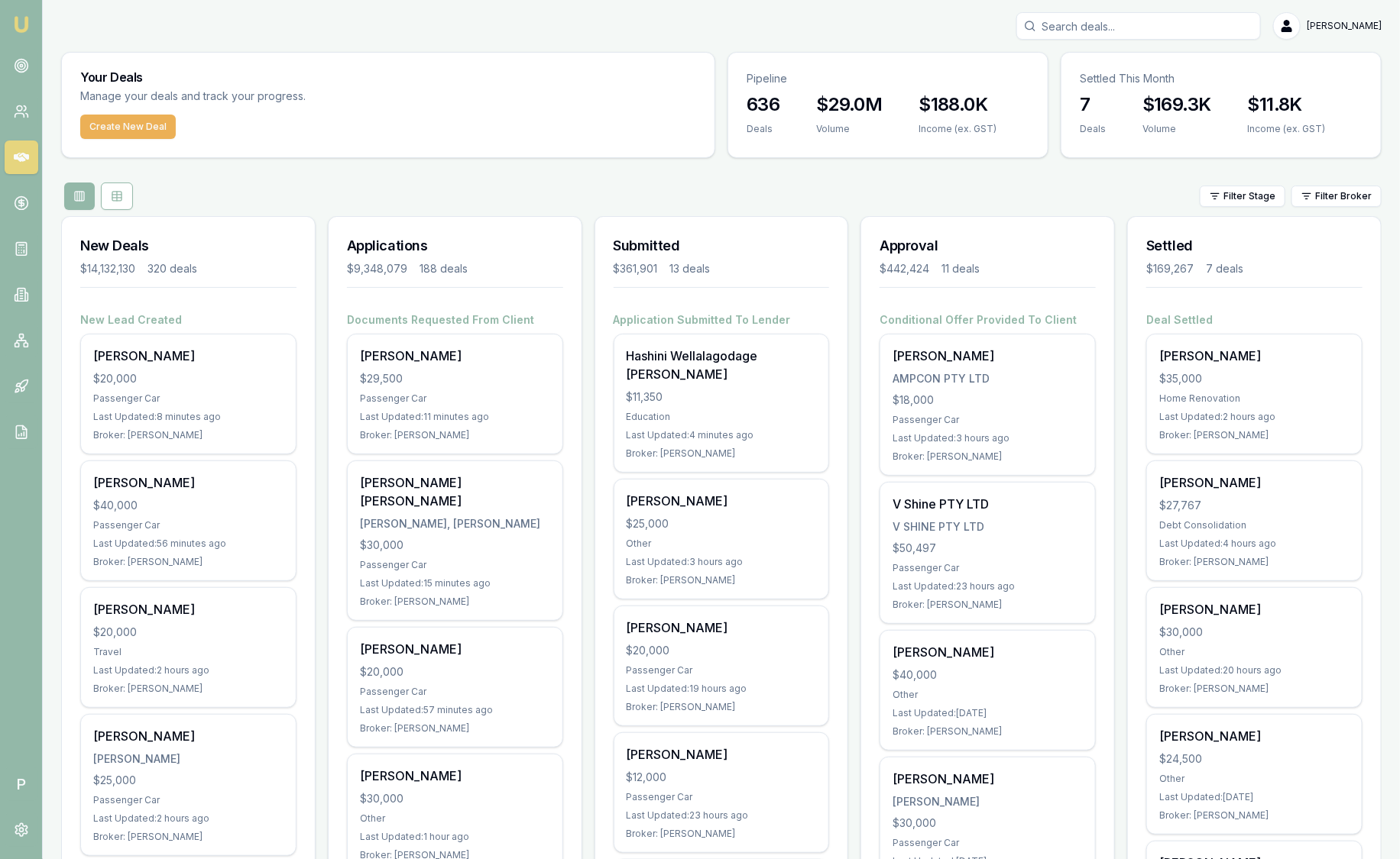
click at [1053, 96] on div "Your Deals Manage your deals and track your progress. Create New Deal Pipeline …" at bounding box center [721, 104] width 1321 height 106
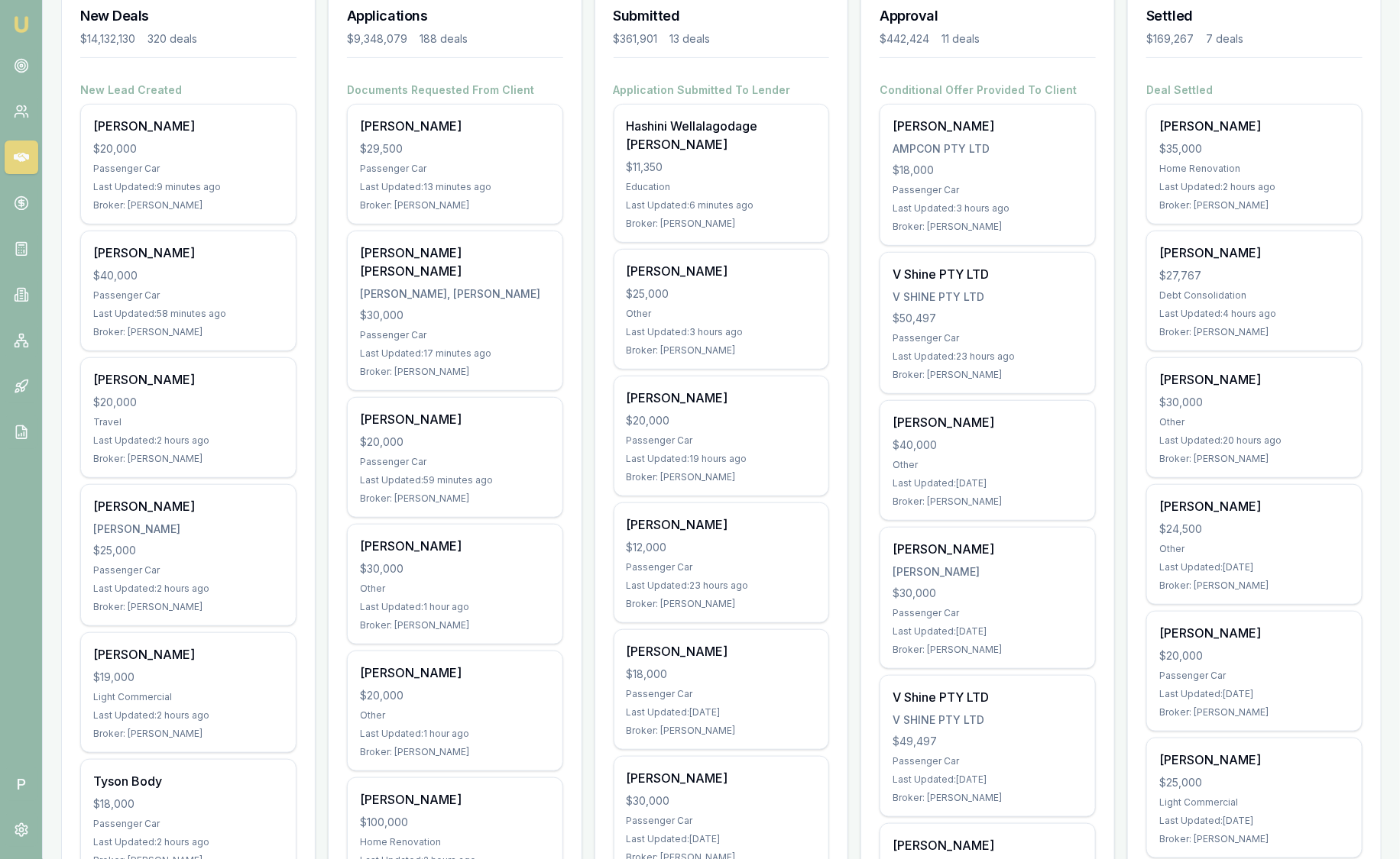
scroll to position [190, 0]
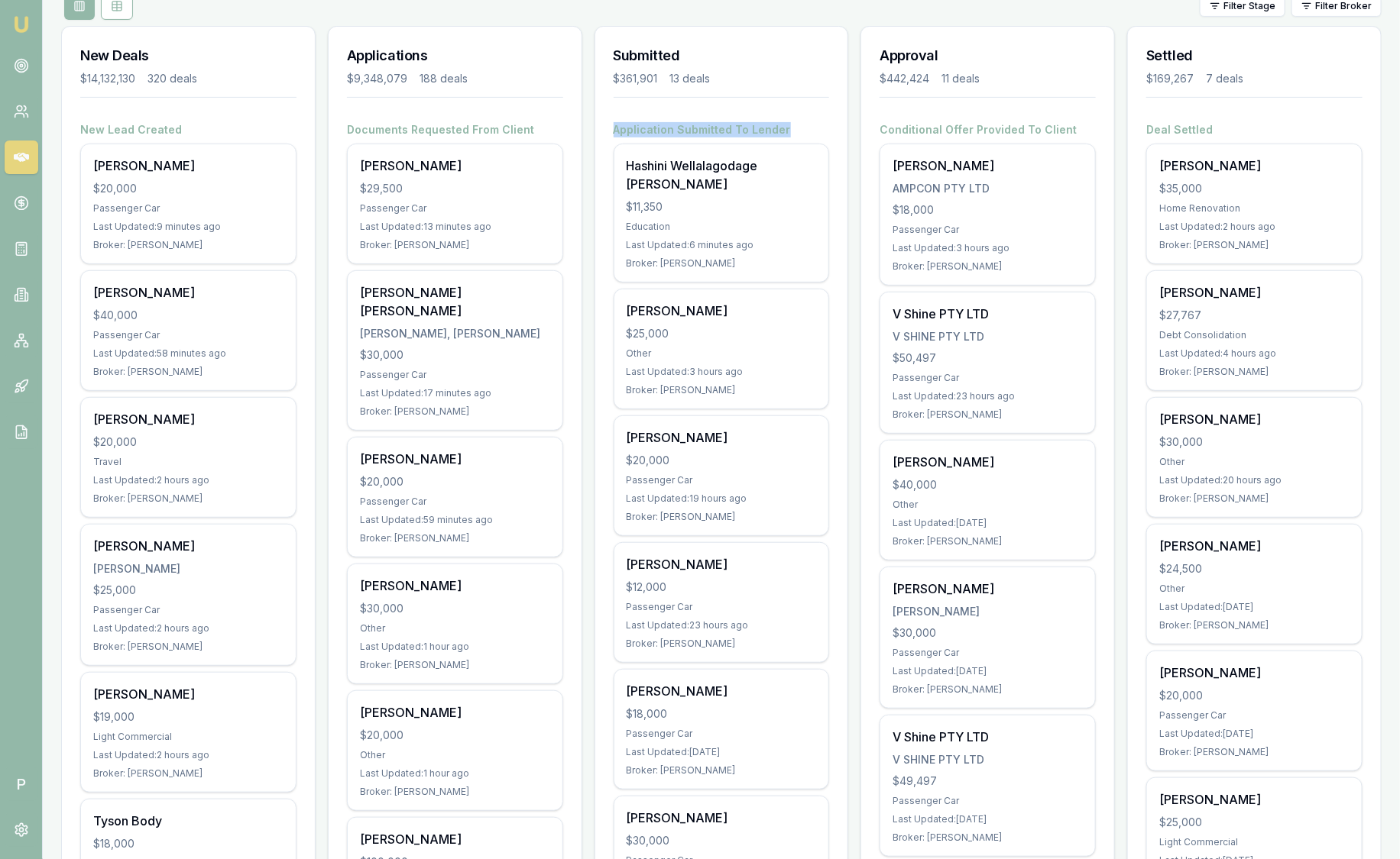
drag, startPoint x: 615, startPoint y: 128, endPoint x: 819, endPoint y: 130, distance: 204.0
click at [819, 130] on h4 "Application Submitted To Lender" at bounding box center [721, 129] width 216 height 15
click at [821, 128] on h4 "Application Submitted To Lender" at bounding box center [721, 129] width 216 height 15
click at [816, 128] on h4 "Application Submitted To Lender" at bounding box center [721, 129] width 216 height 15
drag, startPoint x: 811, startPoint y: 130, endPoint x: 607, endPoint y: 129, distance: 204.0
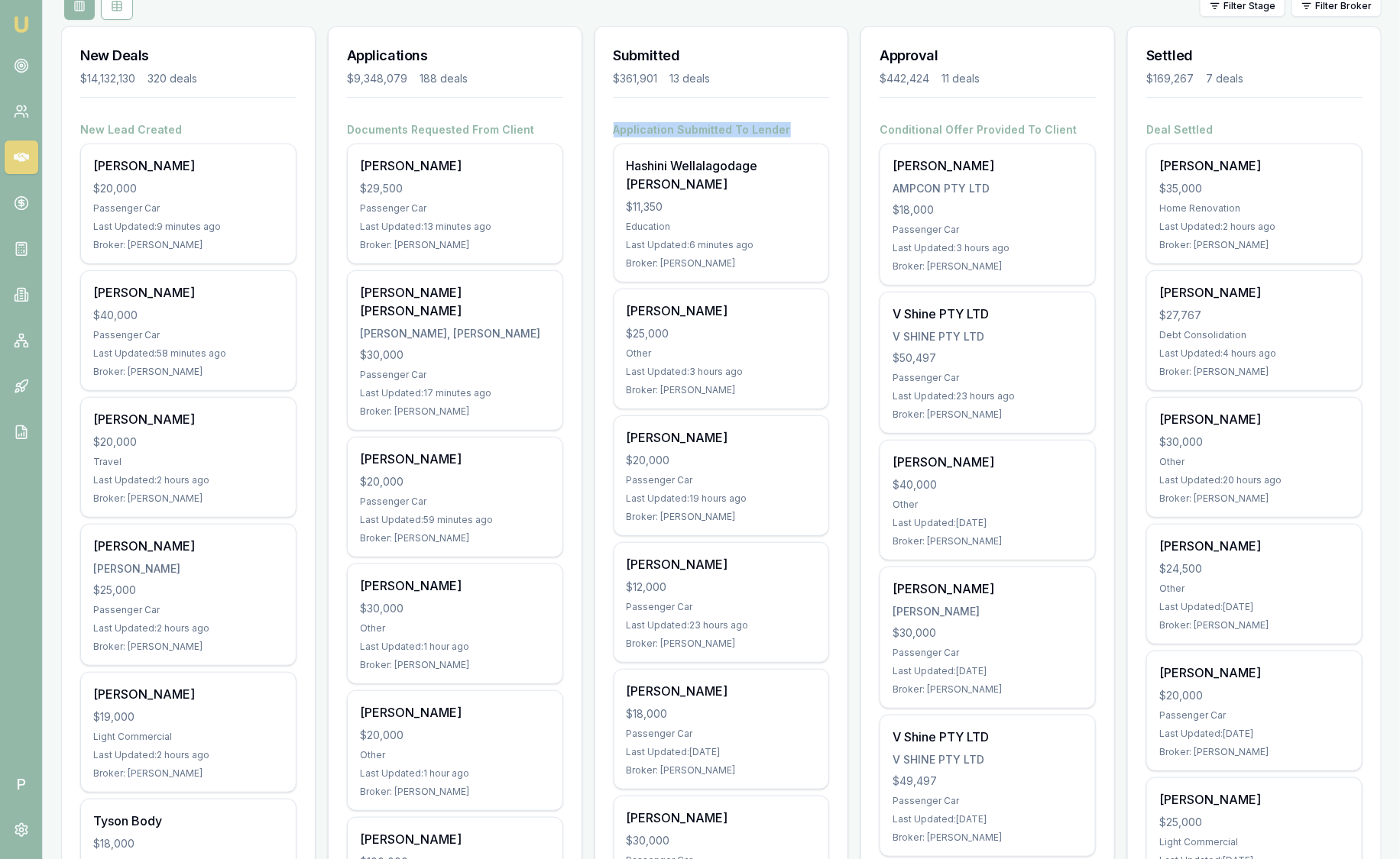
drag, startPoint x: 607, startPoint y: 129, endPoint x: 853, endPoint y: 45, distance: 259.9
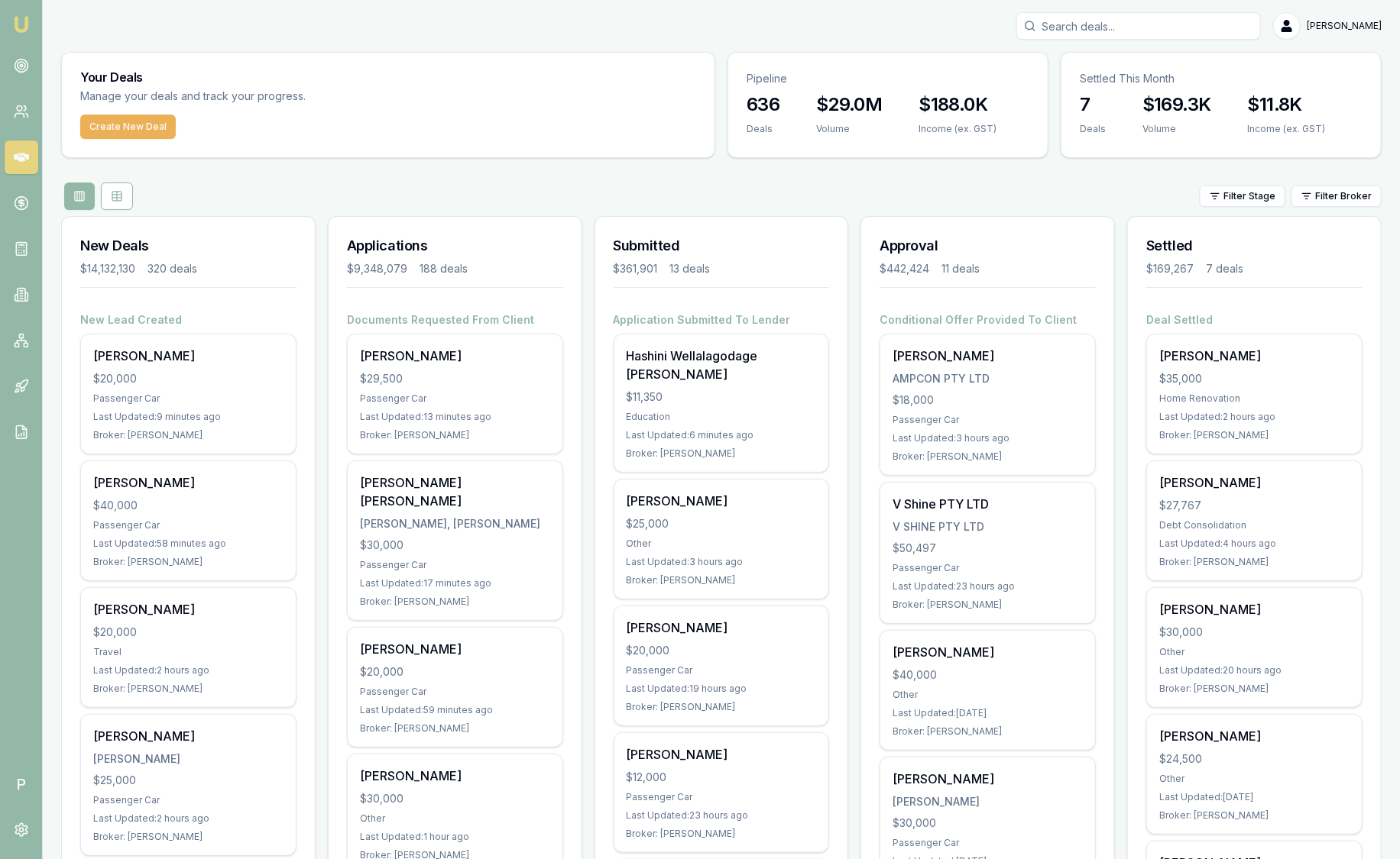
scroll to position [0, 0]
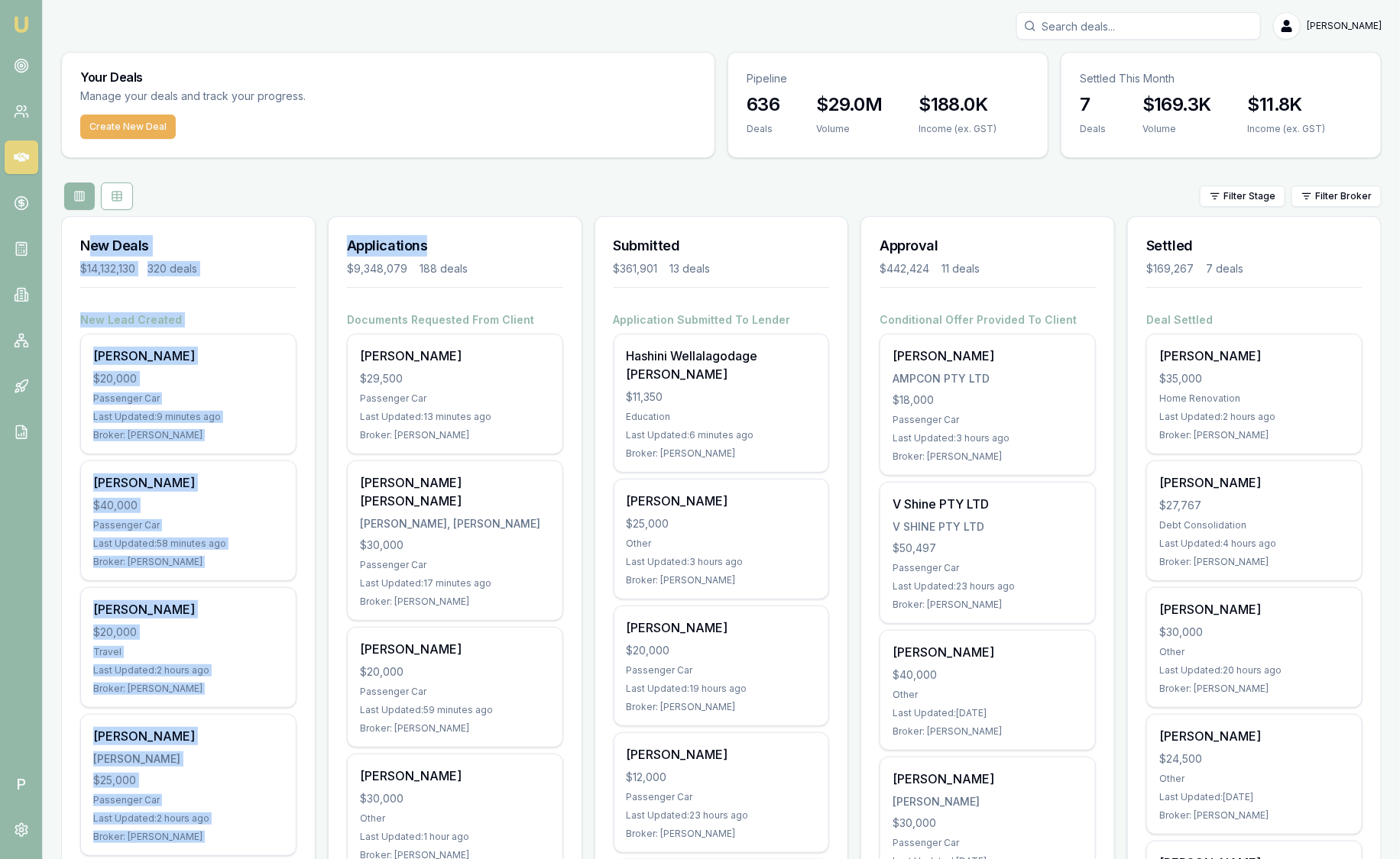
drag, startPoint x: 441, startPoint y: 246, endPoint x: 89, endPoint y: 233, distance: 352.2
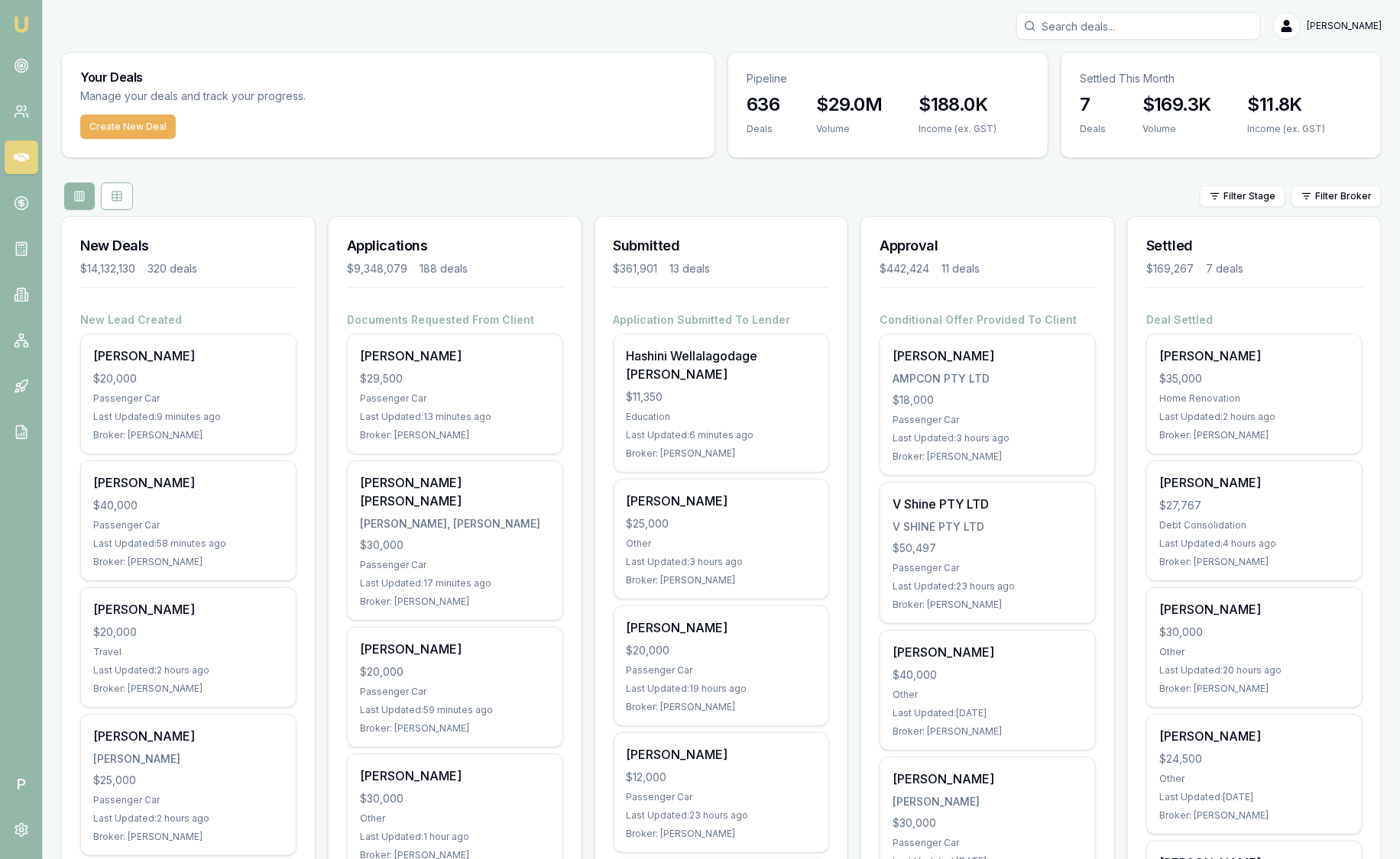
drag, startPoint x: 89, startPoint y: 233, endPoint x: 428, endPoint y: 191, distance: 341.6
click at [428, 191] on div "Filter Stage Filter Broker" at bounding box center [721, 196] width 1321 height 28
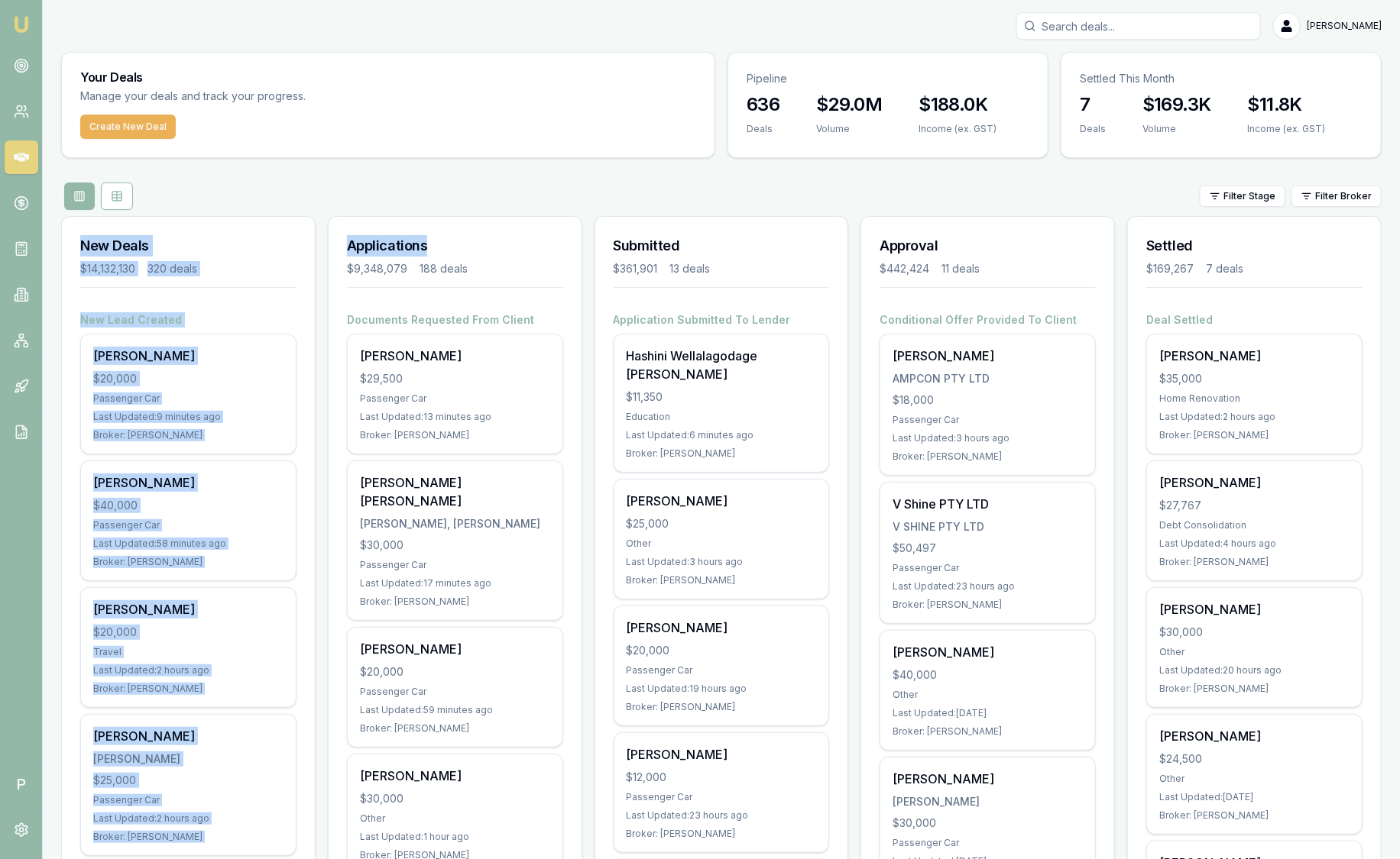
drag, startPoint x: 440, startPoint y: 250, endPoint x: 54, endPoint y: 237, distance: 386.2
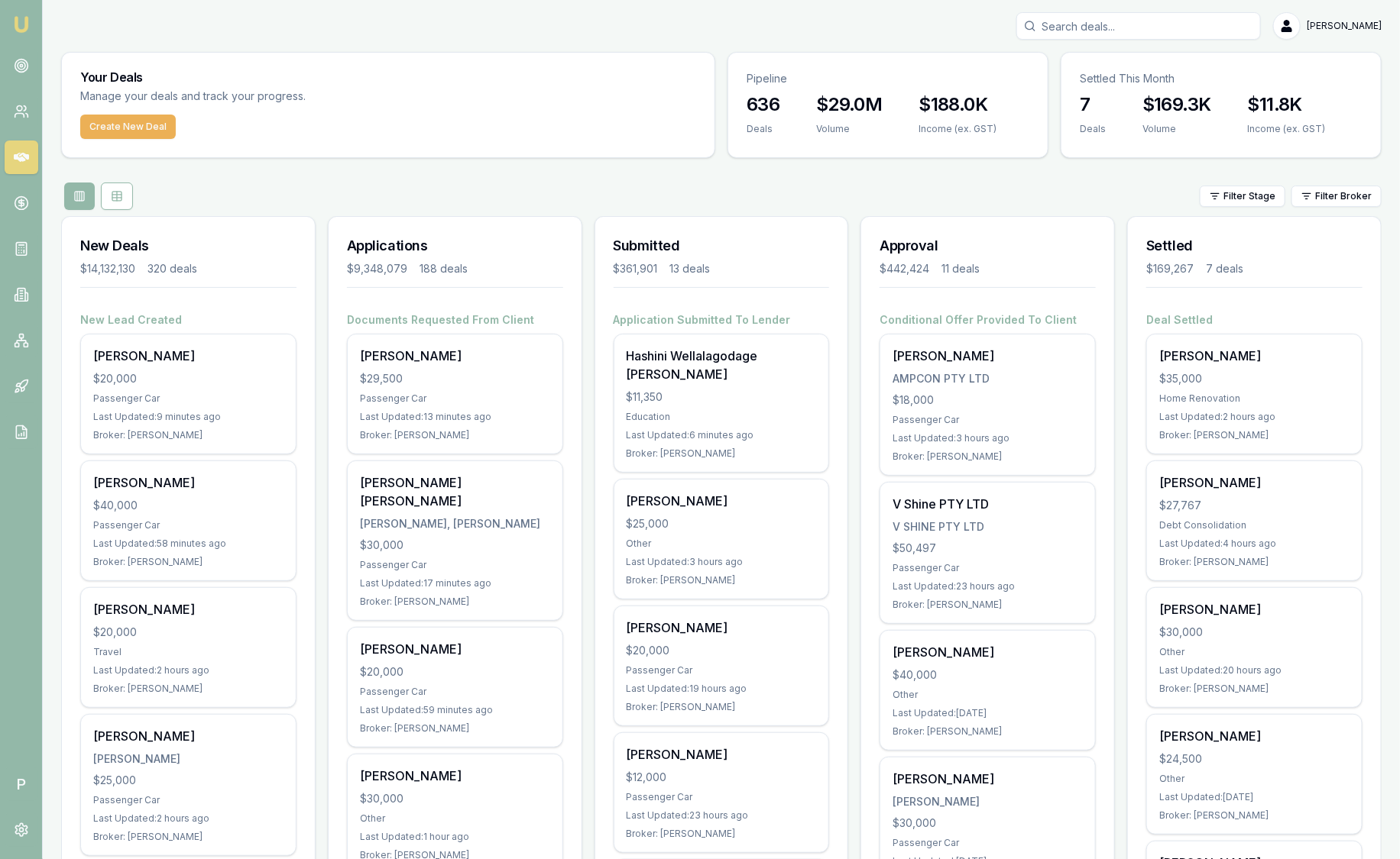
drag, startPoint x: 54, startPoint y: 237, endPoint x: 439, endPoint y: 199, distance: 386.9
click at [439, 199] on div "Filter Stage Filter Broker" at bounding box center [721, 196] width 1321 height 28
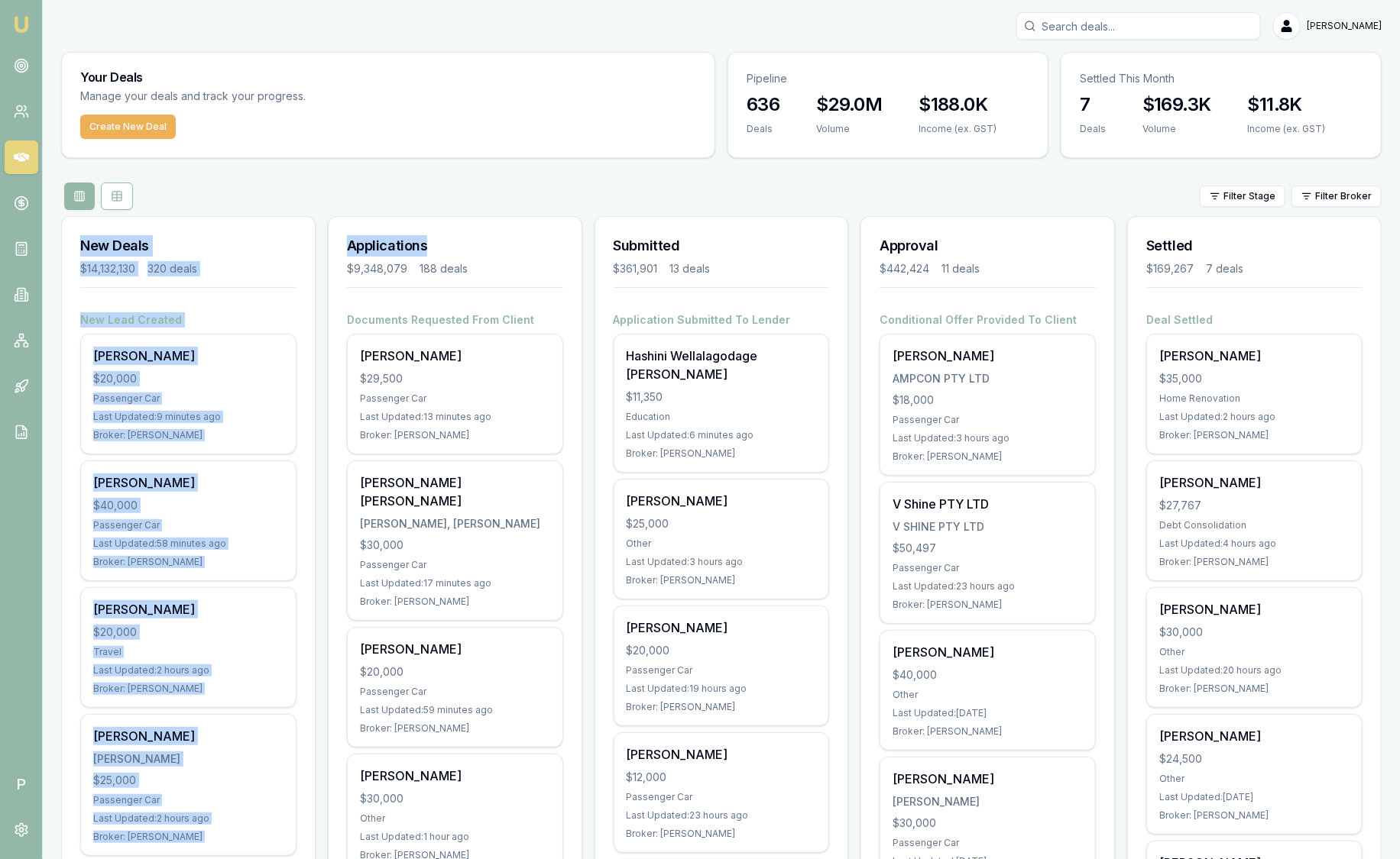
drag, startPoint x: 434, startPoint y: 245, endPoint x: 73, endPoint y: 250, distance: 361.0
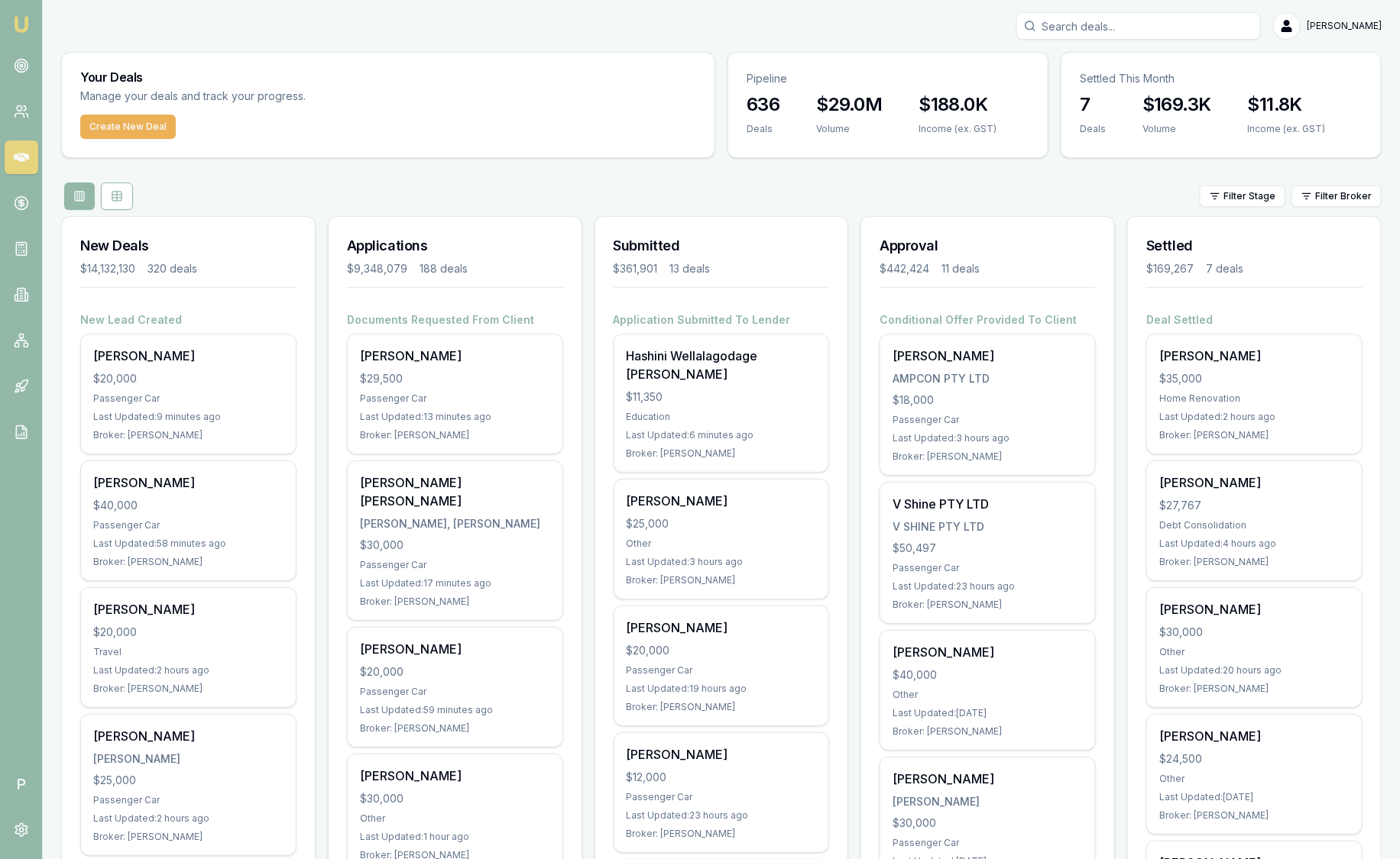
click at [444, 191] on div "Filter Stage Filter Broker" at bounding box center [721, 196] width 1321 height 28
drag, startPoint x: 427, startPoint y: 248, endPoint x: 459, endPoint y: 241, distance: 32.8
click at [444, 247] on h3 "Applications" at bounding box center [455, 246] width 216 height 21
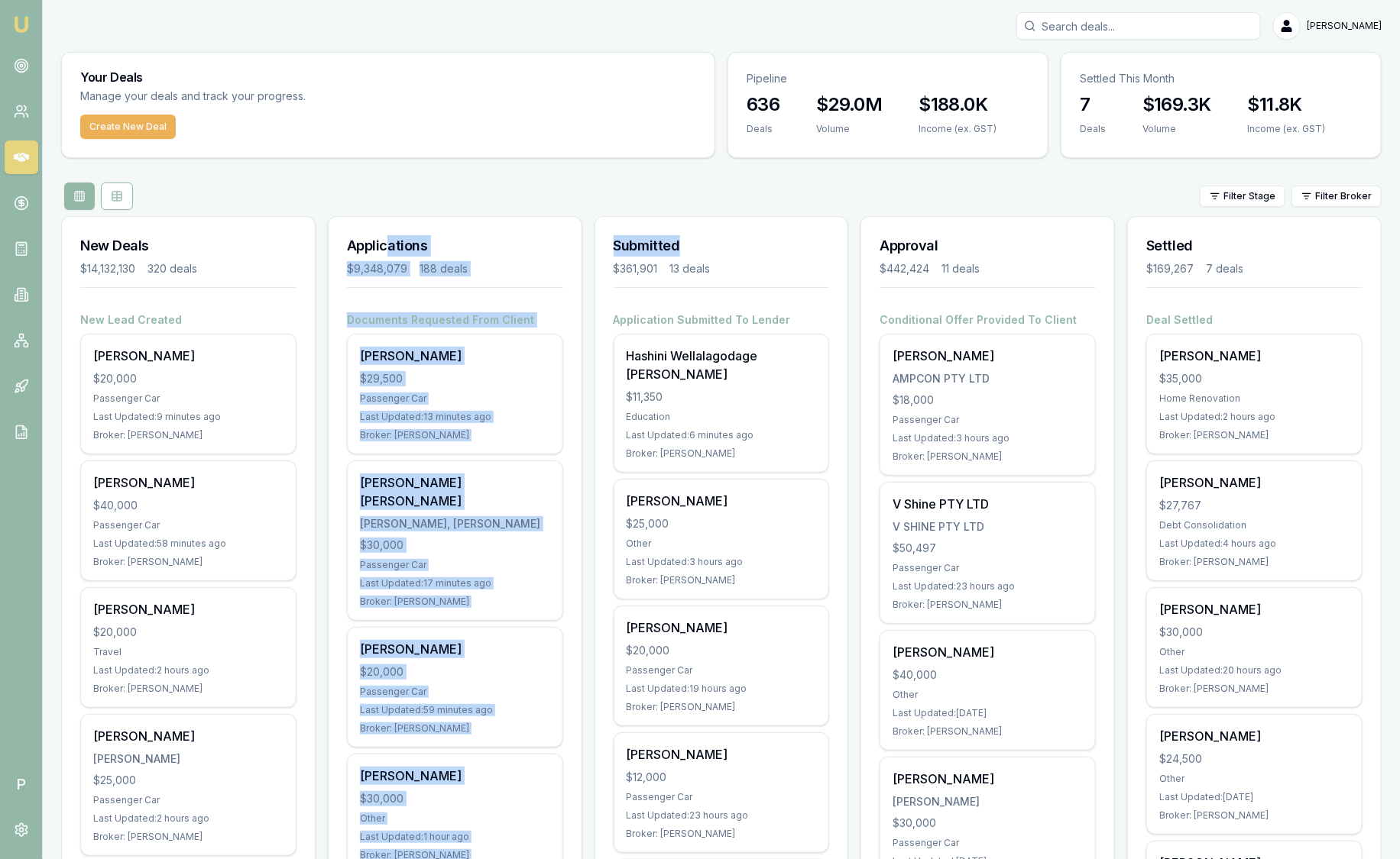
drag, startPoint x: 662, startPoint y: 251, endPoint x: 386, endPoint y: 222, distance: 277.5
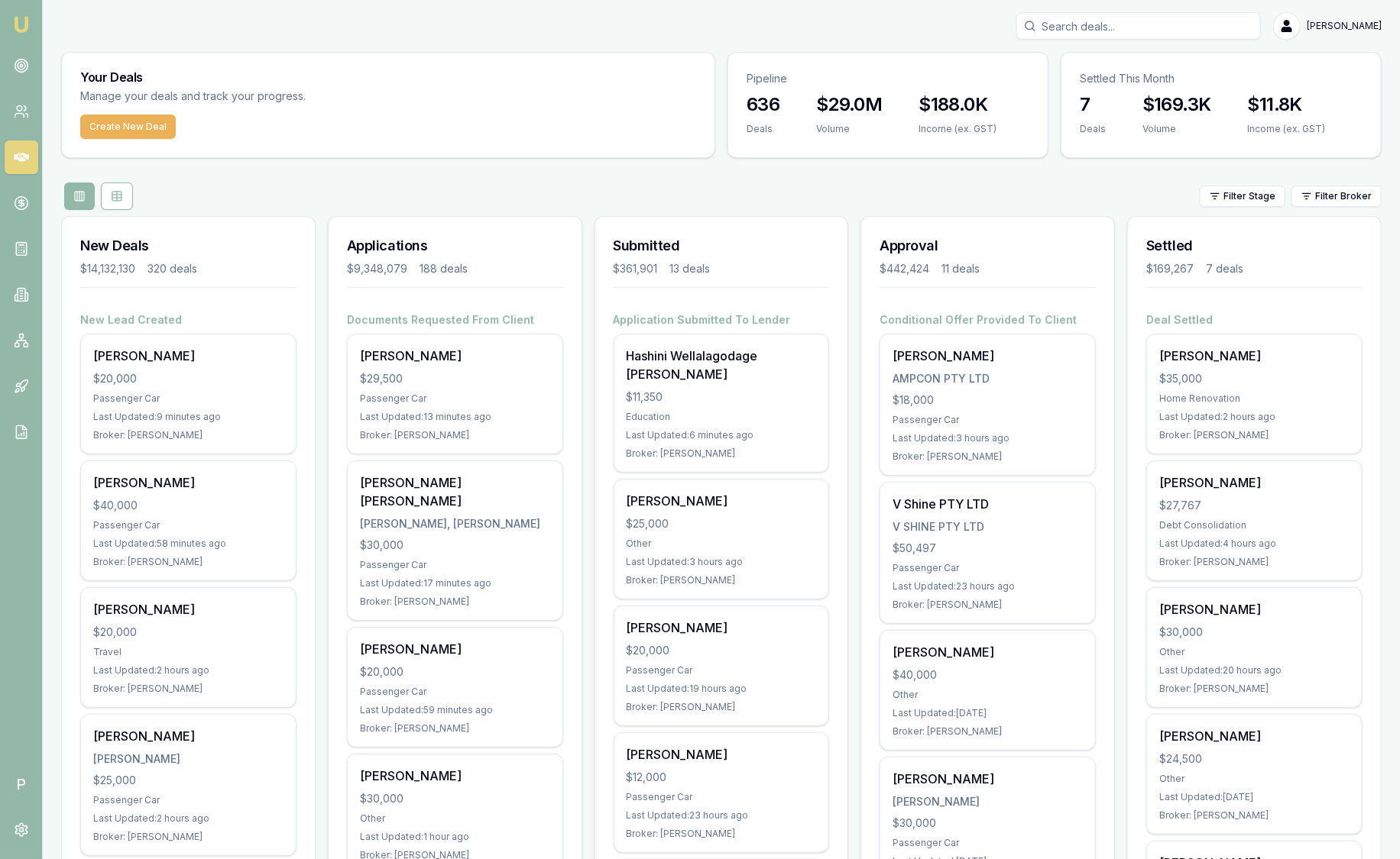
click at [875, 208] on div "Filter Stage Filter Broker" at bounding box center [721, 196] width 1321 height 28
click at [1030, 251] on h3 "Approval" at bounding box center [988, 246] width 216 height 21
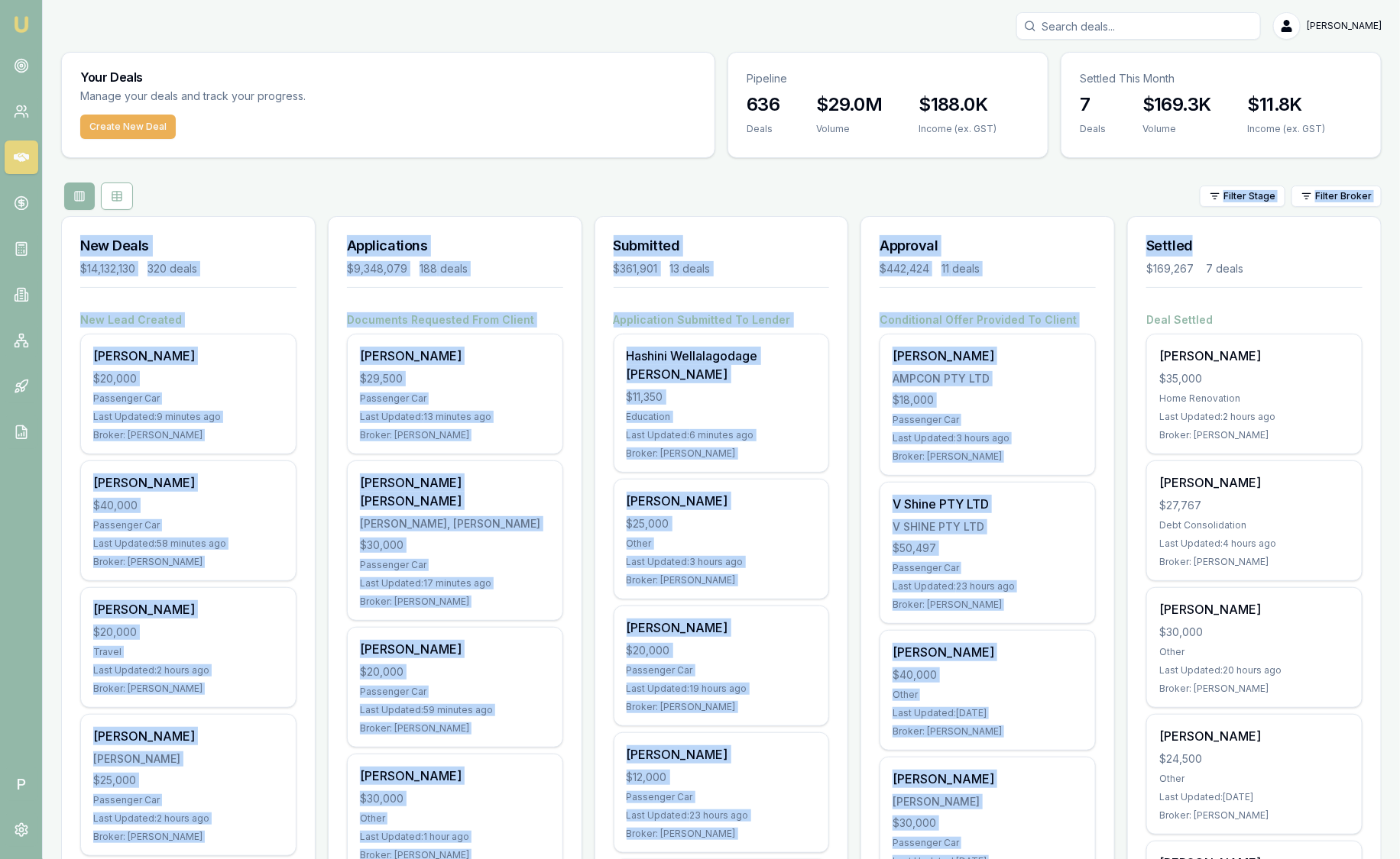
drag, startPoint x: 1240, startPoint y: 233, endPoint x: 45, endPoint y: 205, distance: 1195.3
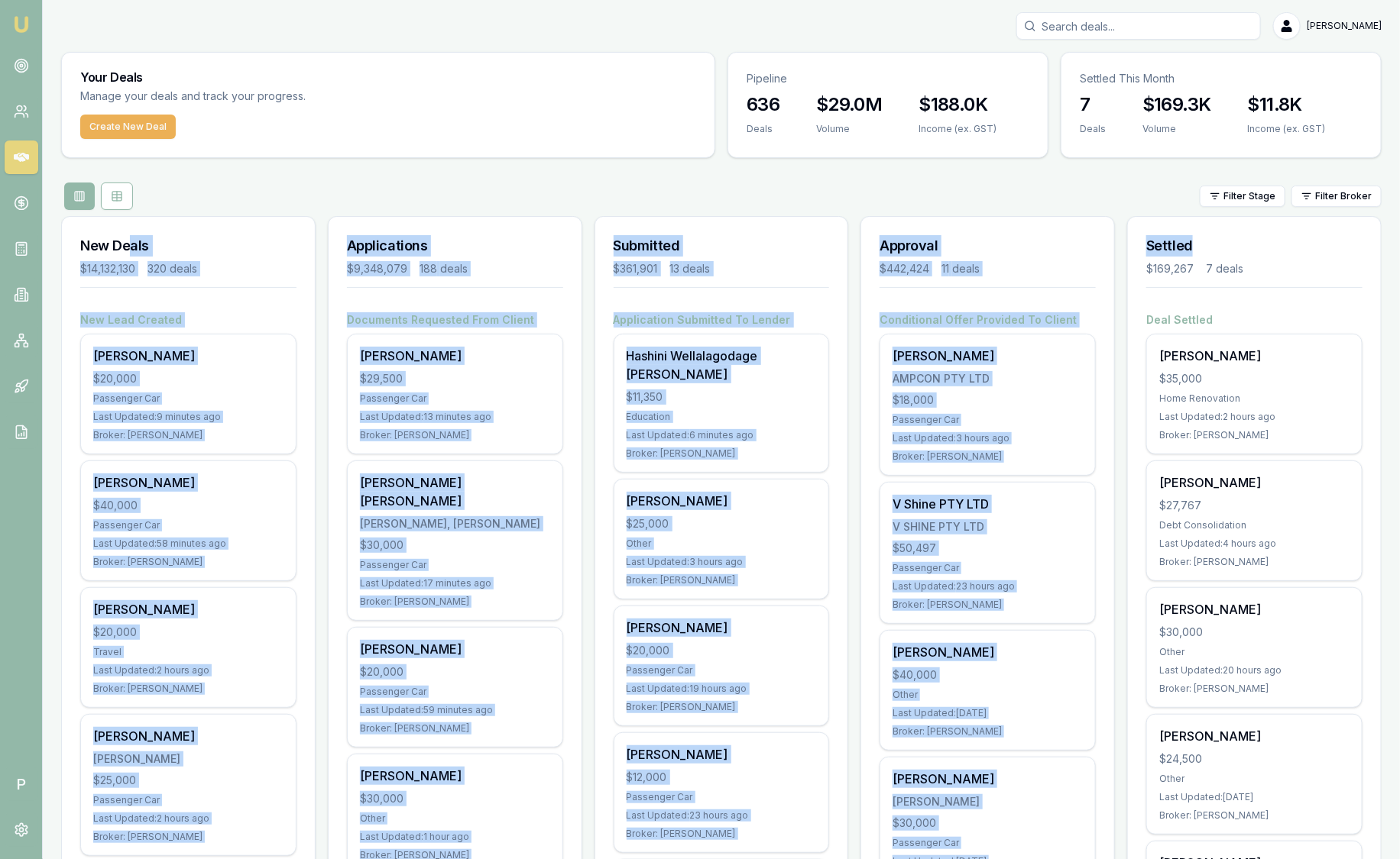
drag, startPoint x: 1220, startPoint y: 255, endPoint x: 132, endPoint y: 240, distance: 1088.1
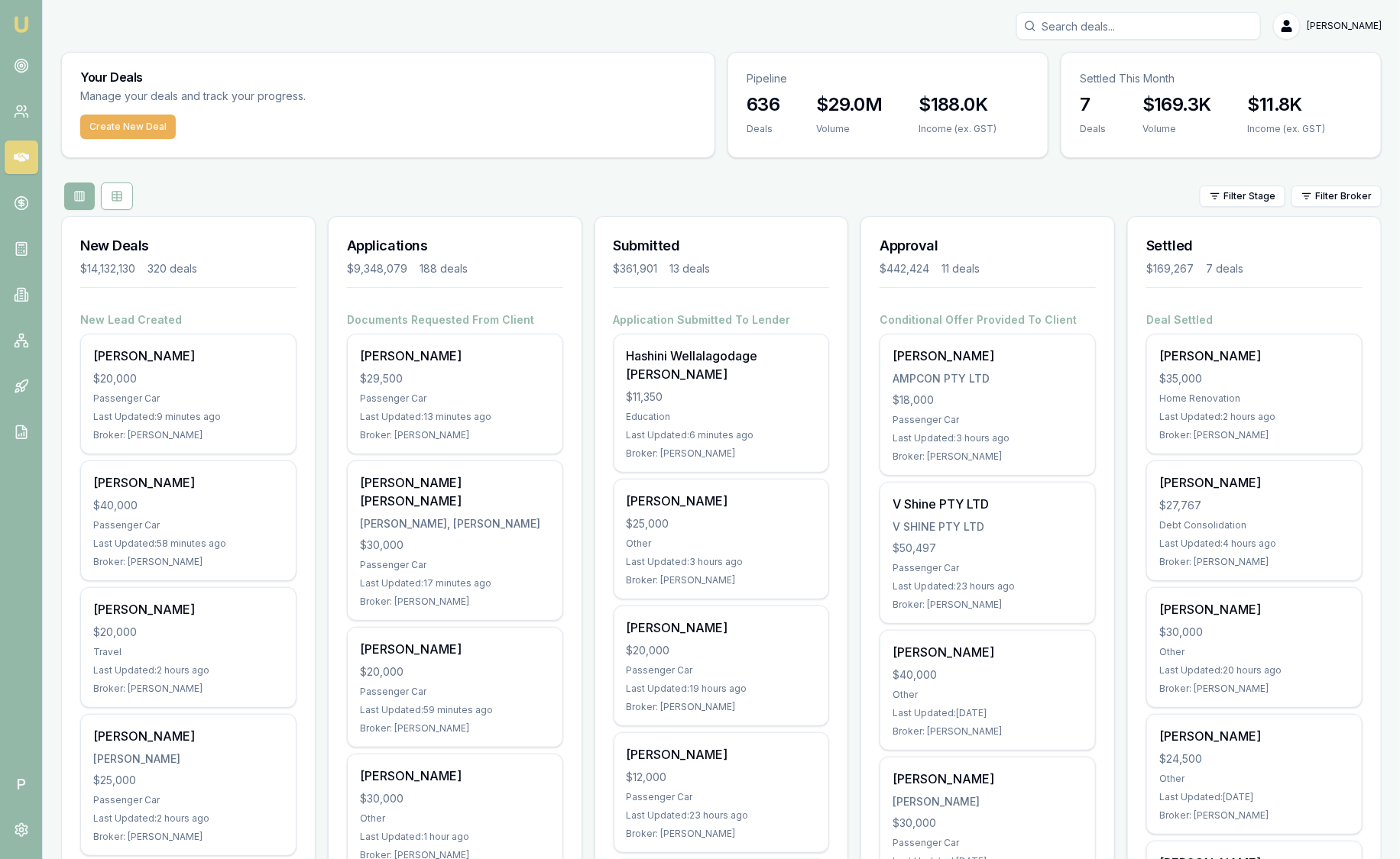
drag, startPoint x: 132, startPoint y: 240, endPoint x: 441, endPoint y: 187, distance: 313.5
click at [441, 187] on div "Filter Stage Filter Broker" at bounding box center [721, 196] width 1321 height 28
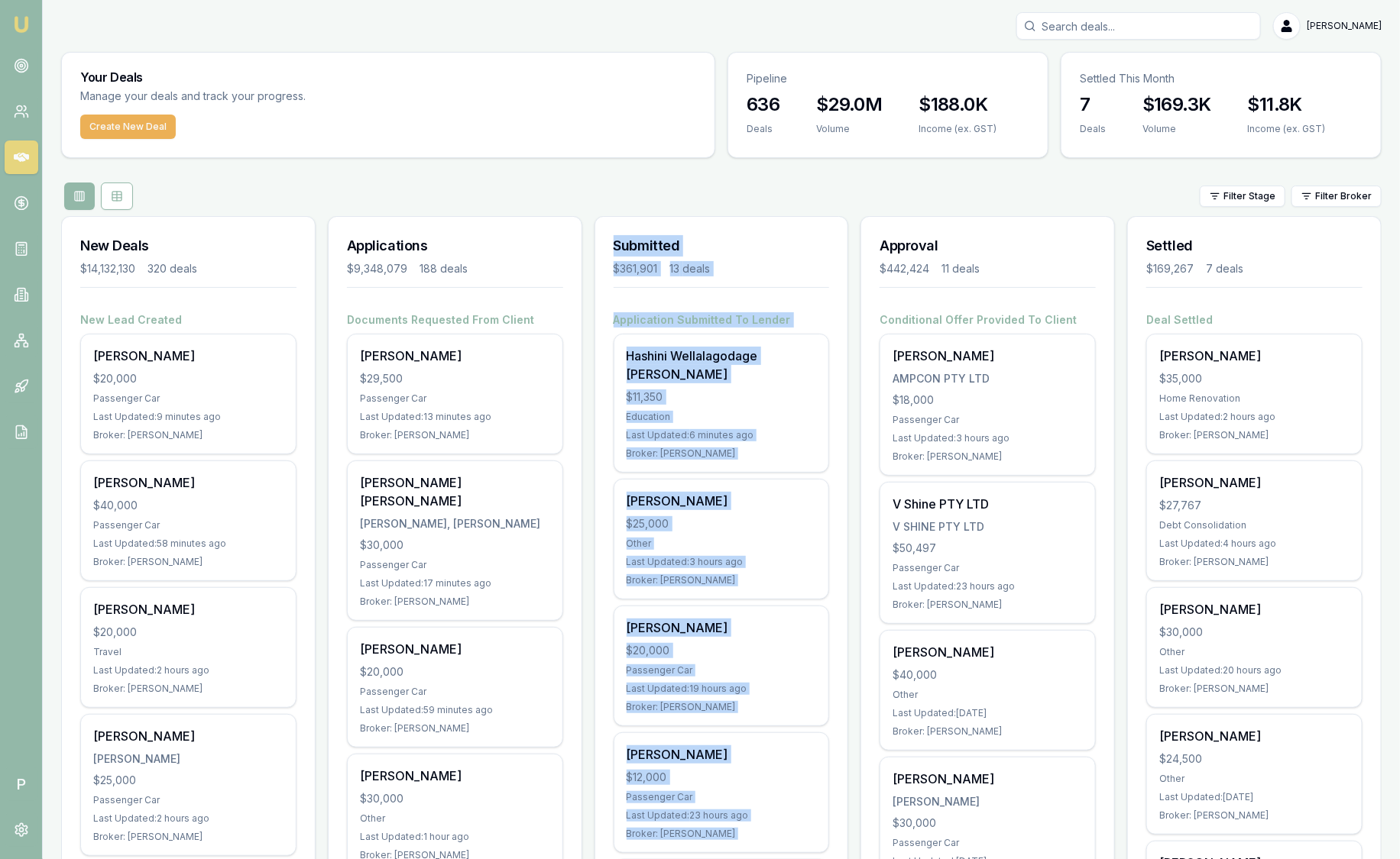
drag, startPoint x: 611, startPoint y: 240, endPoint x: 869, endPoint y: 226, distance: 258.4
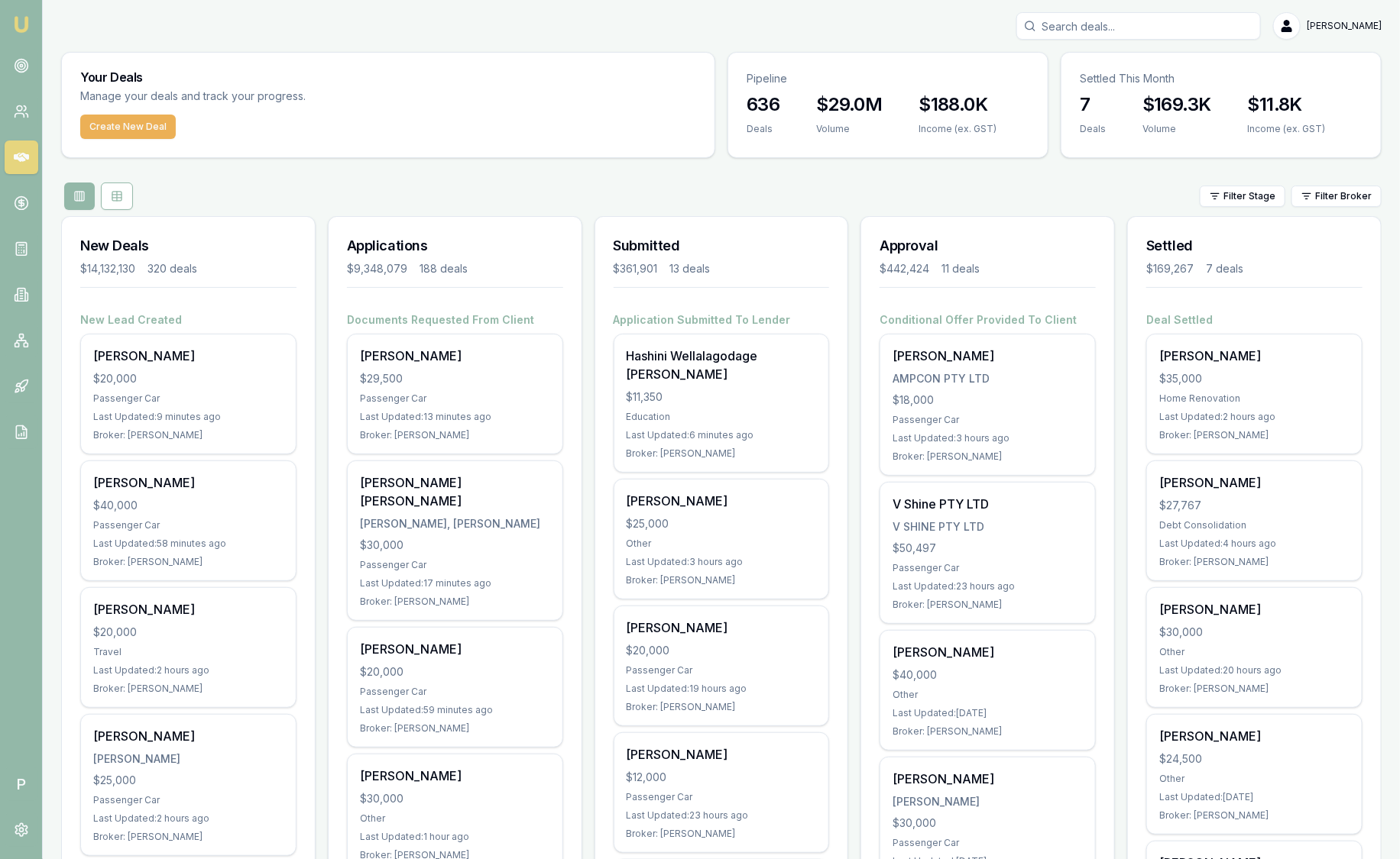
click at [848, 190] on div "Filter Stage Filter Broker" at bounding box center [721, 196] width 1321 height 28
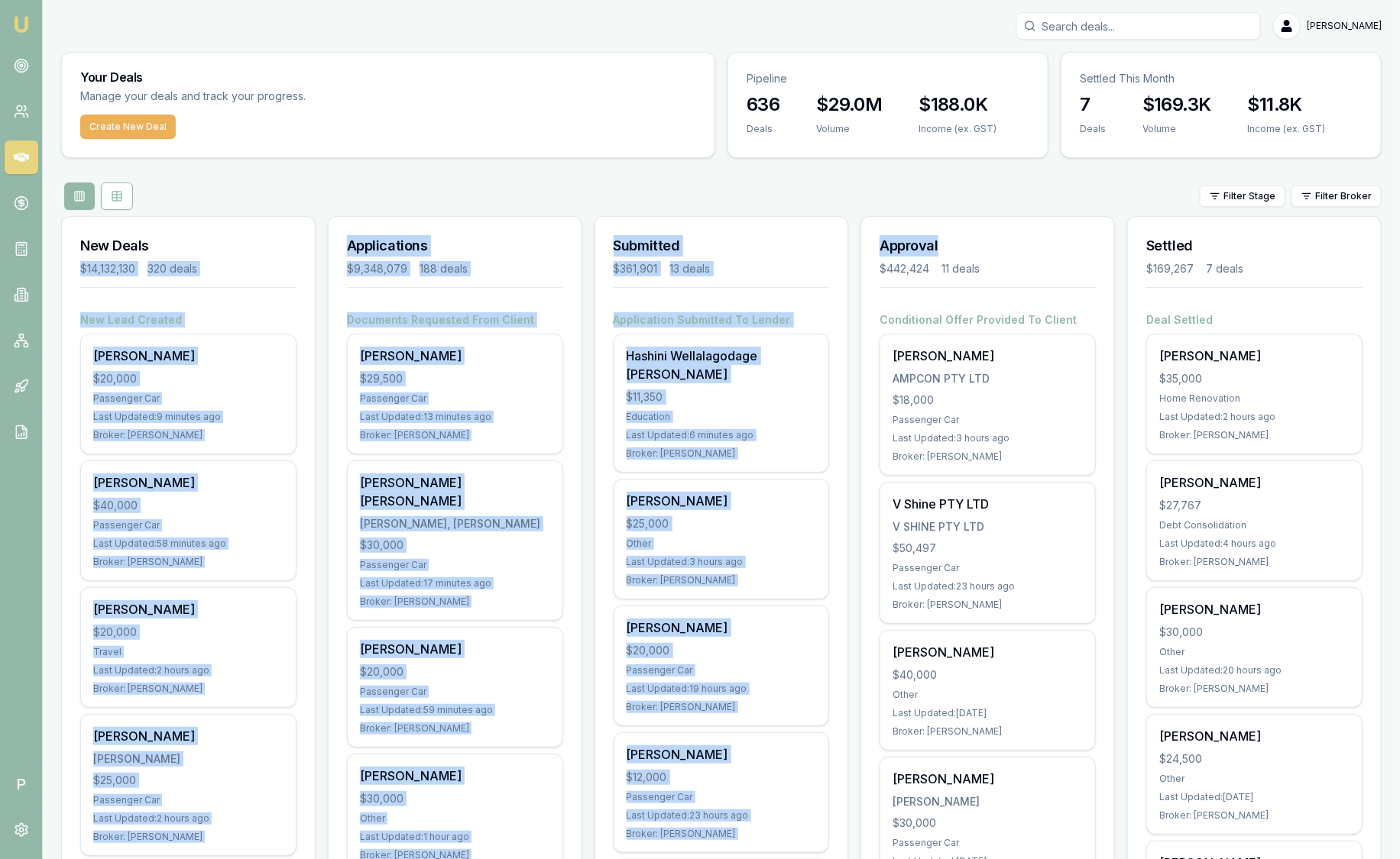
drag, startPoint x: 934, startPoint y: 246, endPoint x: 224, endPoint y: 237, distance: 710.1
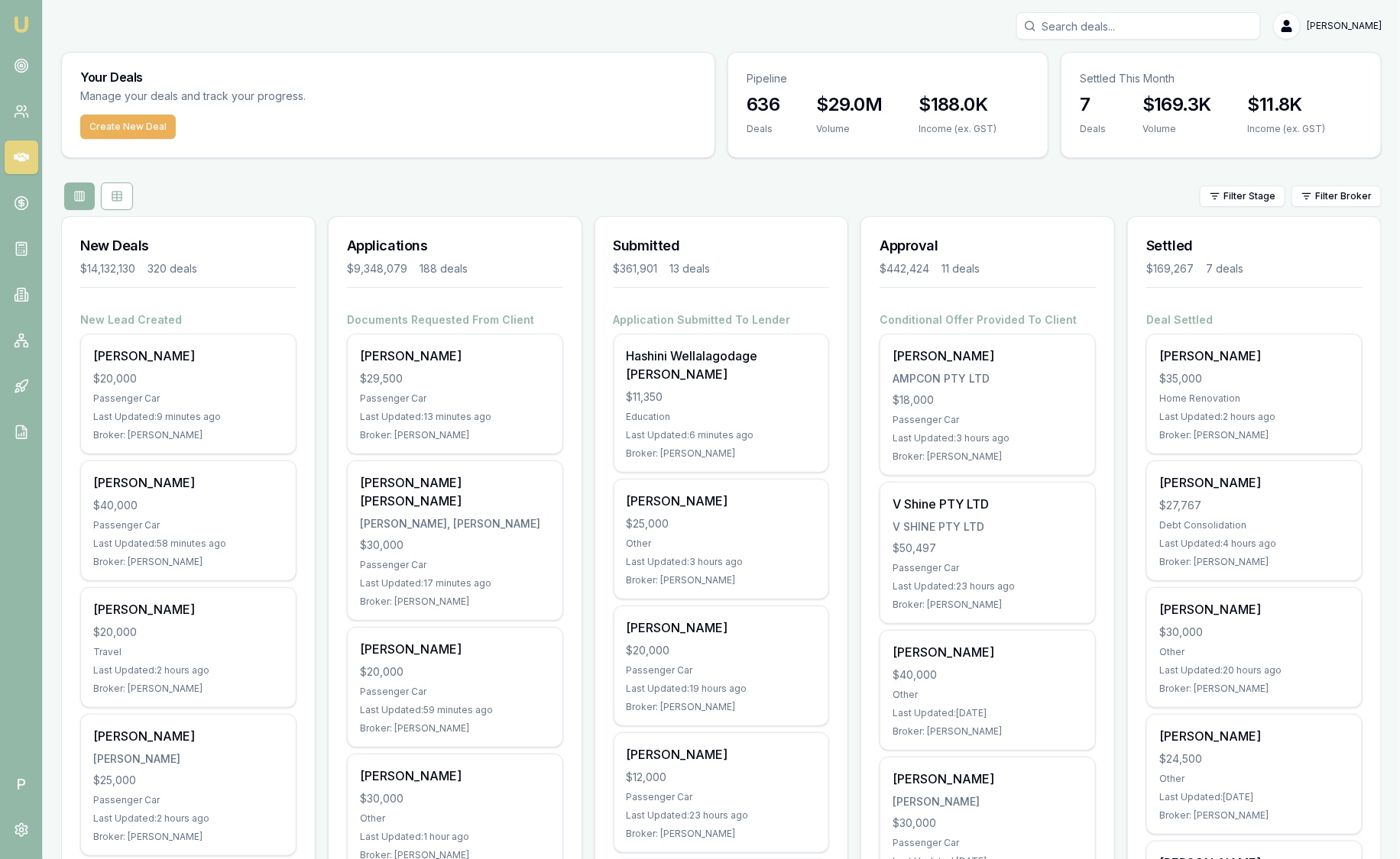
drag, startPoint x: 224, startPoint y: 237, endPoint x: 458, endPoint y: 195, distance: 237.7
click at [458, 195] on div "Filter Stage Filter Broker" at bounding box center [721, 196] width 1321 height 28
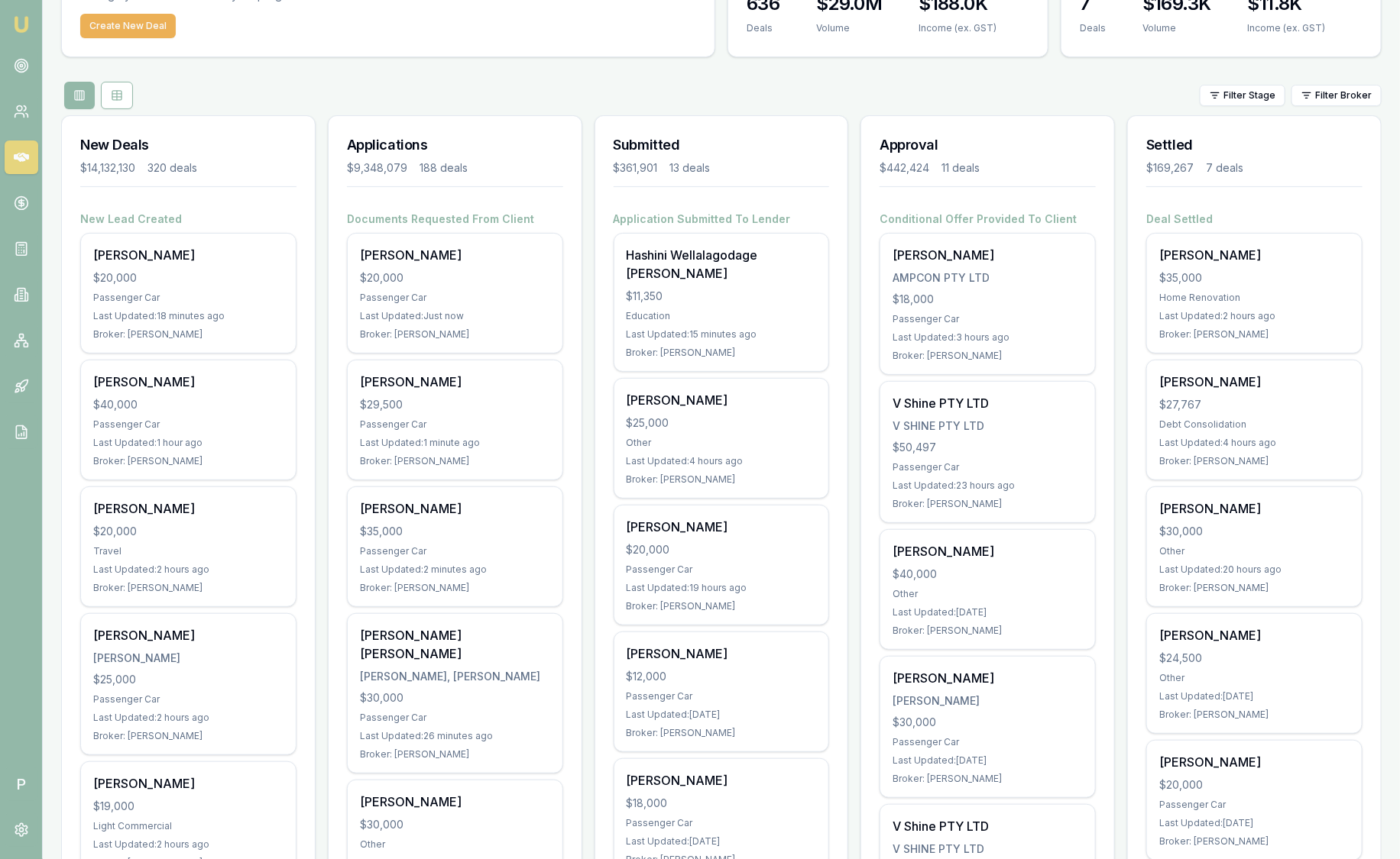
scroll to position [94, 0]
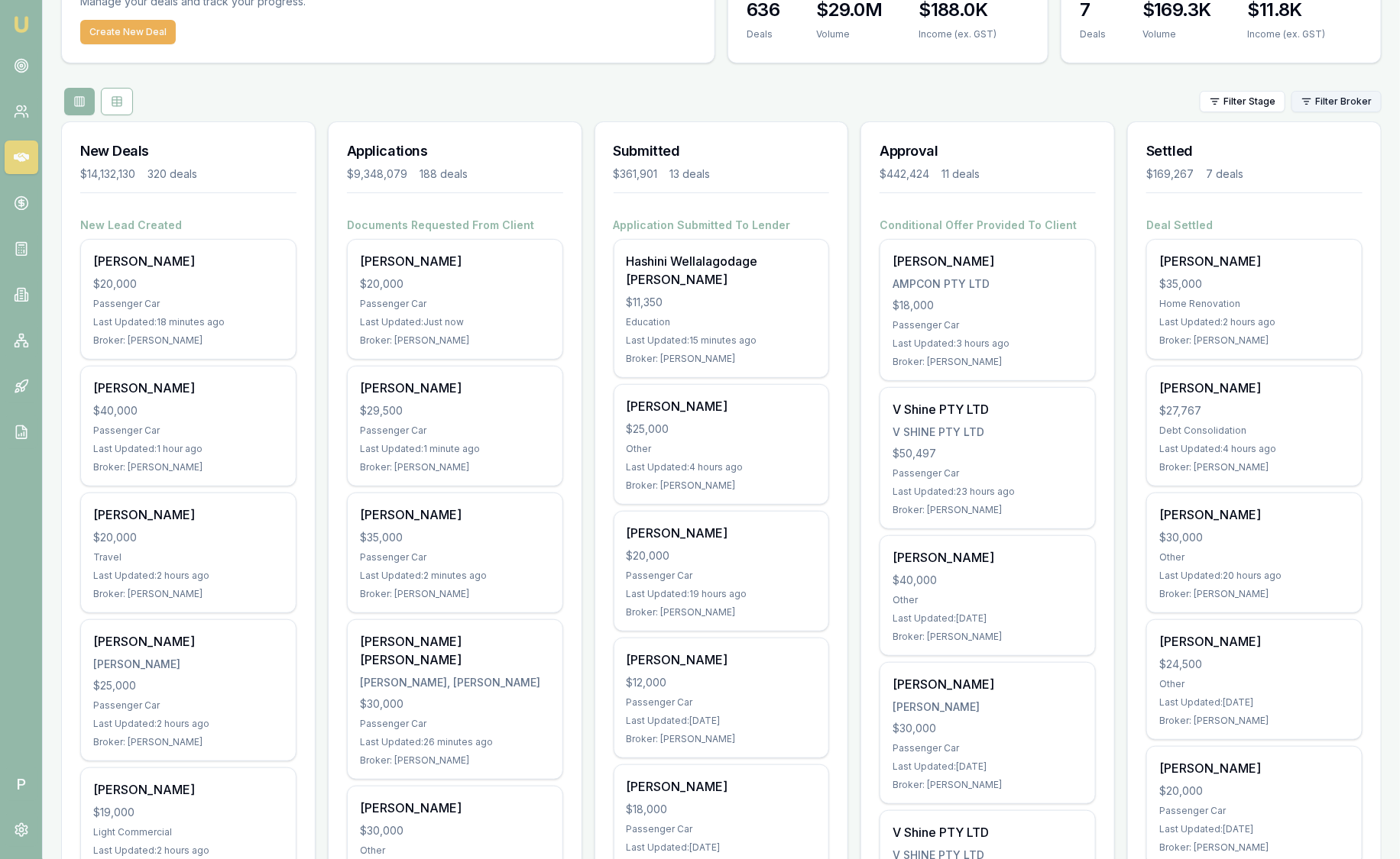
click at [1355, 97] on html "Emu Broker P [PERSON_NAME] Toggle Menu Your Deals Manage your deals and track y…" at bounding box center [700, 335] width 1400 height 859
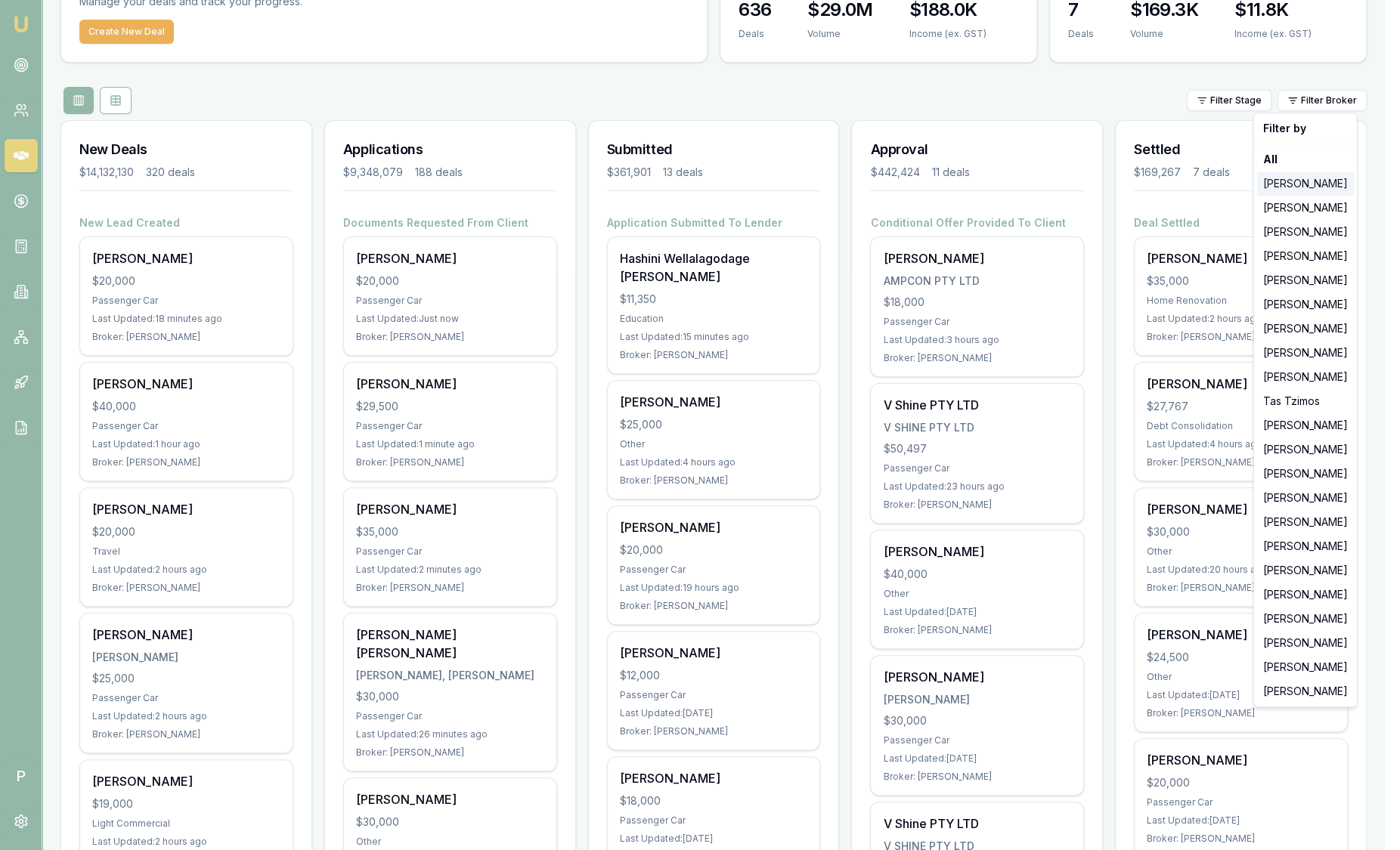
click at [1321, 181] on div "[PERSON_NAME]" at bounding box center [1306, 183] width 97 height 24
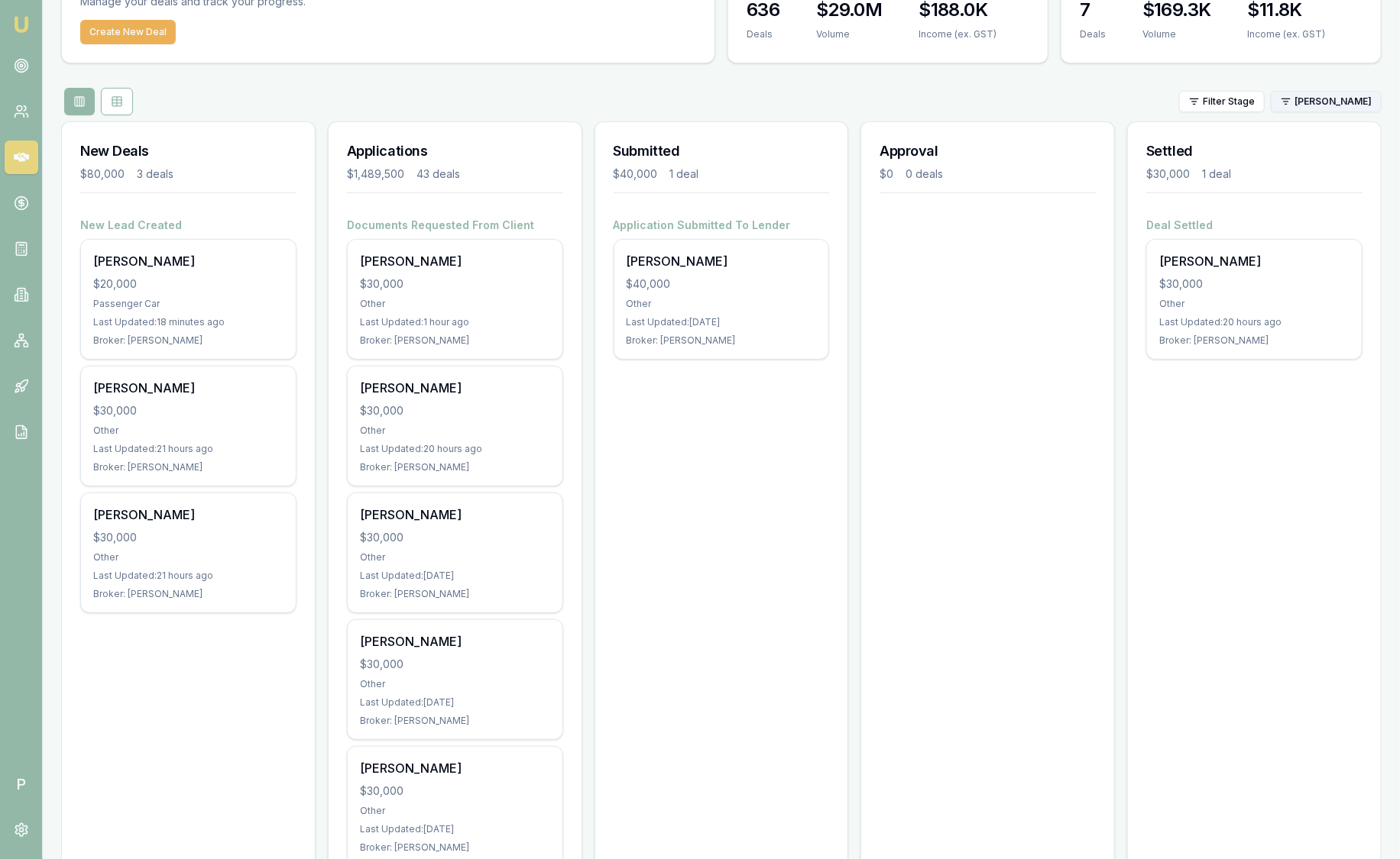
click at [1325, 107] on html "Emu Broker P Sam Crouch Toggle Menu Your Deals Manage your deals and track your…" at bounding box center [700, 335] width 1400 height 859
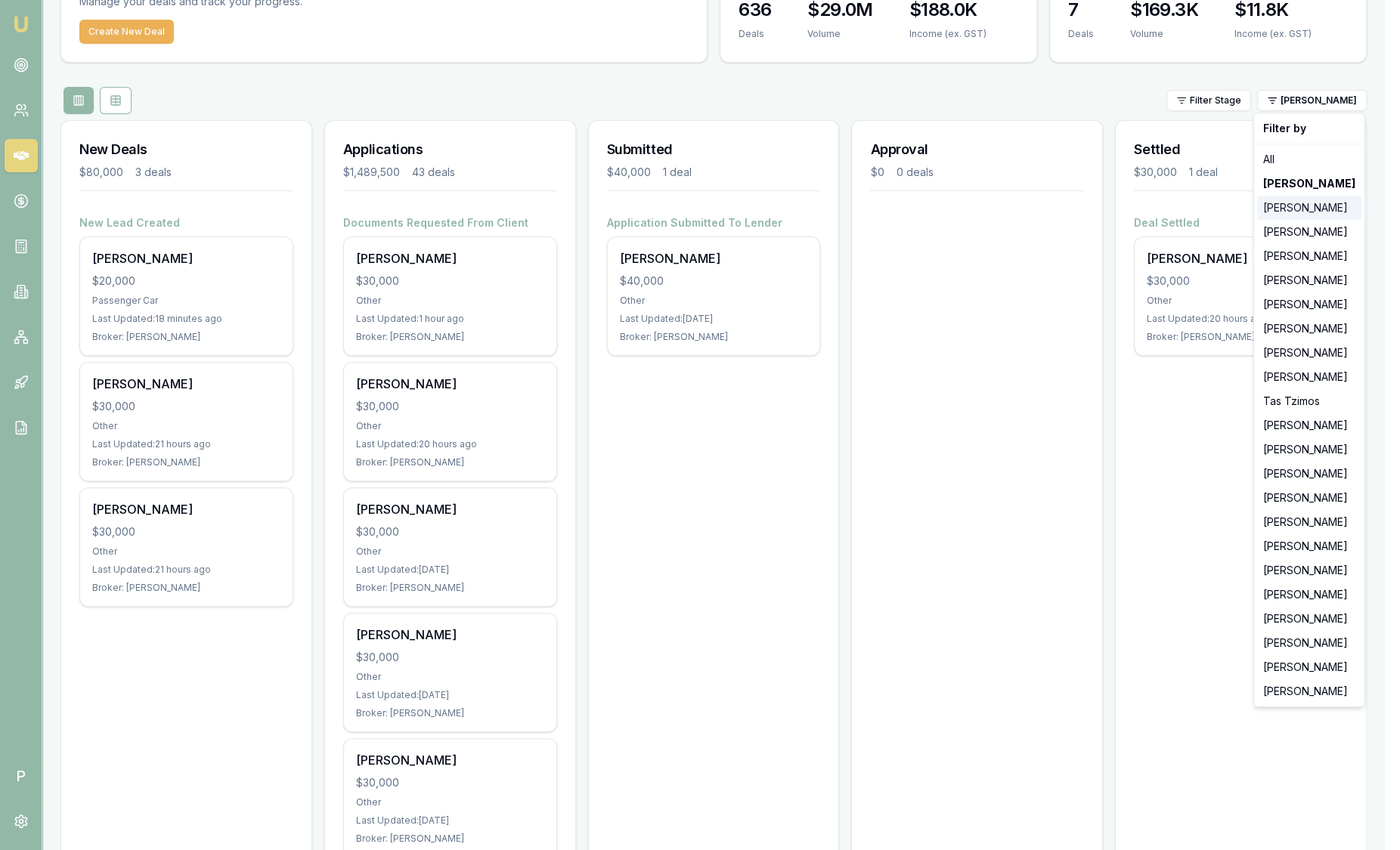
click at [1306, 214] on div "[PERSON_NAME]" at bounding box center [1309, 207] width 104 height 24
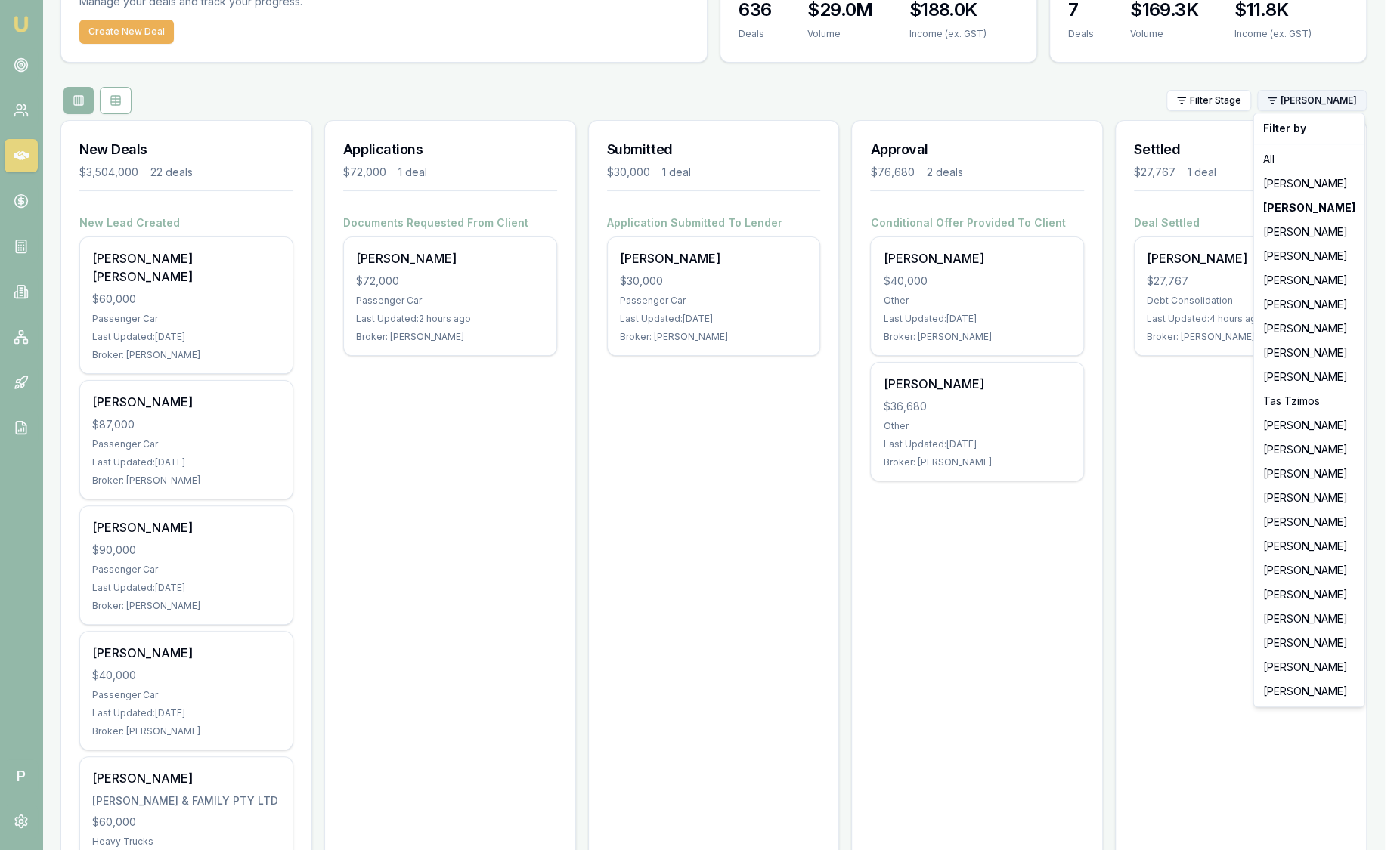
click at [1313, 109] on html "Emu Broker P Sam Crouch Toggle Menu Your Deals Manage your deals and track your…" at bounding box center [700, 331] width 1400 height 850
click at [1318, 325] on div "[PERSON_NAME]" at bounding box center [1309, 329] width 104 height 24
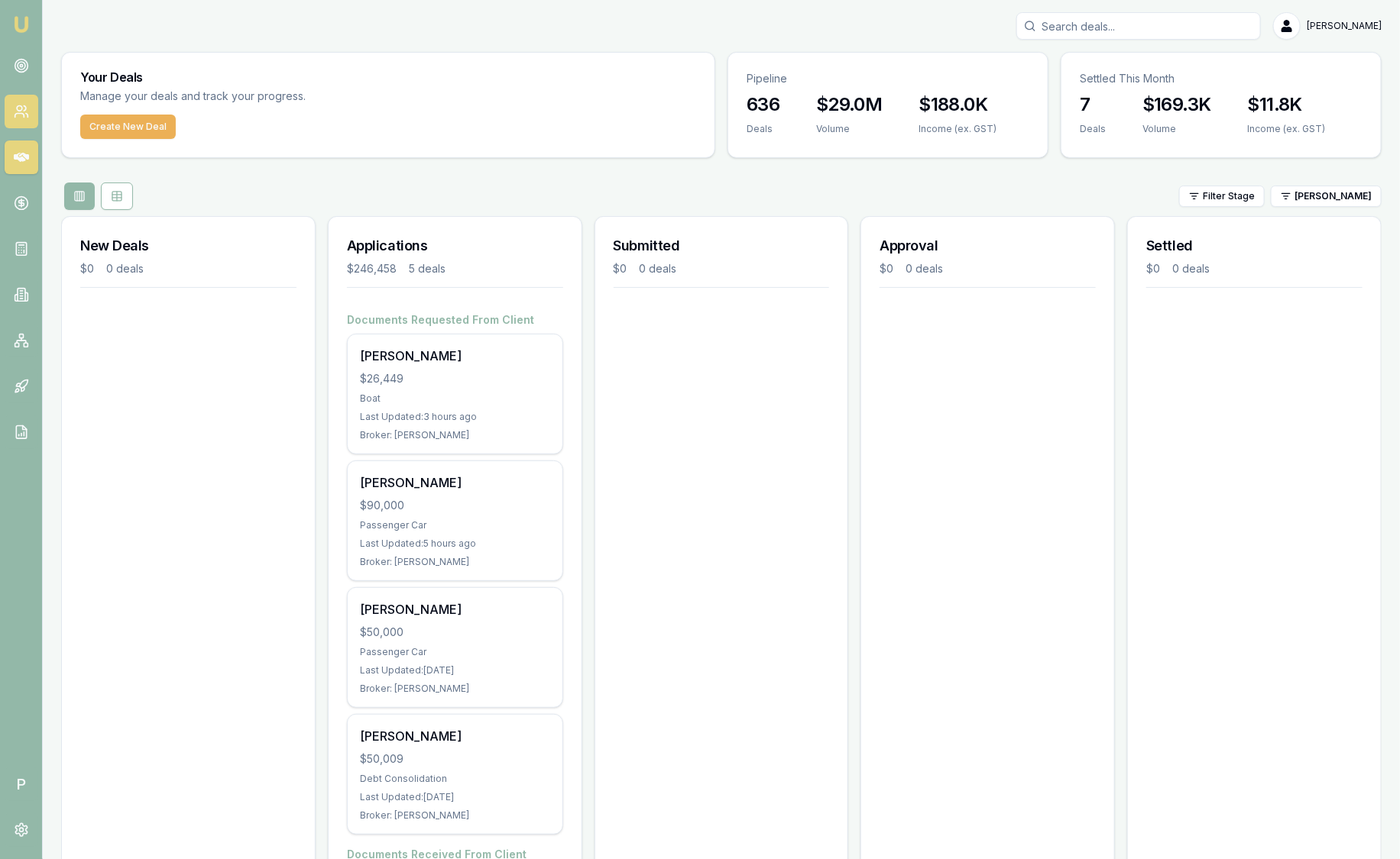
scroll to position [0, 0]
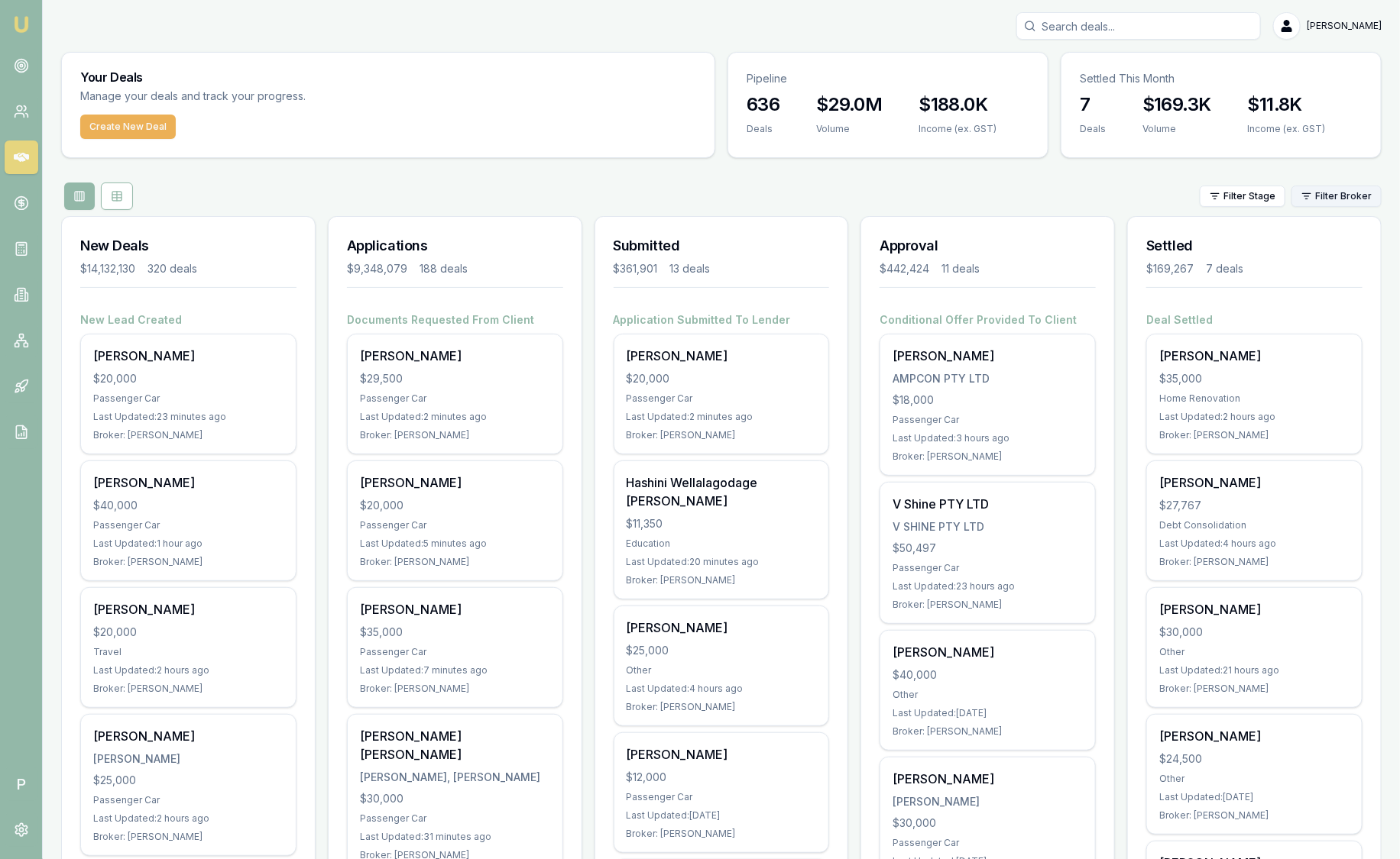
click at [1370, 191] on html "Emu Broker P Sam Crouch Toggle Menu Your Deals Manage your deals and track your…" at bounding box center [700, 429] width 1400 height 859
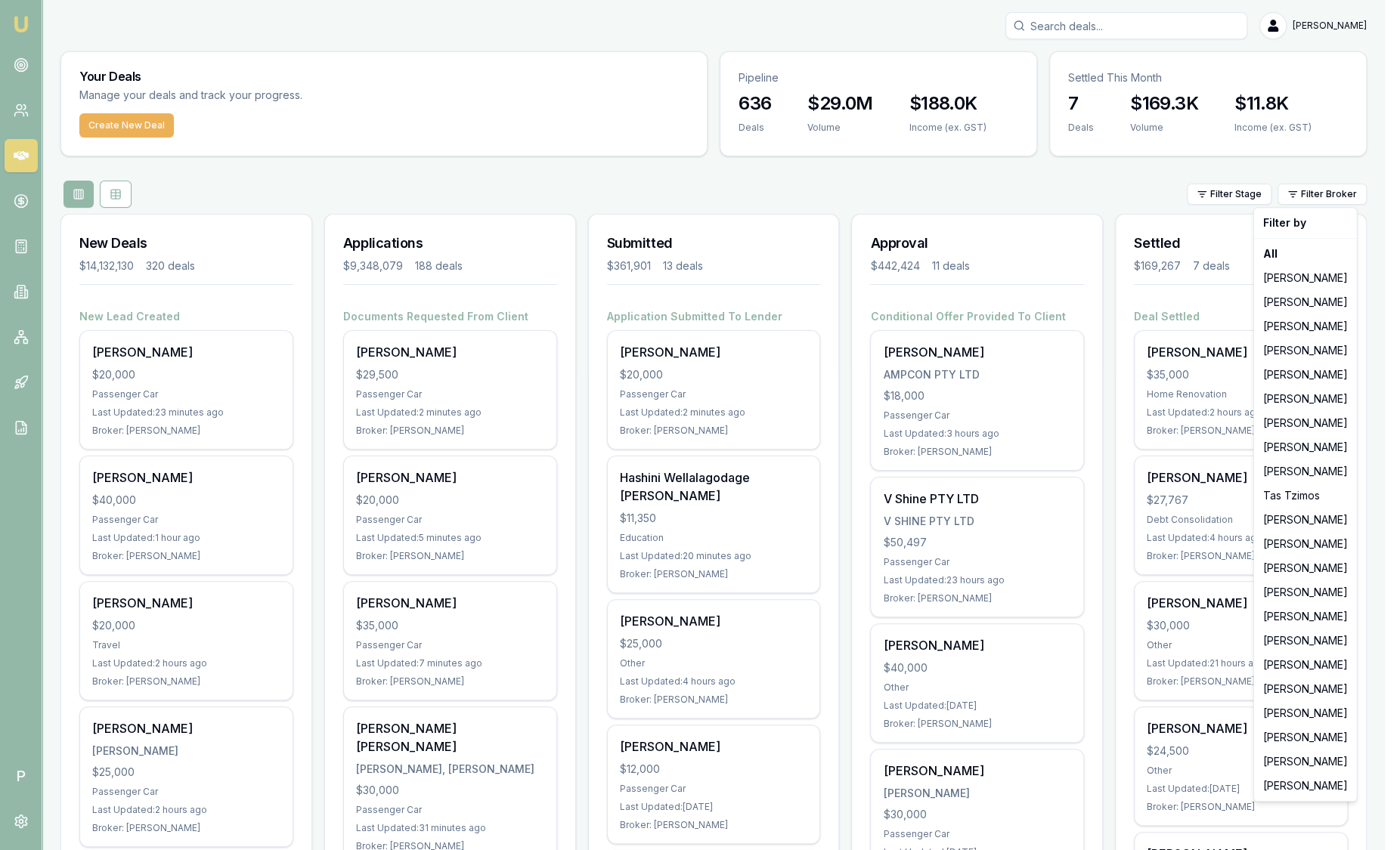
click at [785, 508] on html "Emu Broker P Sam Crouch Toggle Menu Your Deals Manage your deals and track your…" at bounding box center [700, 425] width 1400 height 850
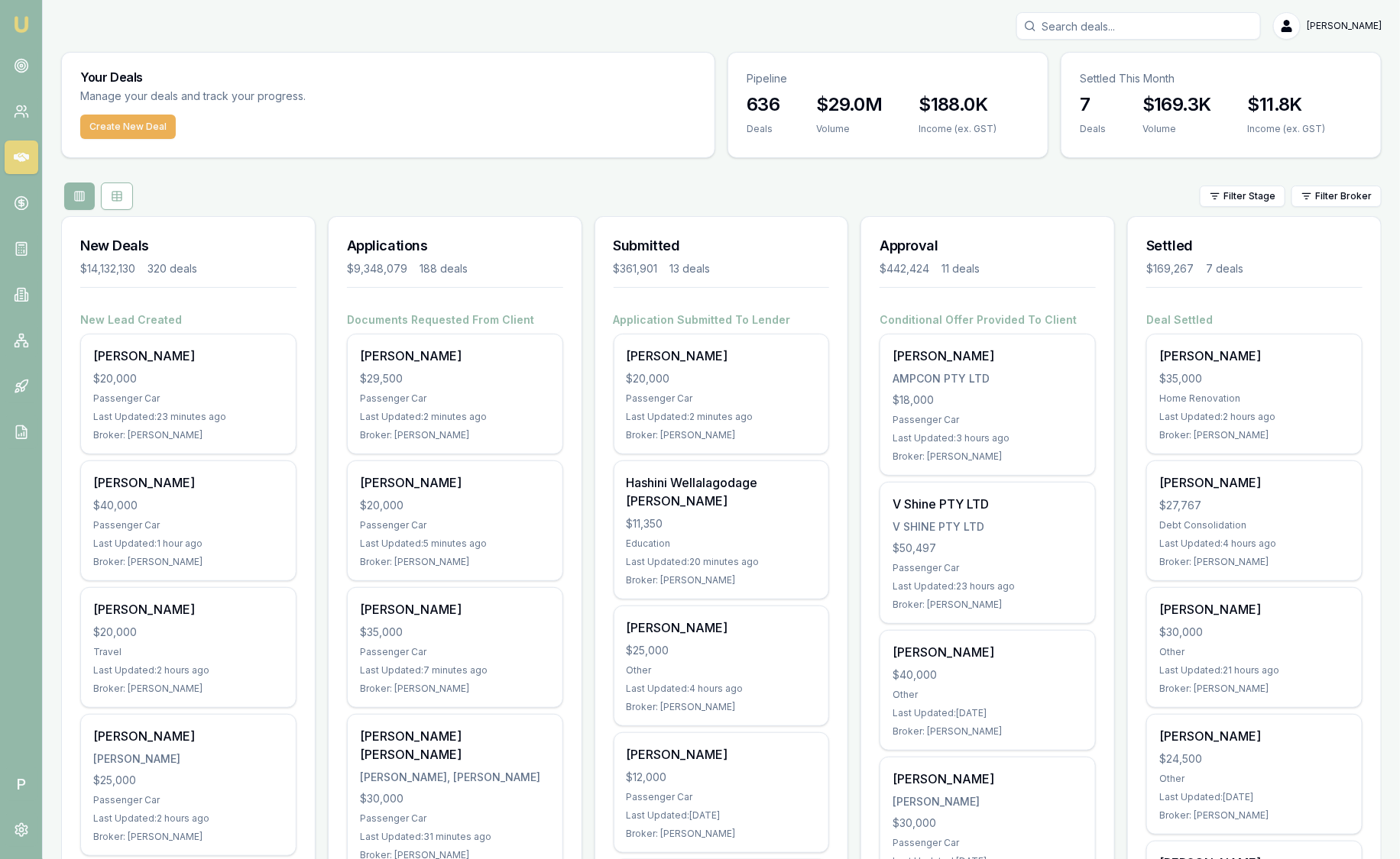
click at [794, 514] on div "Hashini Wellalagodage Dona $11,350 Education Last Updated: 20 minutes ago Broke…" at bounding box center [721, 530] width 215 height 137
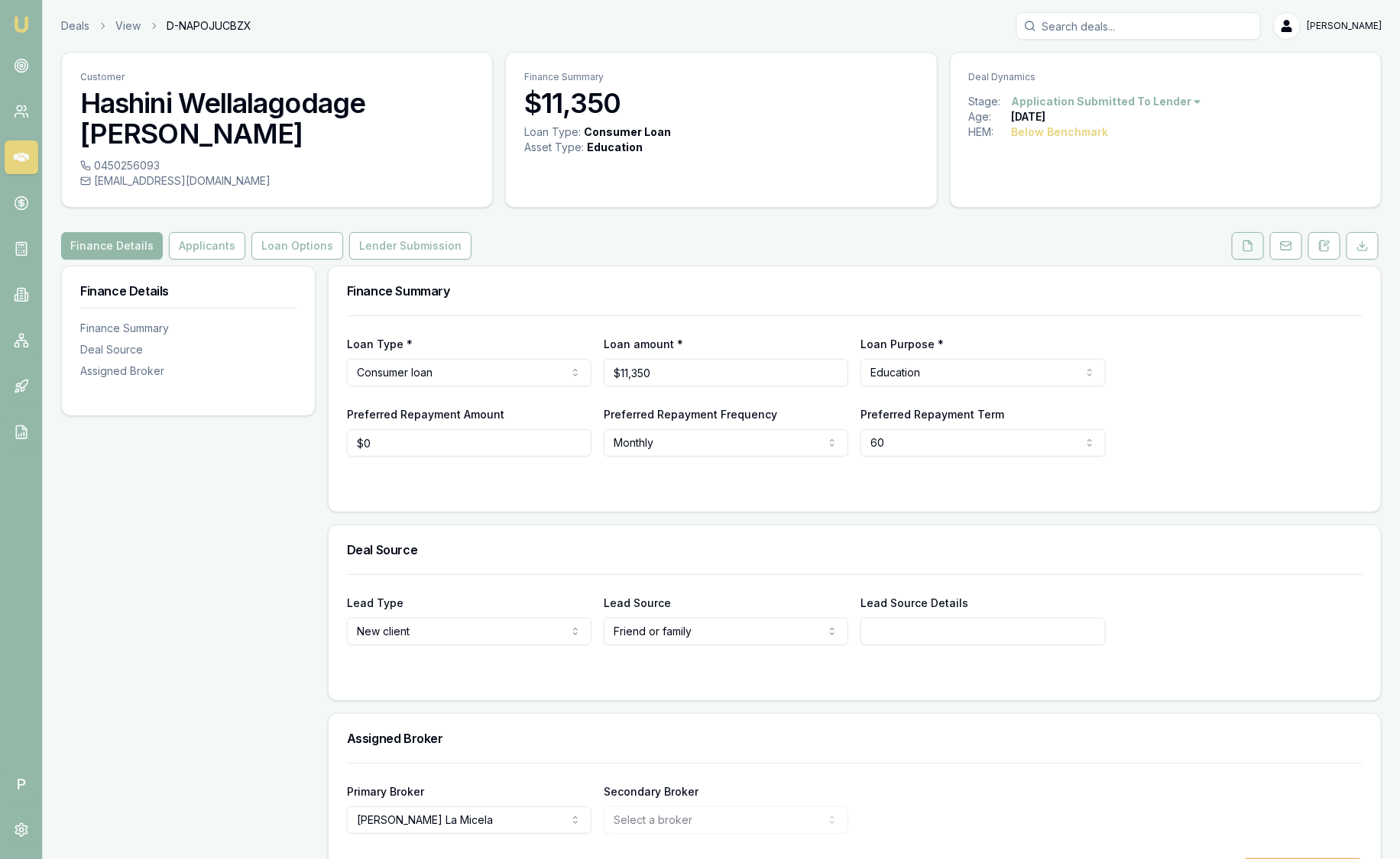
click at [1248, 239] on icon at bounding box center [1248, 246] width 12 height 12
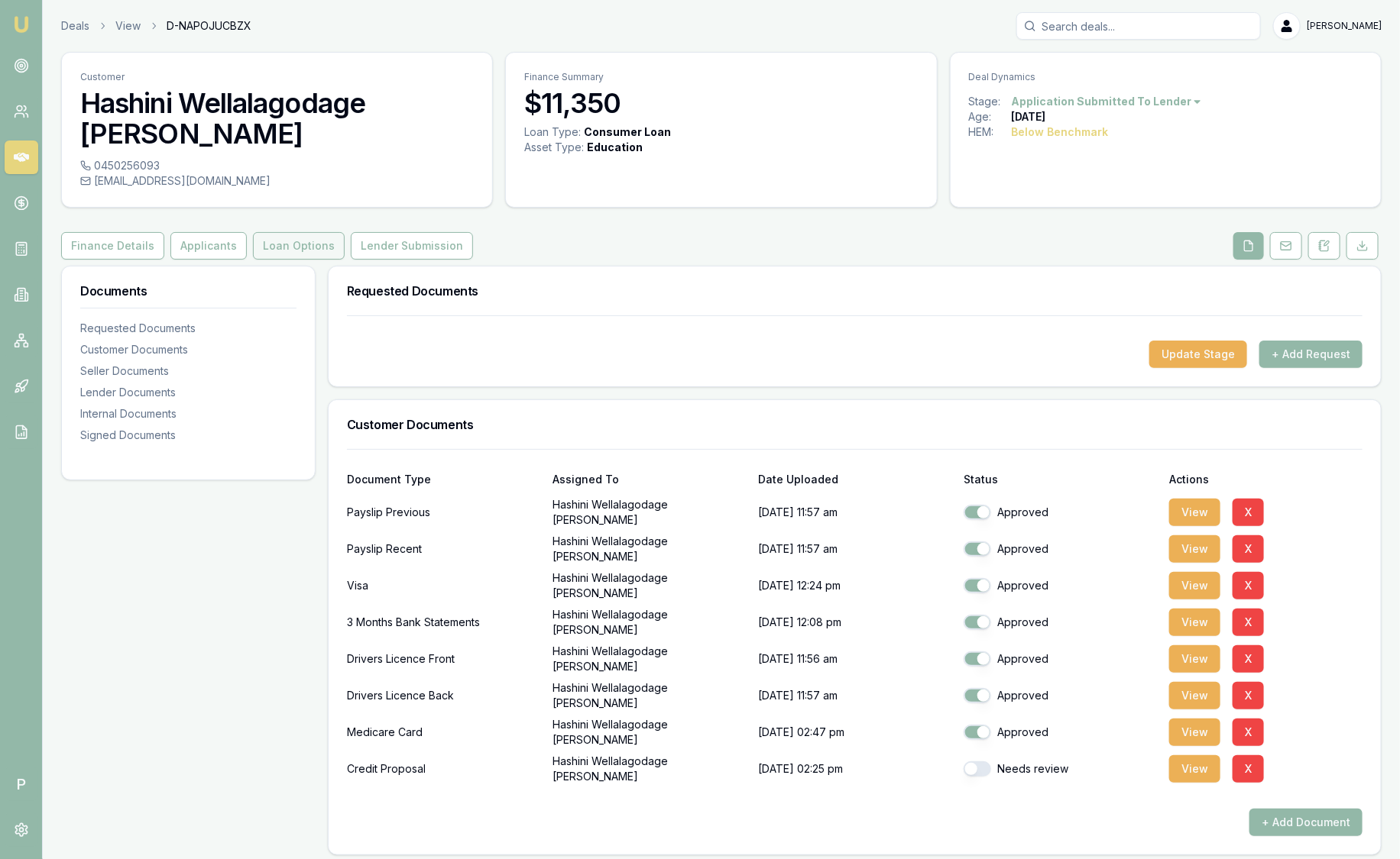
click at [311, 232] on button "Loan Options" at bounding box center [298, 246] width 92 height 28
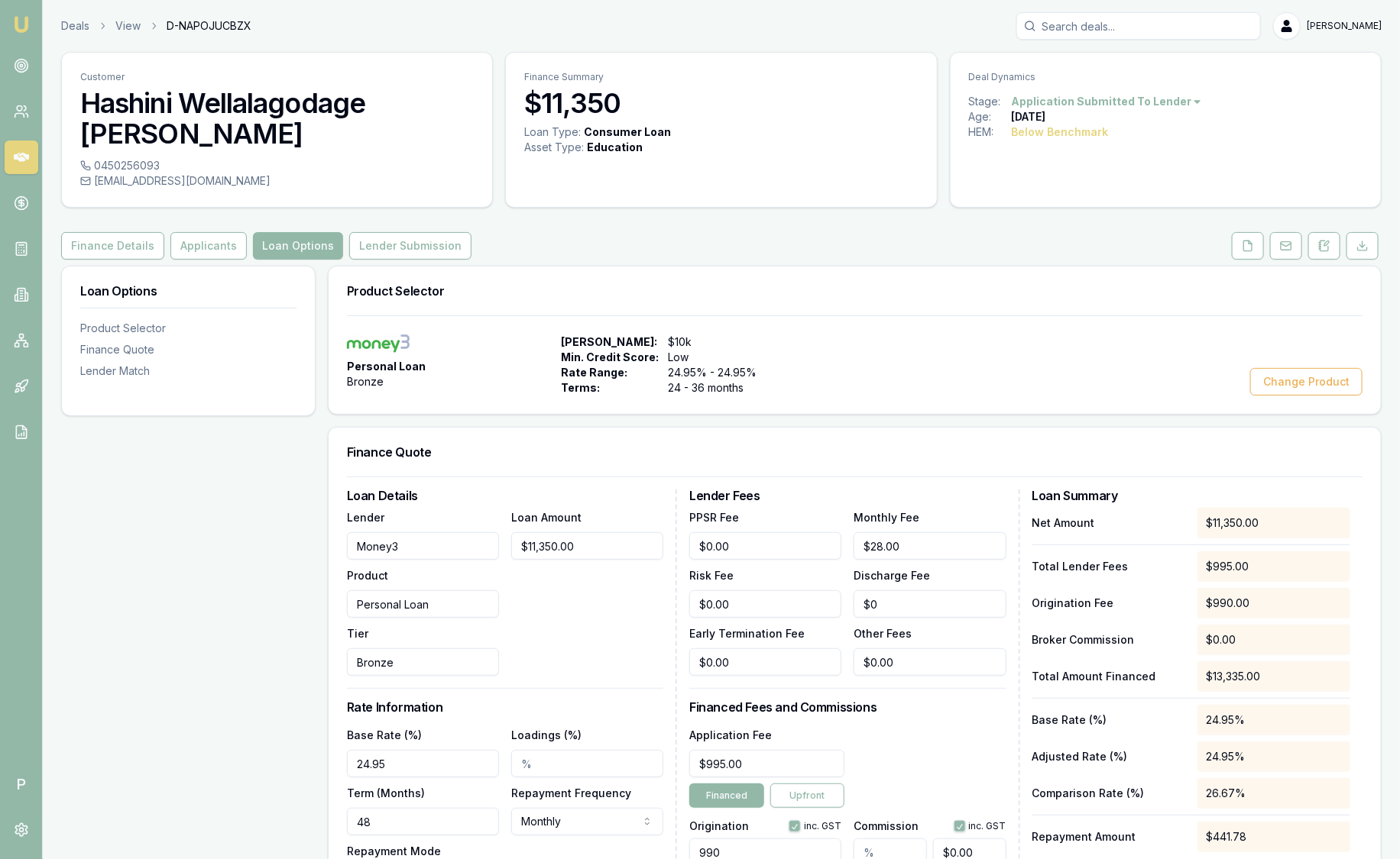
click at [12, 22] on img at bounding box center [21, 24] width 19 height 19
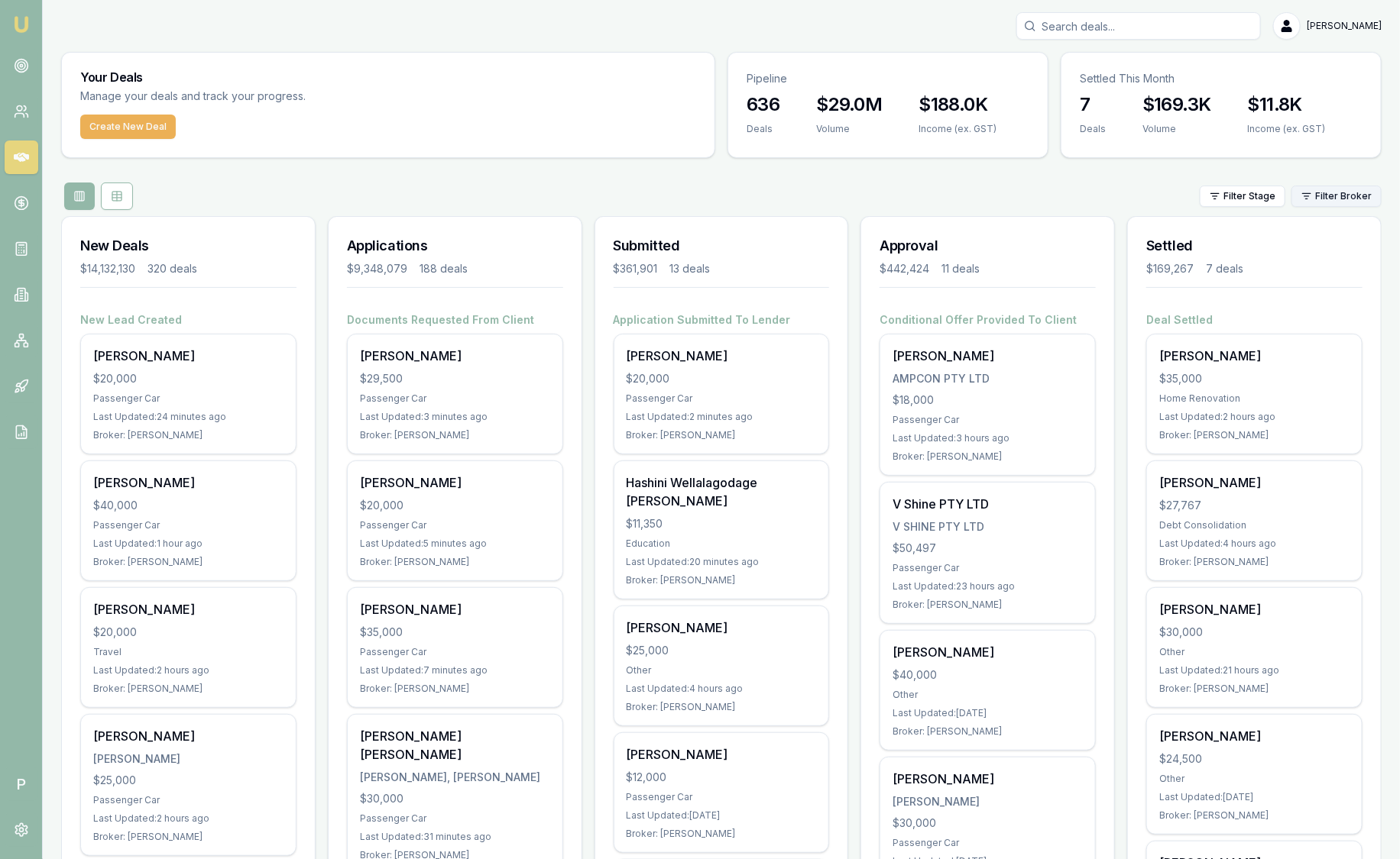
click at [1373, 202] on html "Emu Broker P [PERSON_NAME] Toggle Menu Your Deals Manage your deals and track y…" at bounding box center [700, 429] width 1400 height 859
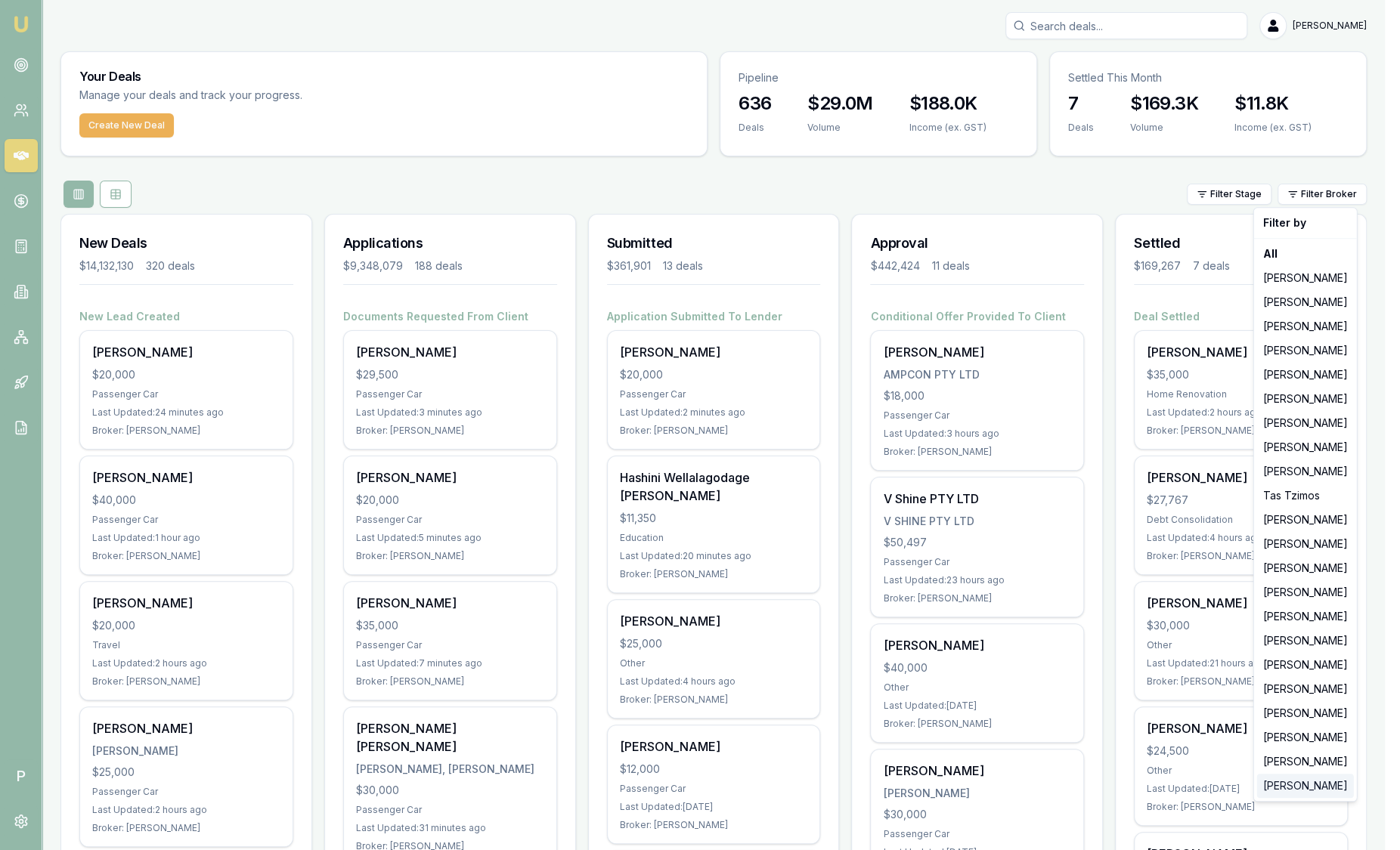
click at [1270, 790] on div "[PERSON_NAME]" at bounding box center [1306, 786] width 97 height 24
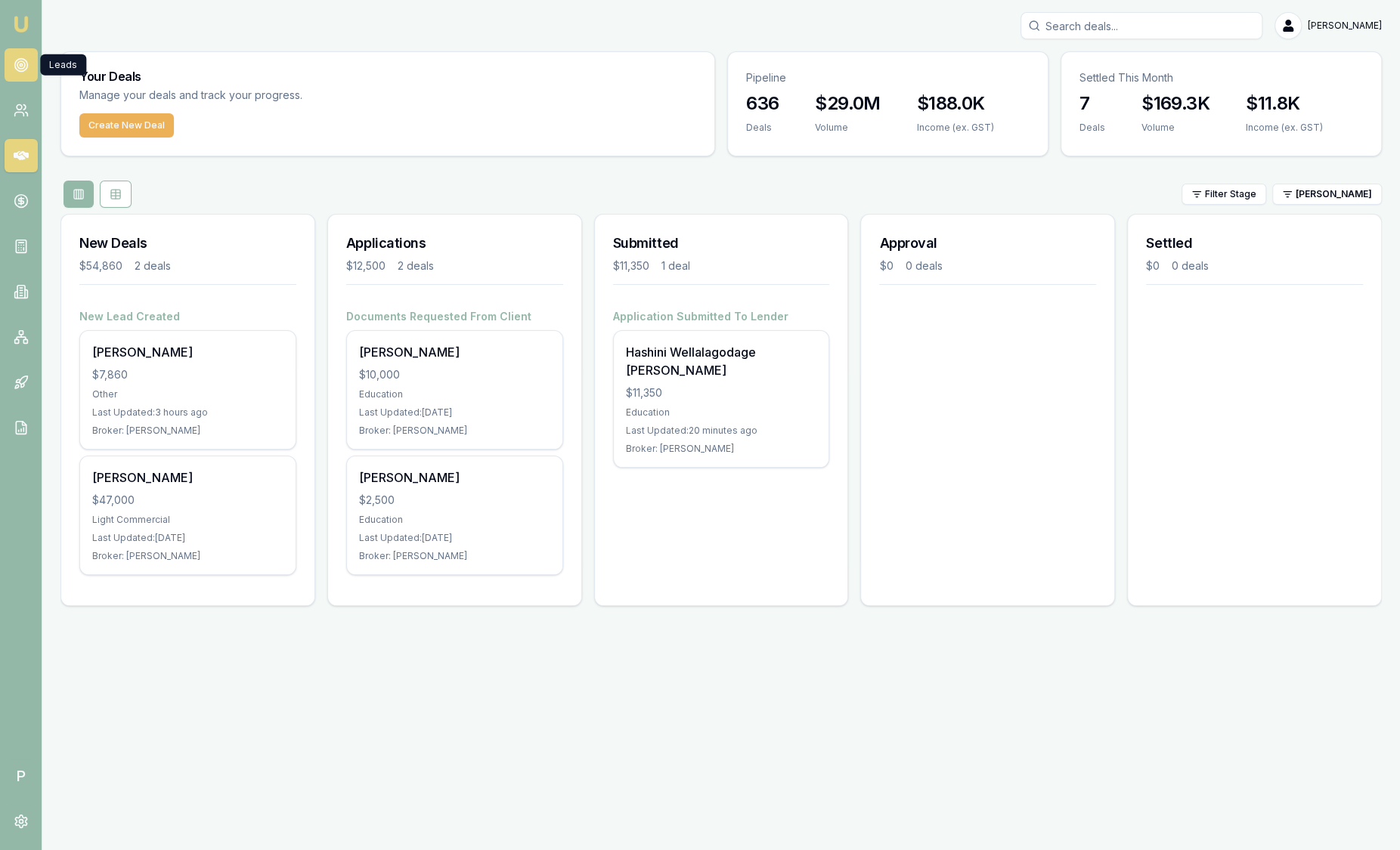
click at [20, 76] on link at bounding box center [21, 65] width 33 height 33
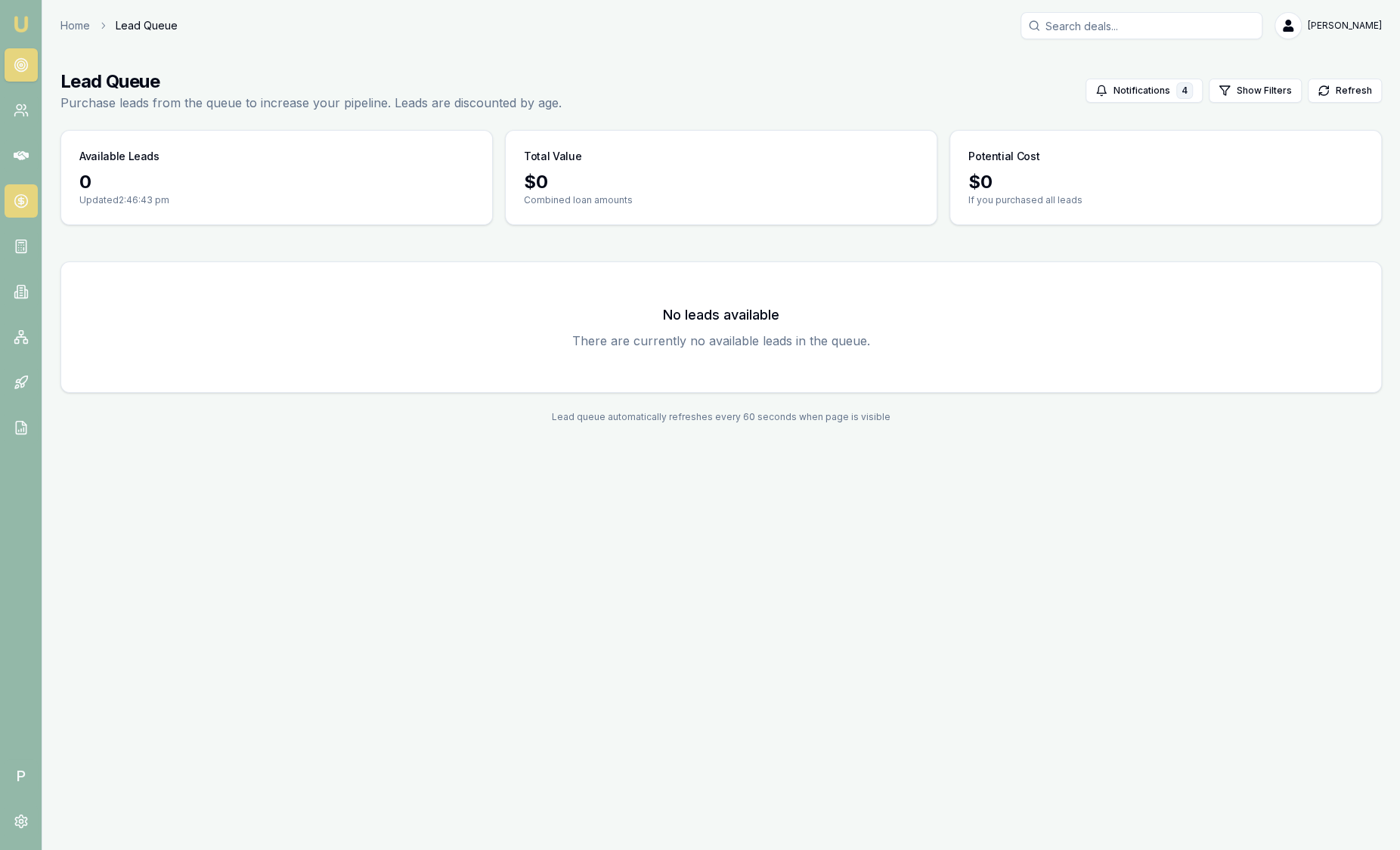
click at [22, 200] on icon at bounding box center [21, 202] width 5 height 5
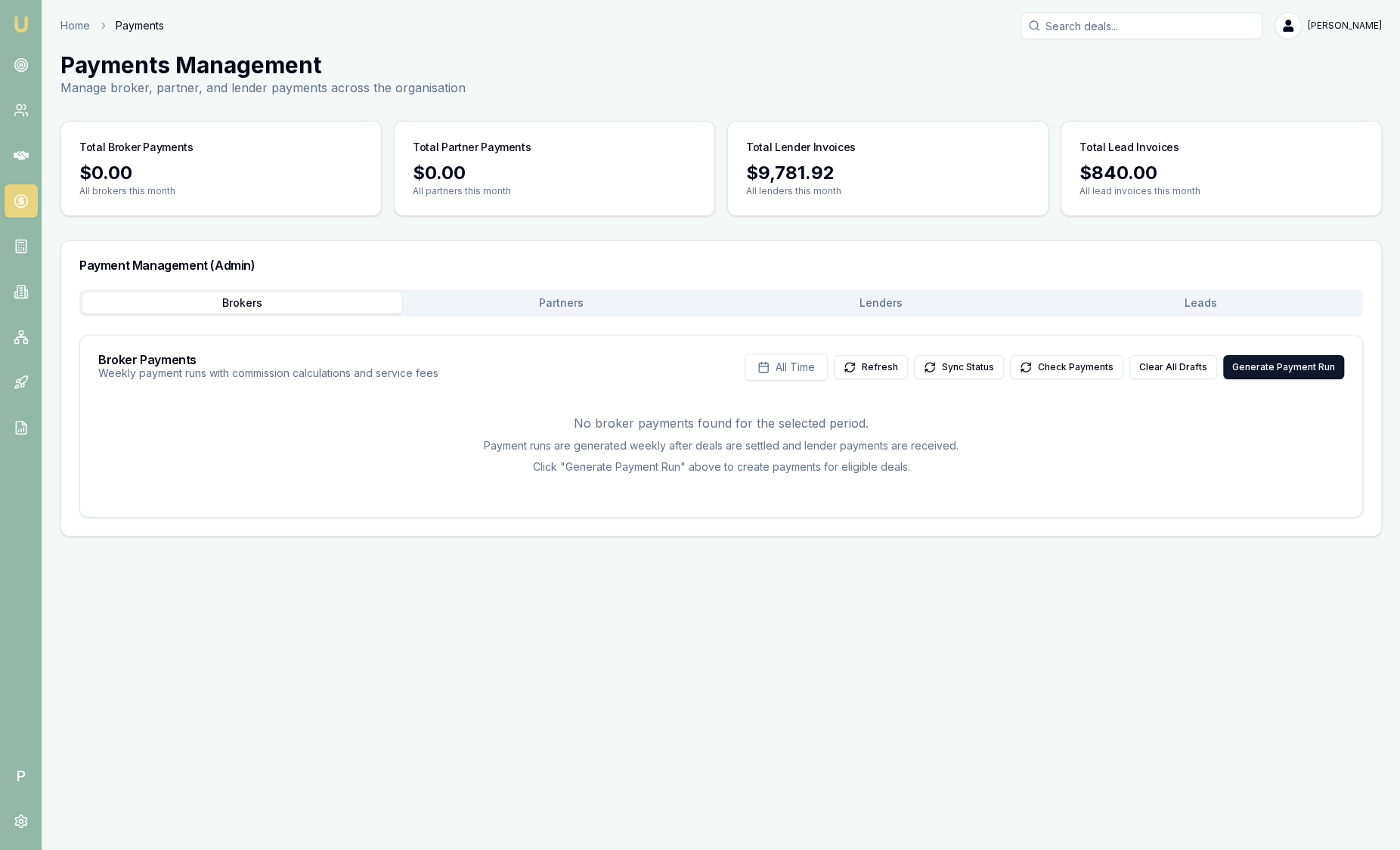
click at [1205, 307] on button "Leads" at bounding box center [1201, 303] width 320 height 21
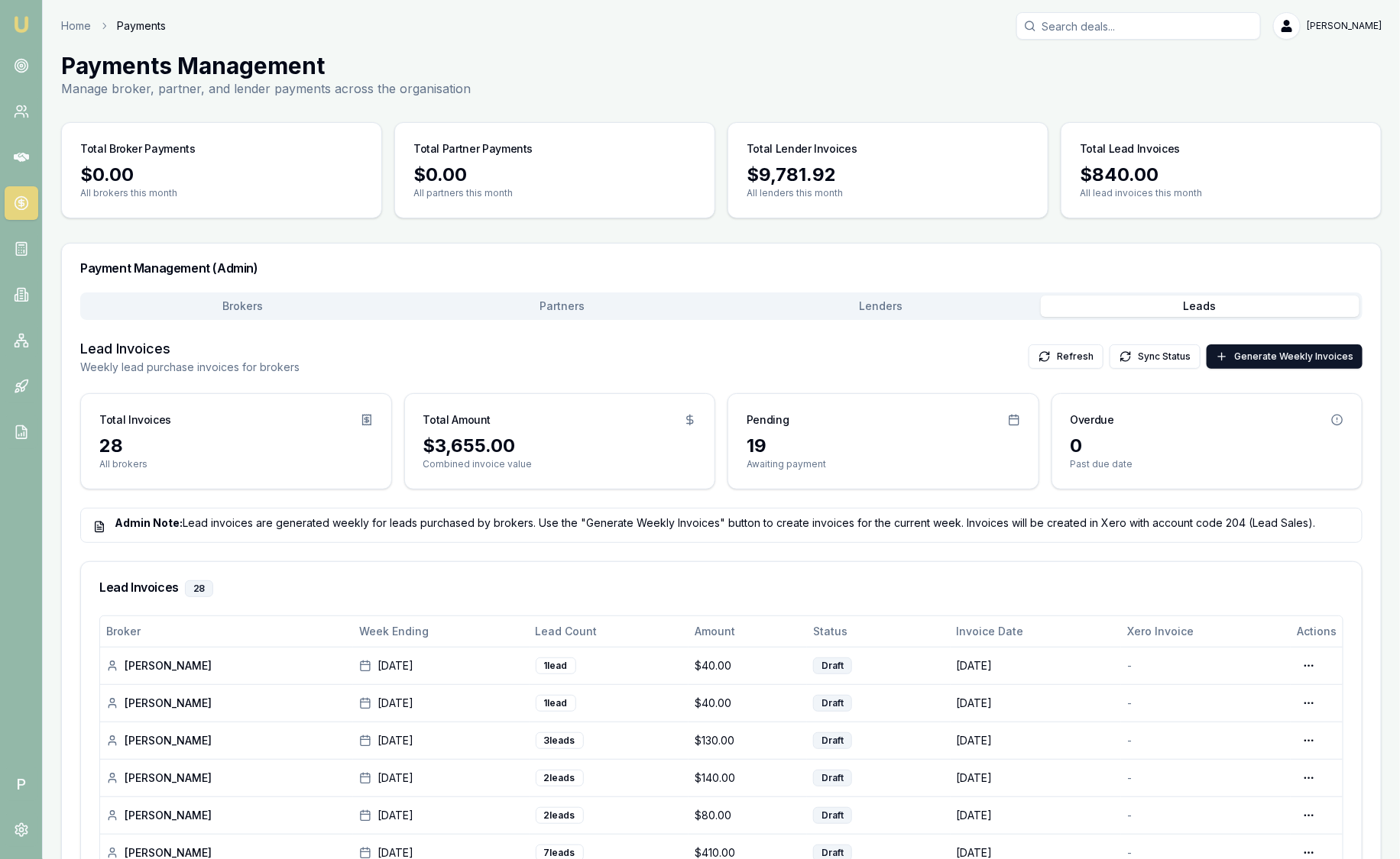
click at [877, 305] on button "Lenders" at bounding box center [881, 306] width 320 height 21
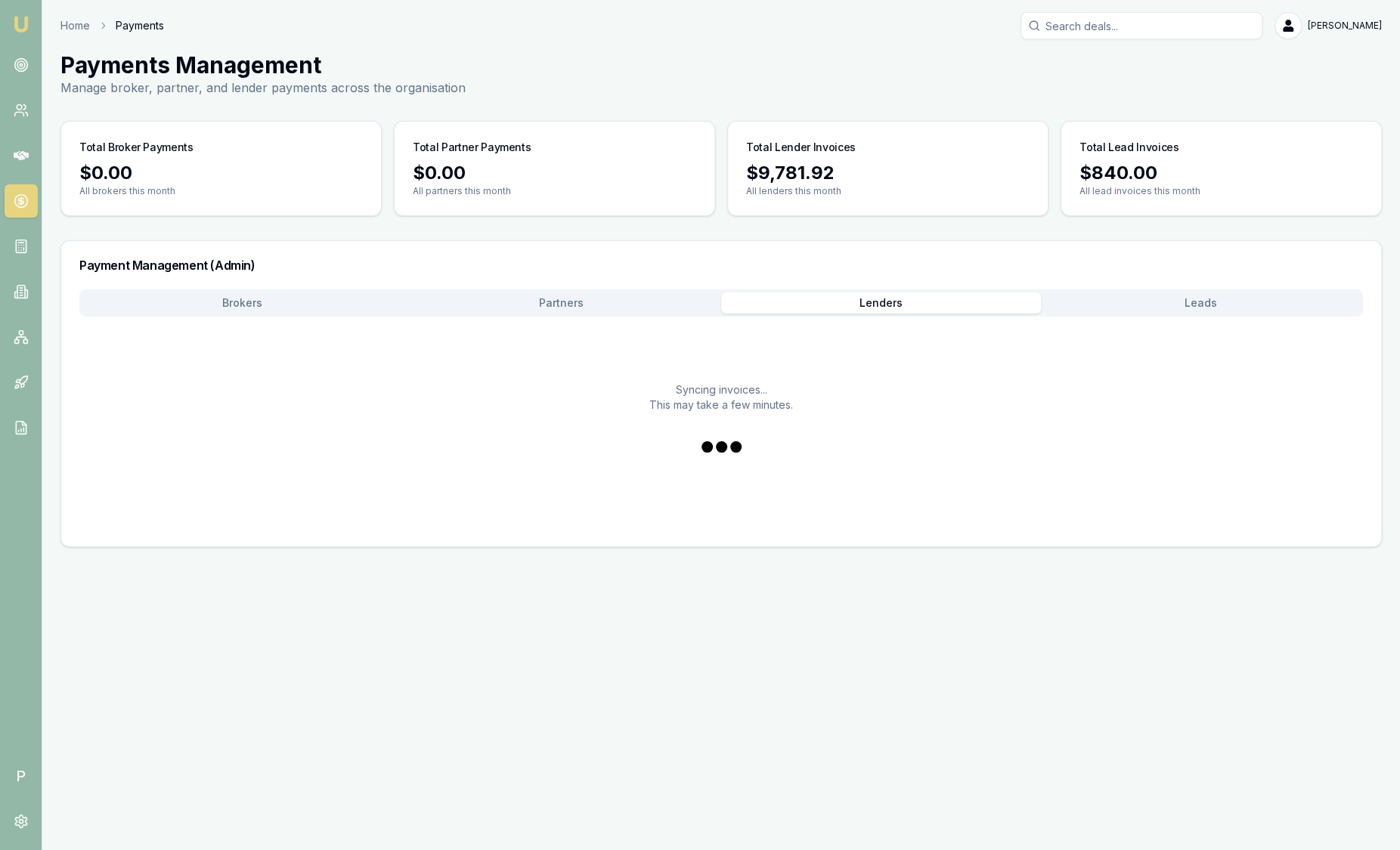
click at [319, 307] on button "Brokers" at bounding box center [242, 303] width 320 height 21
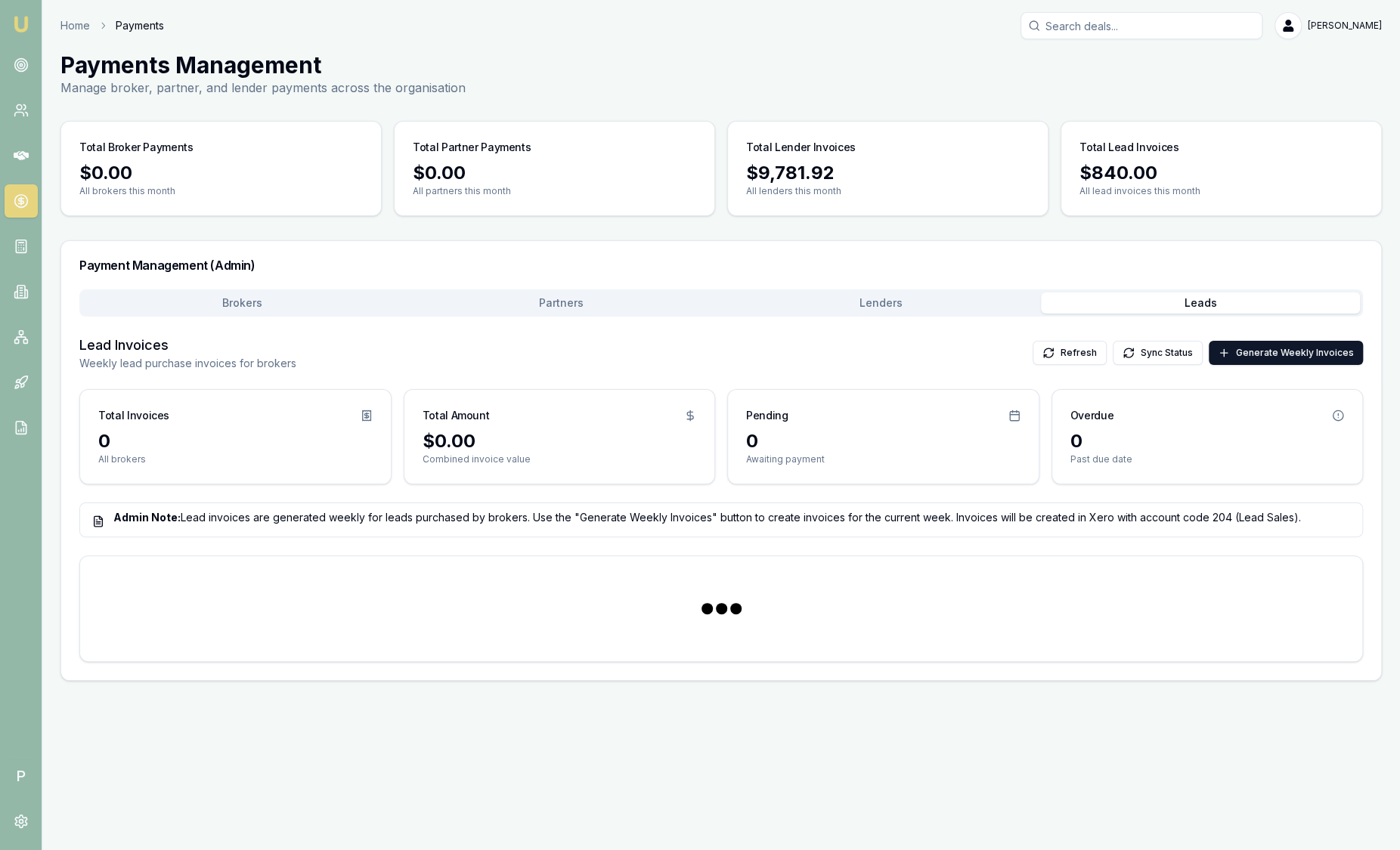
click at [1222, 303] on button "Leads" at bounding box center [1201, 303] width 320 height 21
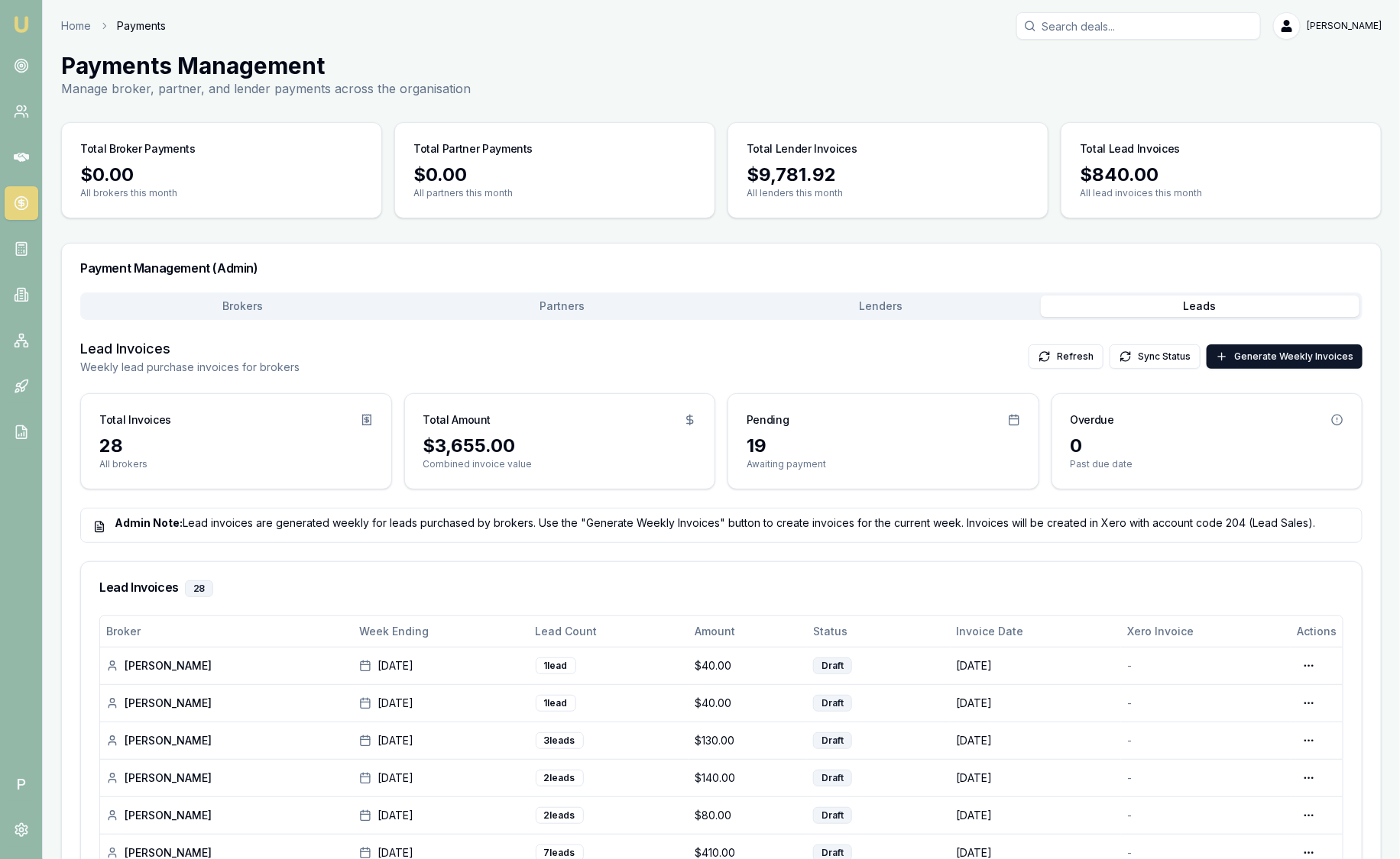
click at [24, 28] on img at bounding box center [21, 24] width 19 height 19
